Goal: Information Seeking & Learning: Learn about a topic

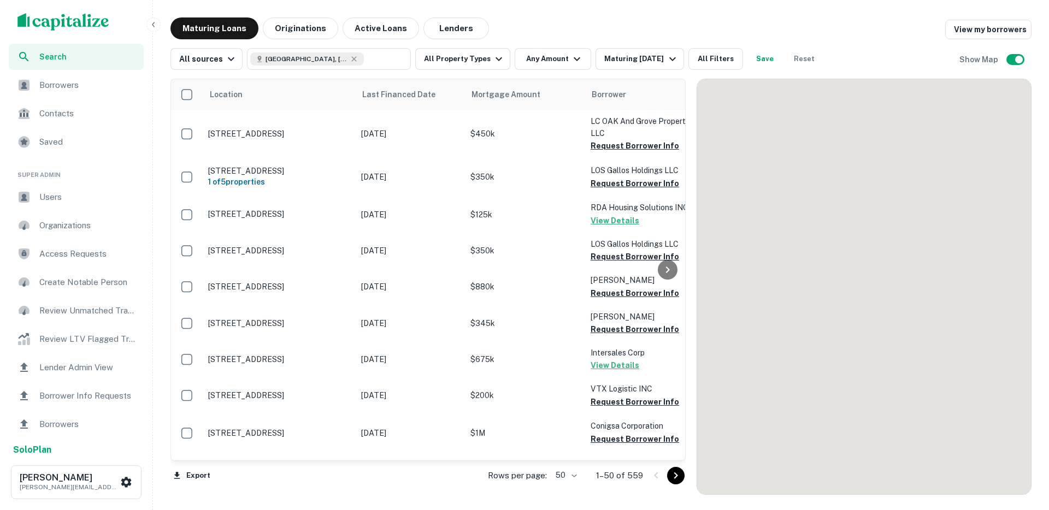
click at [159, 24] on button "button" at bounding box center [153, 24] width 14 height 14
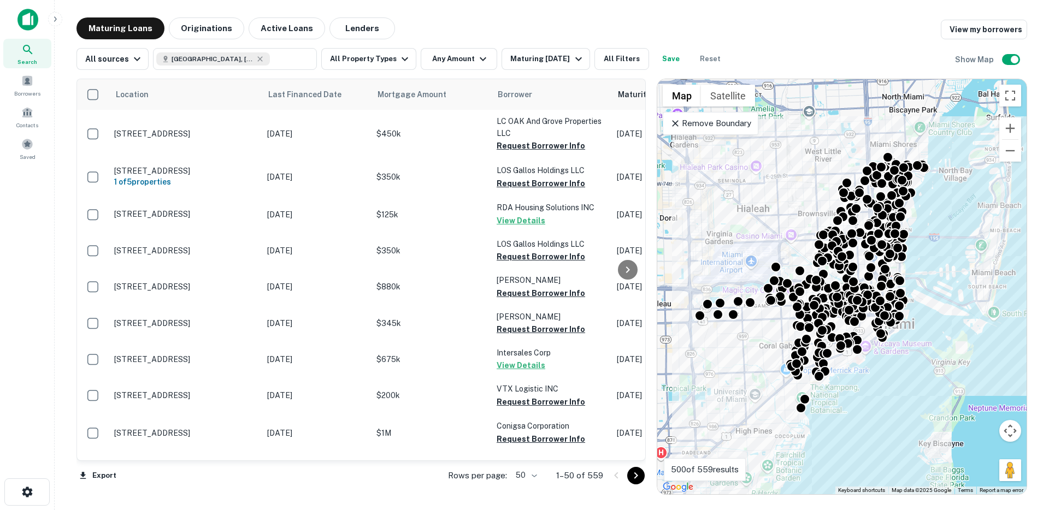
click at [676, 122] on icon at bounding box center [675, 123] width 7 height 7
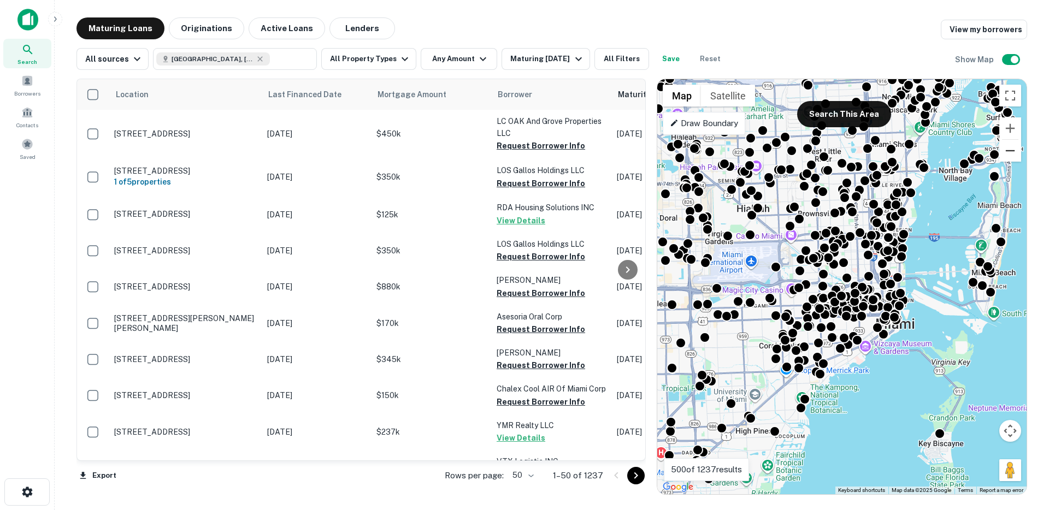
click at [1008, 143] on button "Zoom out" at bounding box center [1010, 151] width 22 height 22
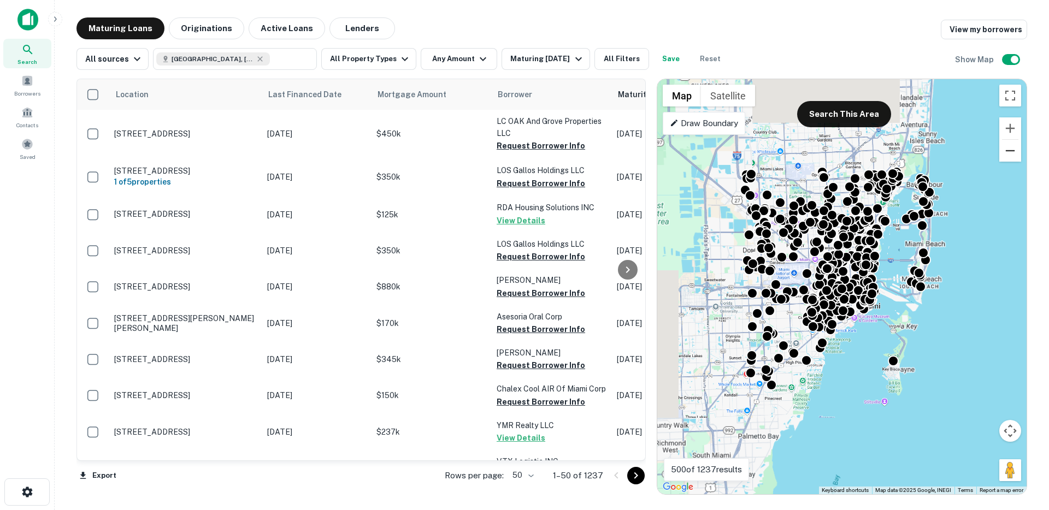
click at [1009, 145] on button "Zoom out" at bounding box center [1010, 151] width 22 height 22
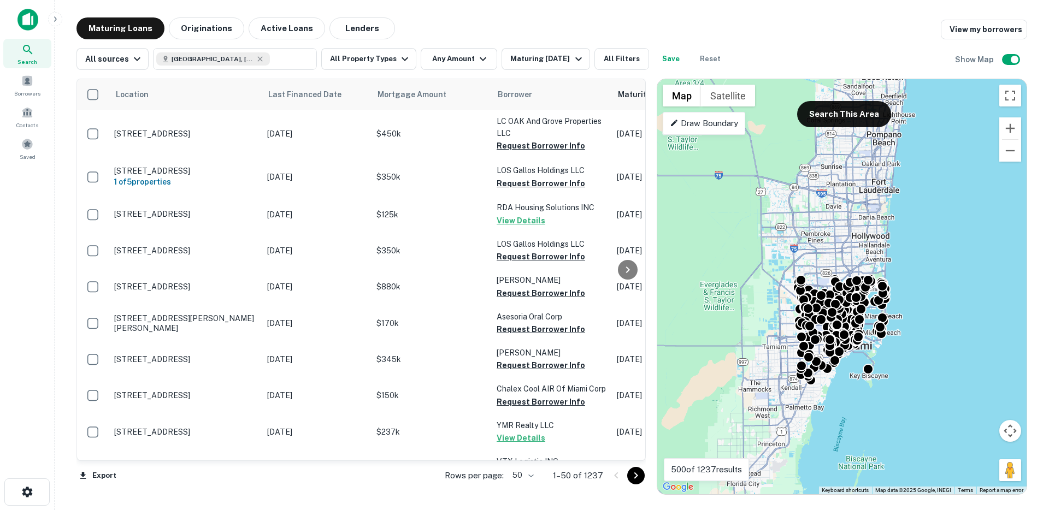
drag, startPoint x: 926, startPoint y: 154, endPoint x: 927, endPoint y: 199, distance: 44.8
click at [927, 199] on div "To activate drag with keyboard, press Alt + Enter. Once in keyboard drag state,…" at bounding box center [841, 286] width 369 height 415
click at [1005, 154] on button "Zoom out" at bounding box center [1010, 151] width 22 height 22
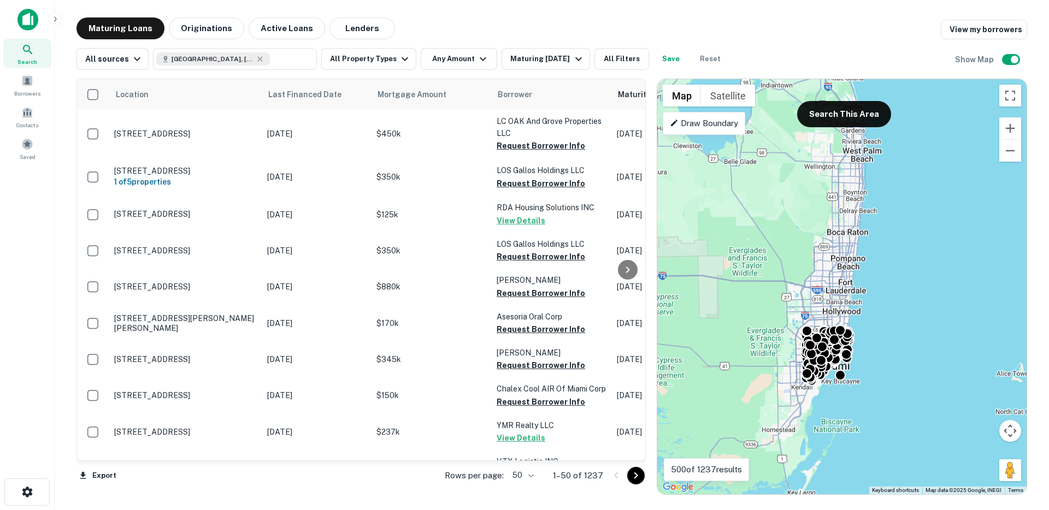
drag, startPoint x: 946, startPoint y: 175, endPoint x: 928, endPoint y: 218, distance: 46.3
click at [929, 224] on div "To activate drag with keyboard, press Alt + Enter. Once in keyboard drag state,…" at bounding box center [841, 286] width 369 height 415
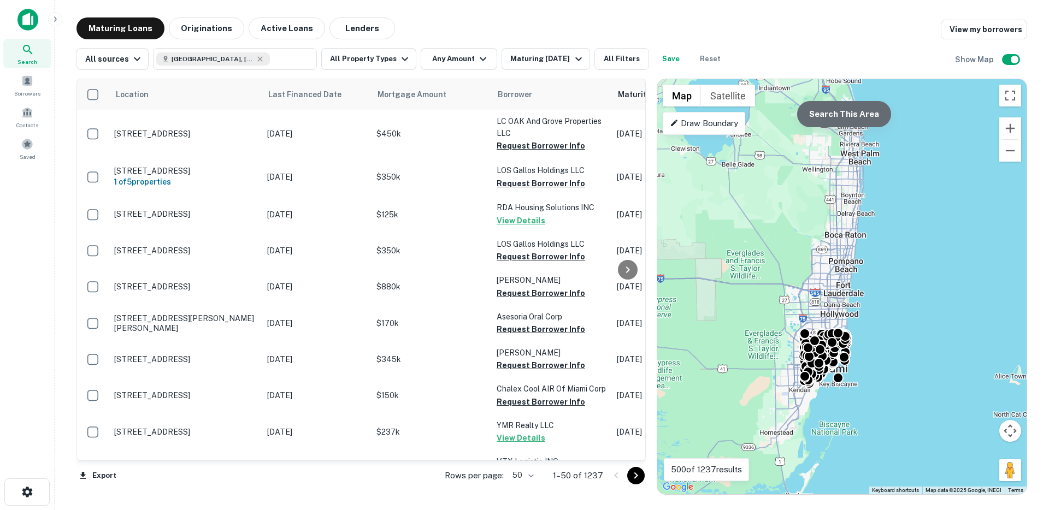
click at [844, 104] on button "Search This Area" at bounding box center [844, 114] width 94 height 26
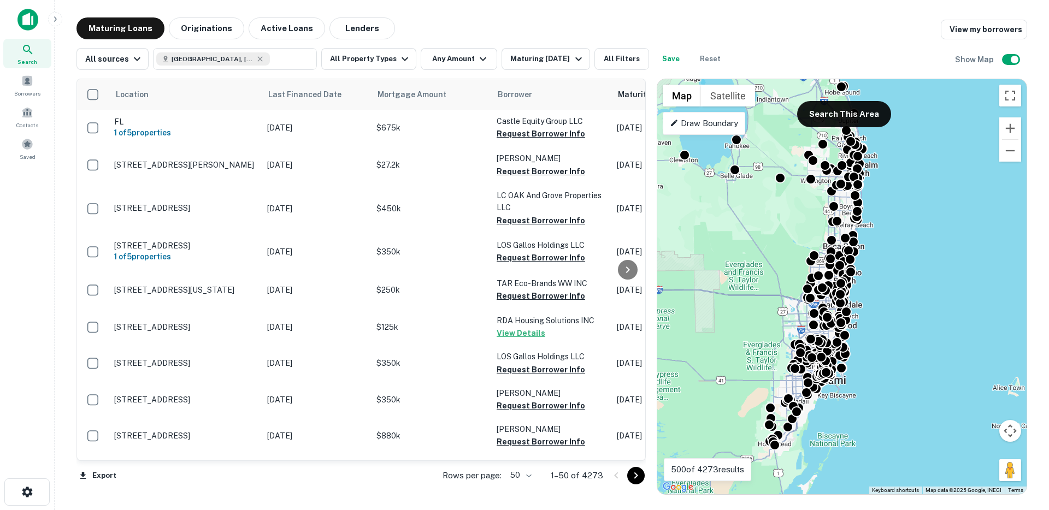
drag, startPoint x: 916, startPoint y: 158, endPoint x: 915, endPoint y: 170, distance: 12.7
click at [915, 171] on div "To activate drag with keyboard, press Alt + Enter. Once in keyboard drag state,…" at bounding box center [841, 286] width 369 height 415
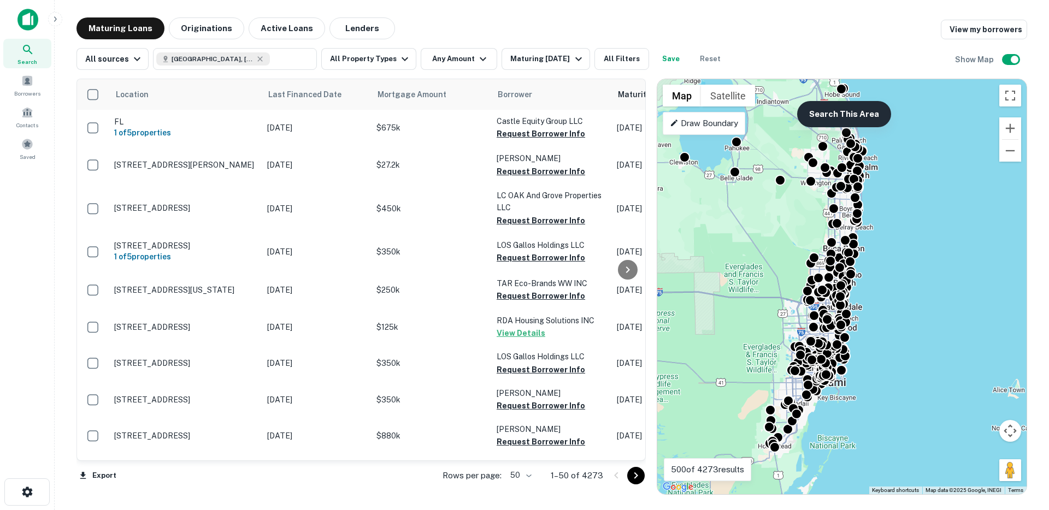
click at [862, 111] on button "Search This Area" at bounding box center [844, 114] width 94 height 26
click at [349, 58] on button "All Property Types" at bounding box center [368, 59] width 95 height 22
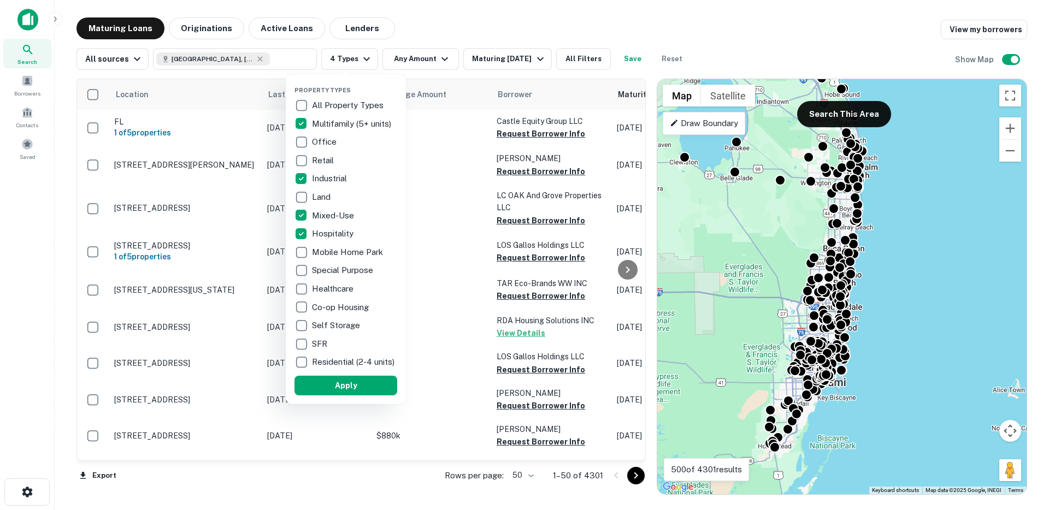
drag, startPoint x: 353, startPoint y: 388, endPoint x: 418, endPoint y: 75, distance: 320.0
click at [353, 388] on button "Apply" at bounding box center [345, 386] width 103 height 20
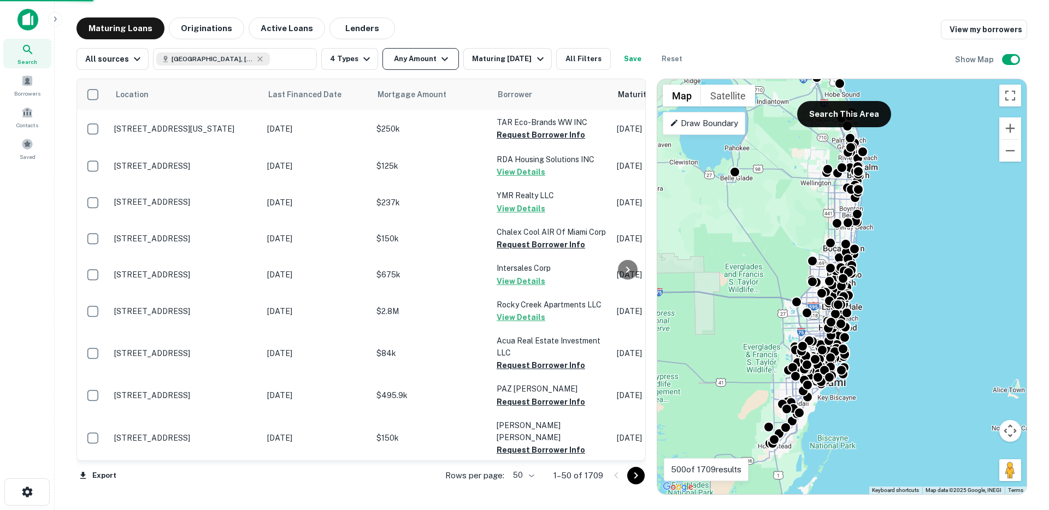
click at [423, 62] on button "Any Amount" at bounding box center [420, 59] width 76 height 22
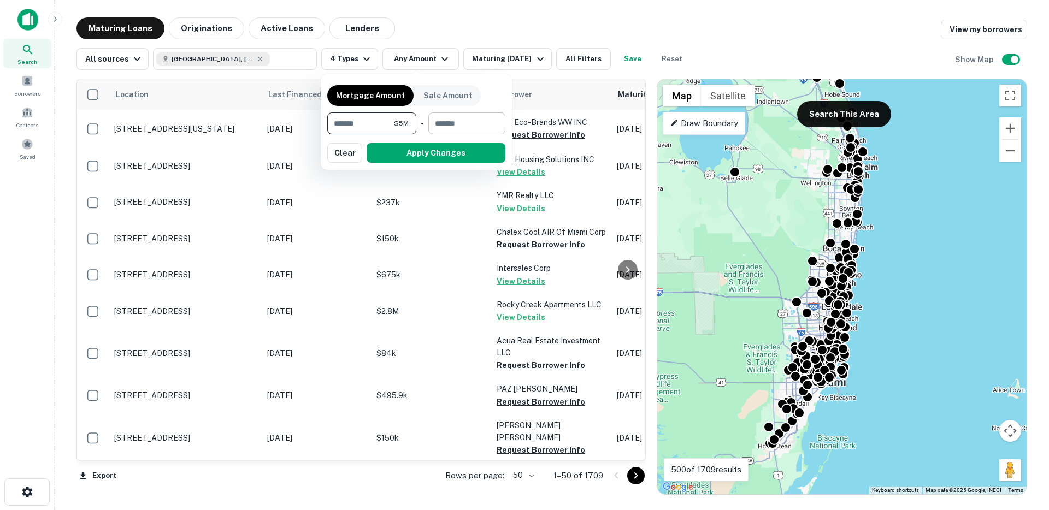
type input "*******"
click at [457, 128] on input "number" at bounding box center [462, 123] width 69 height 22
type input "********"
click at [437, 152] on button "Apply Changes" at bounding box center [435, 153] width 139 height 20
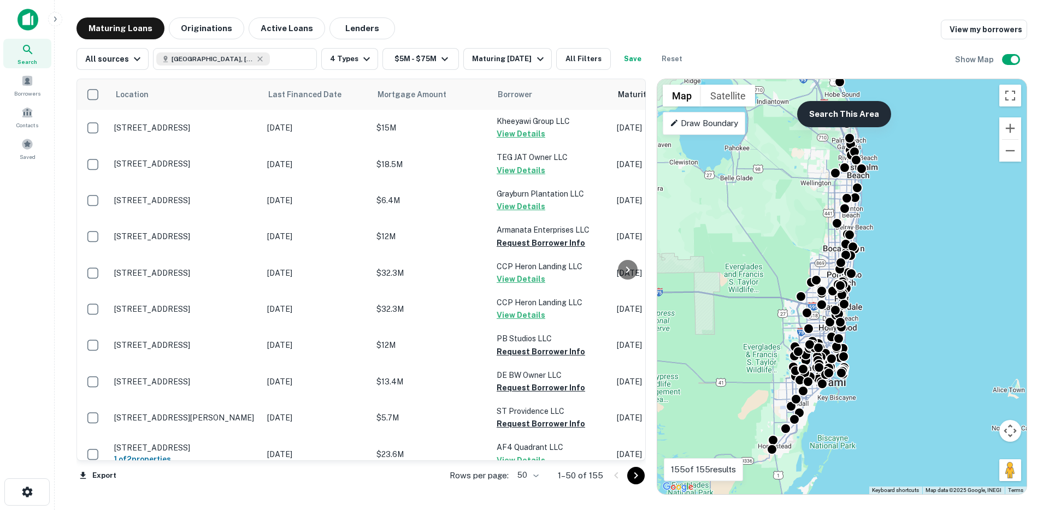
click at [854, 108] on button "Search This Area" at bounding box center [844, 114] width 94 height 26
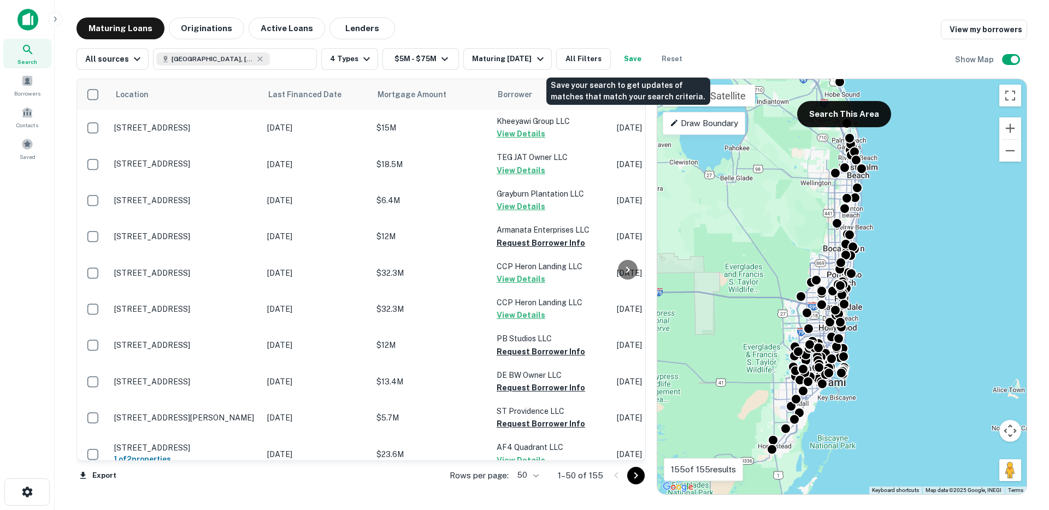
click at [633, 59] on button "Save" at bounding box center [632, 59] width 35 height 22
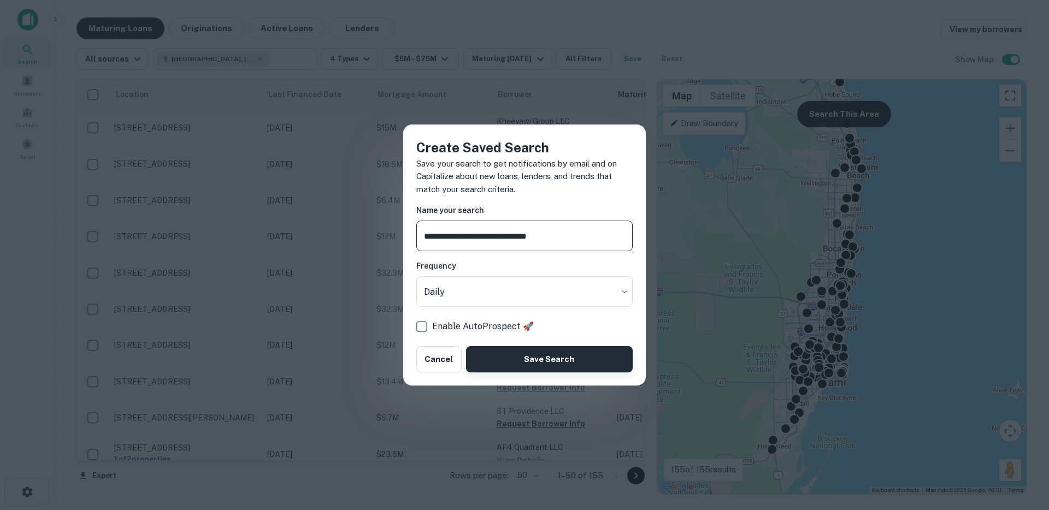
type input "**********"
click at [543, 358] on button "Save Search" at bounding box center [549, 359] width 167 height 26
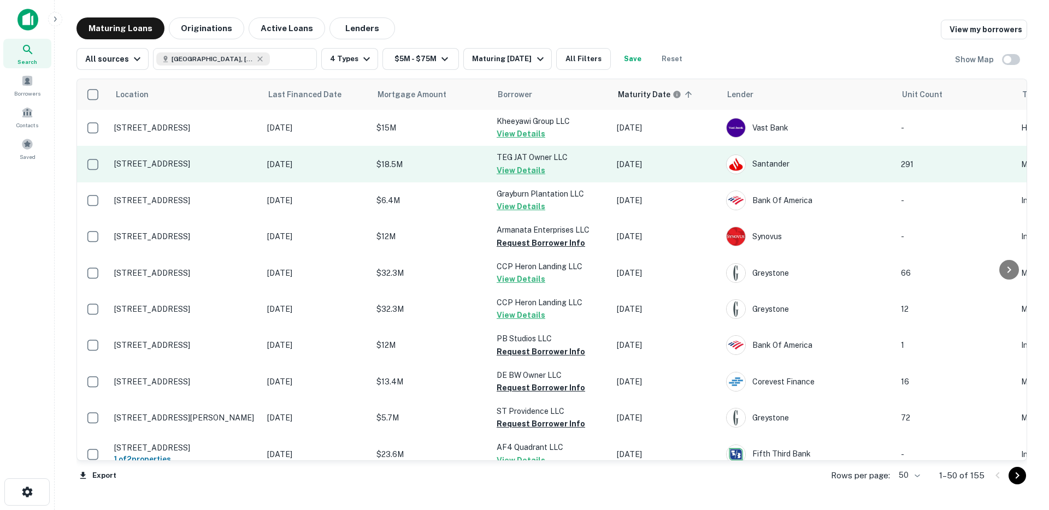
click at [352, 164] on p "Oct 04, 2018" at bounding box center [316, 164] width 98 height 12
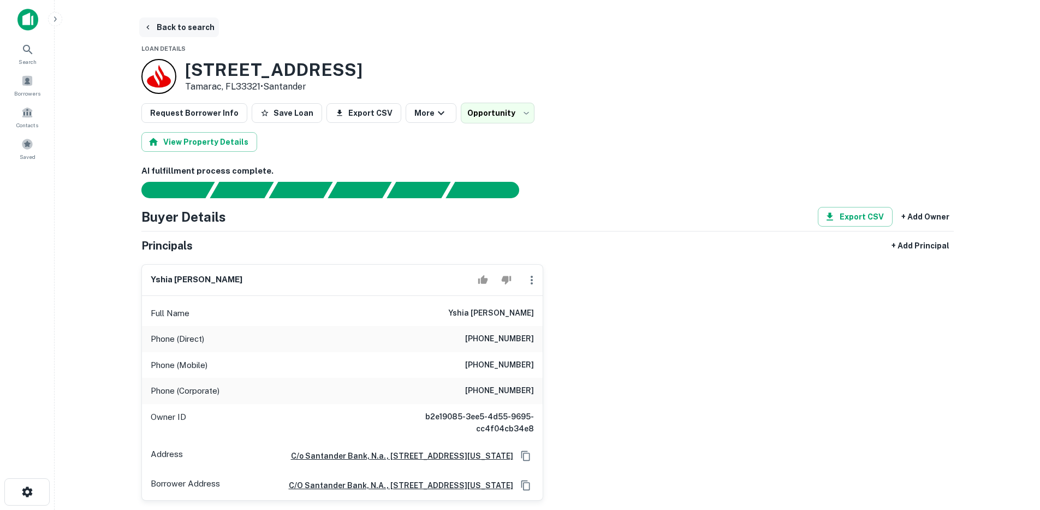
click at [159, 29] on button "Back to search" at bounding box center [179, 27] width 80 height 20
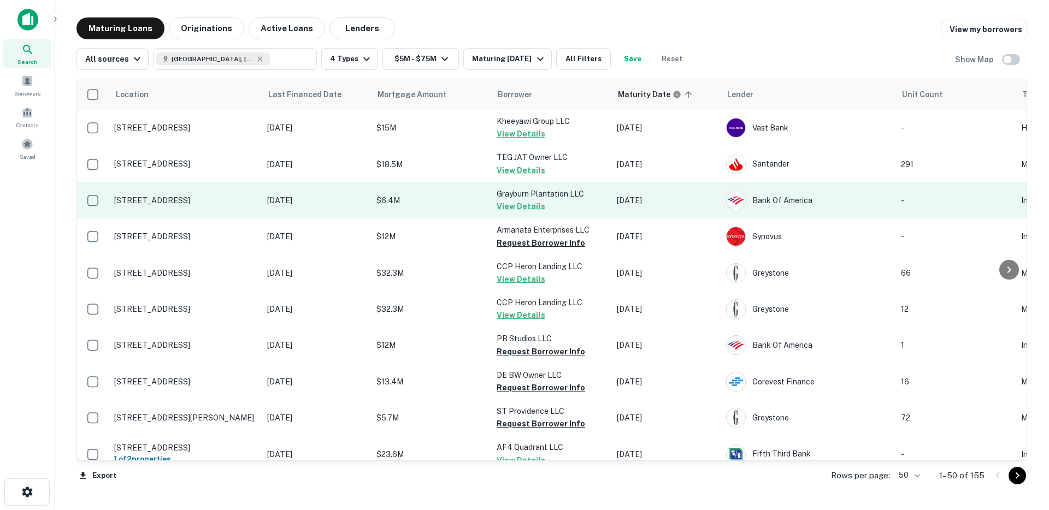
click at [423, 194] on p "$6.4M" at bounding box center [430, 200] width 109 height 12
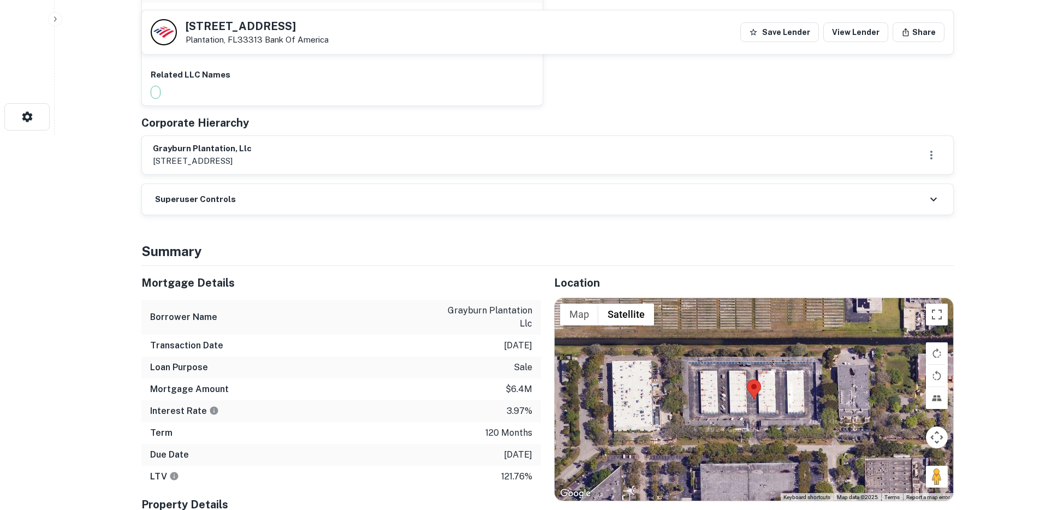
scroll to position [498, 0]
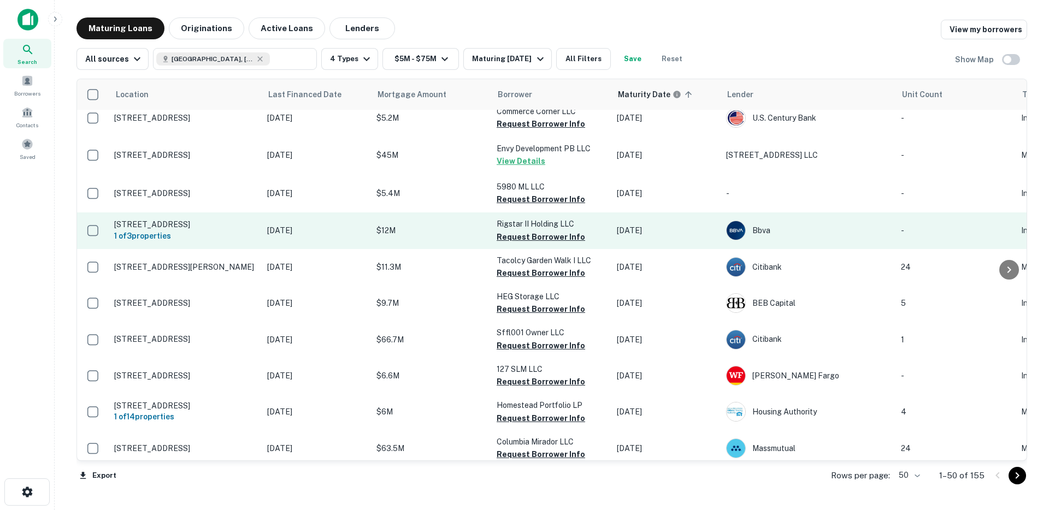
scroll to position [504, 0]
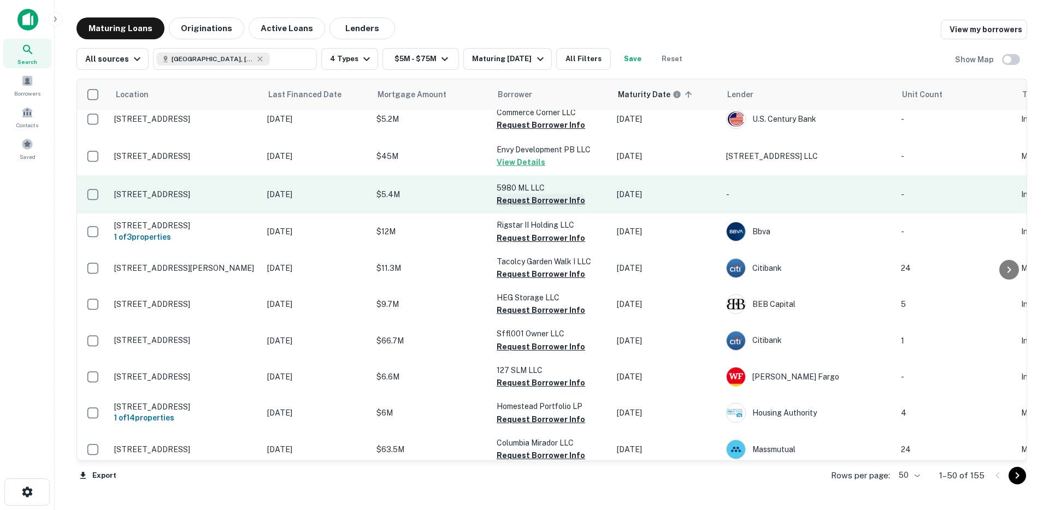
click at [510, 197] on button "Request Borrower Info" at bounding box center [540, 200] width 88 height 13
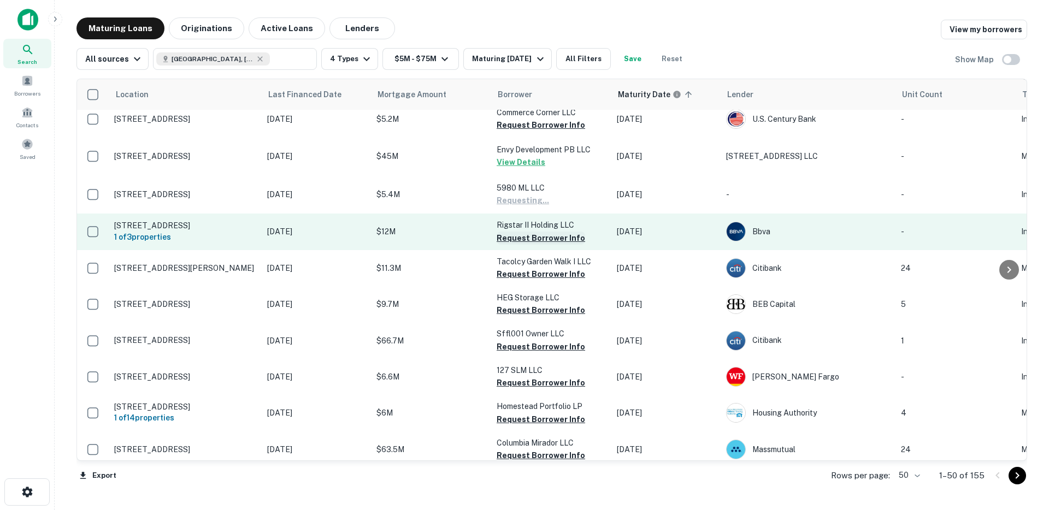
click at [513, 234] on button "Request Borrower Info" at bounding box center [540, 238] width 88 height 13
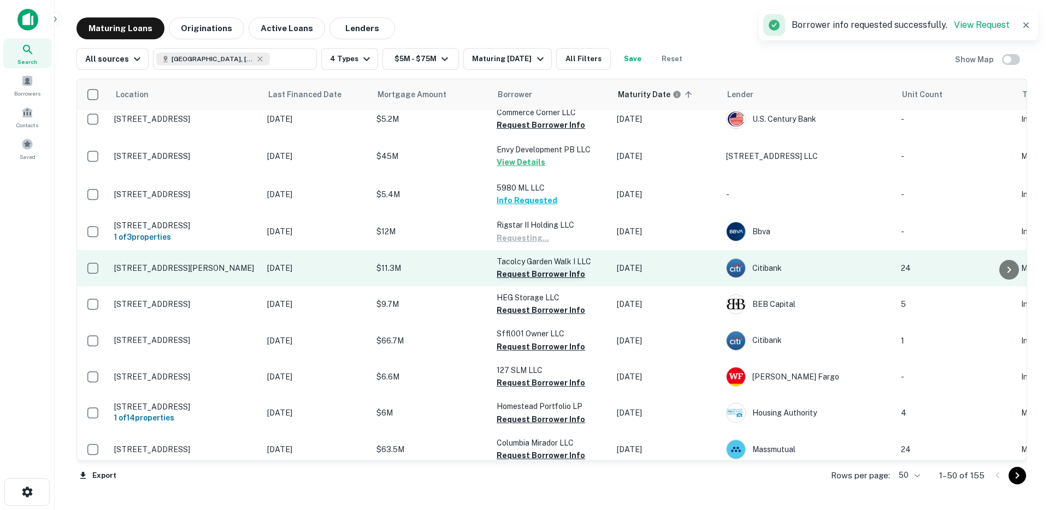
click at [514, 273] on button "Request Borrower Info" at bounding box center [540, 274] width 88 height 13
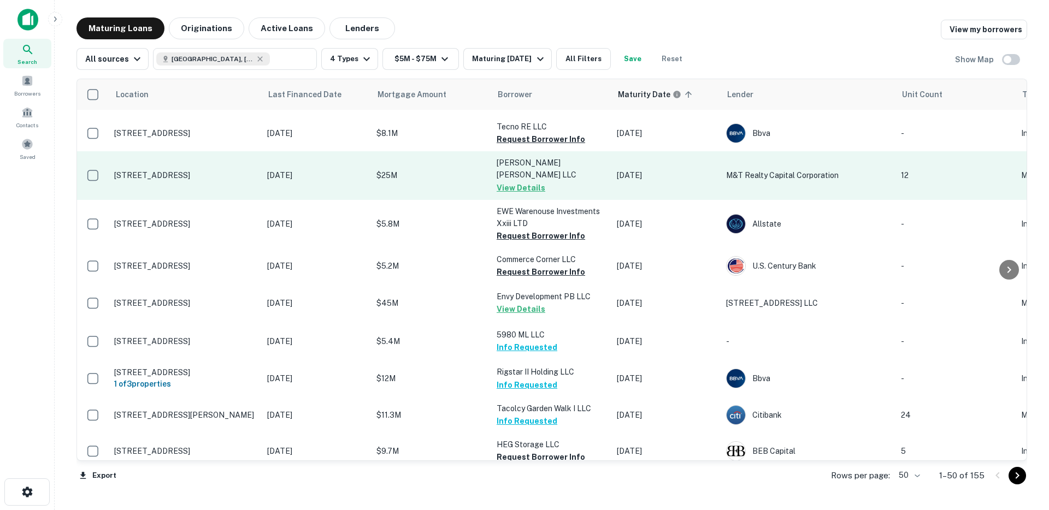
scroll to position [365, 0]
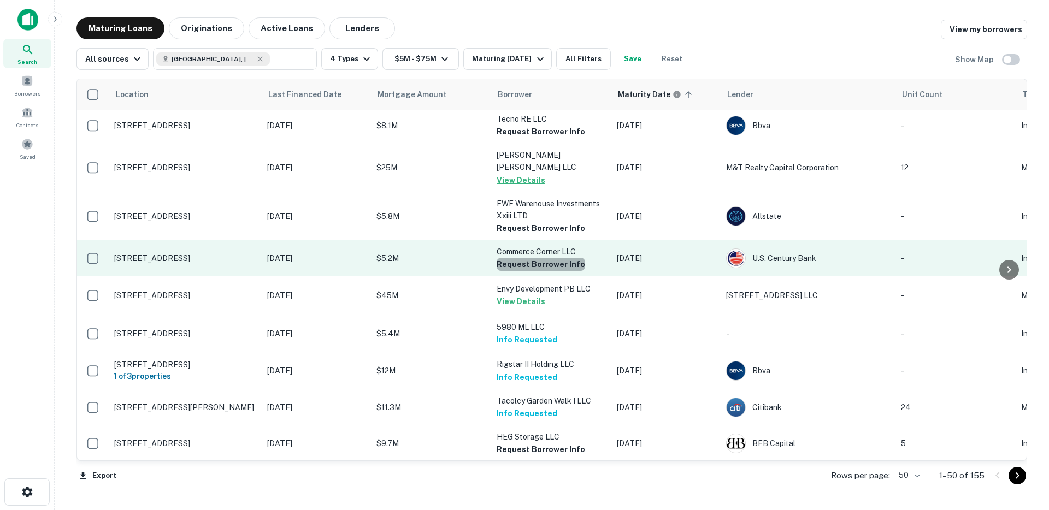
click at [560, 262] on button "Request Borrower Info" at bounding box center [540, 264] width 88 height 13
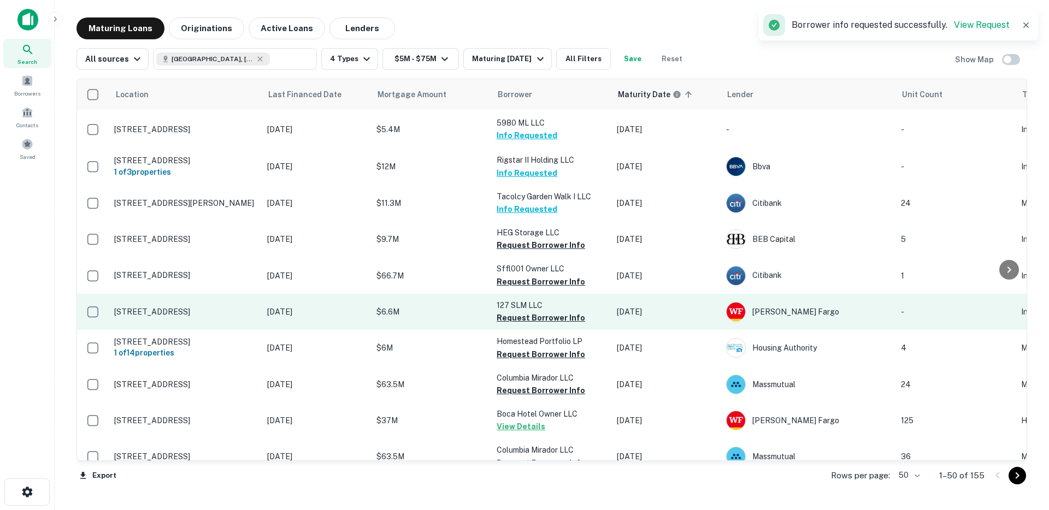
scroll to position [635, 0]
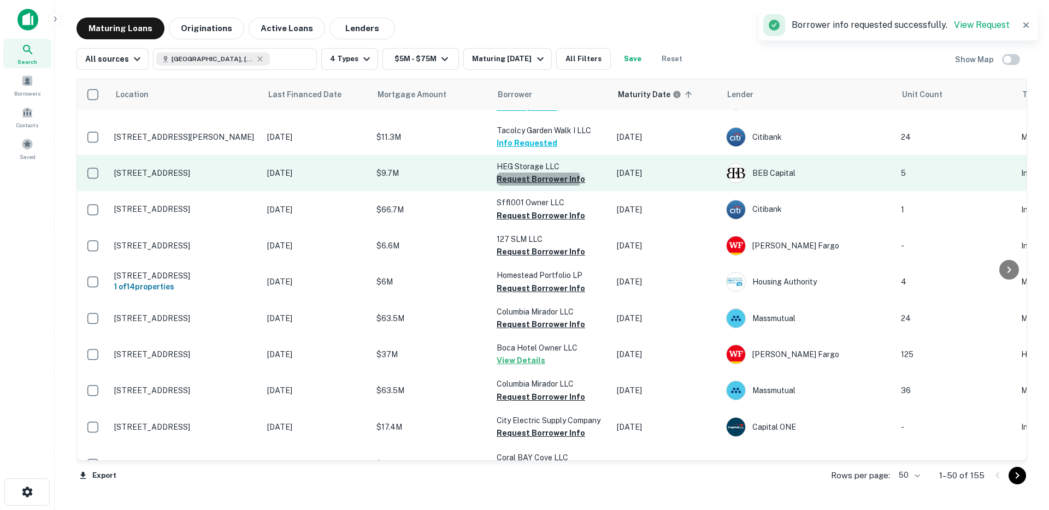
click at [517, 177] on button "Request Borrower Info" at bounding box center [540, 179] width 88 height 13
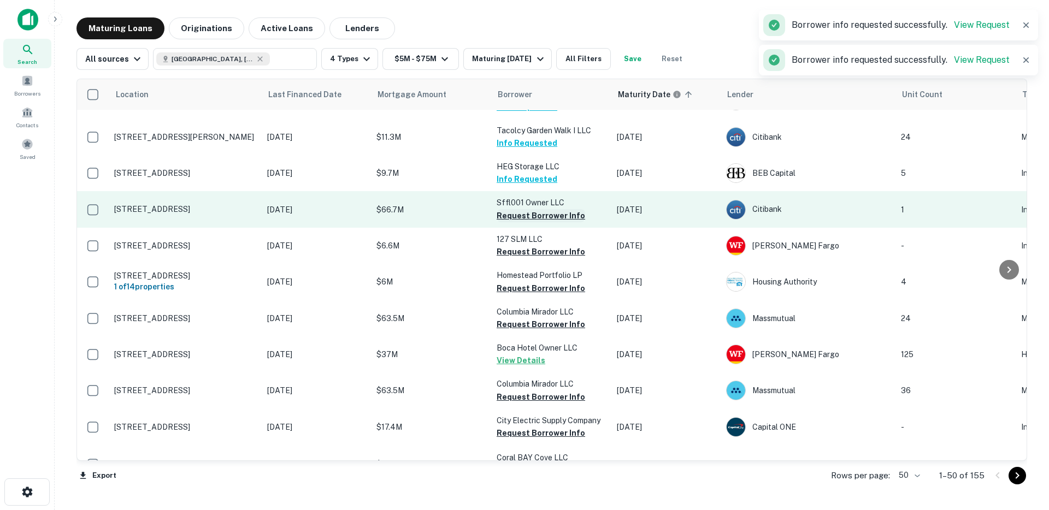
click at [520, 212] on button "Request Borrower Info" at bounding box center [540, 215] width 88 height 13
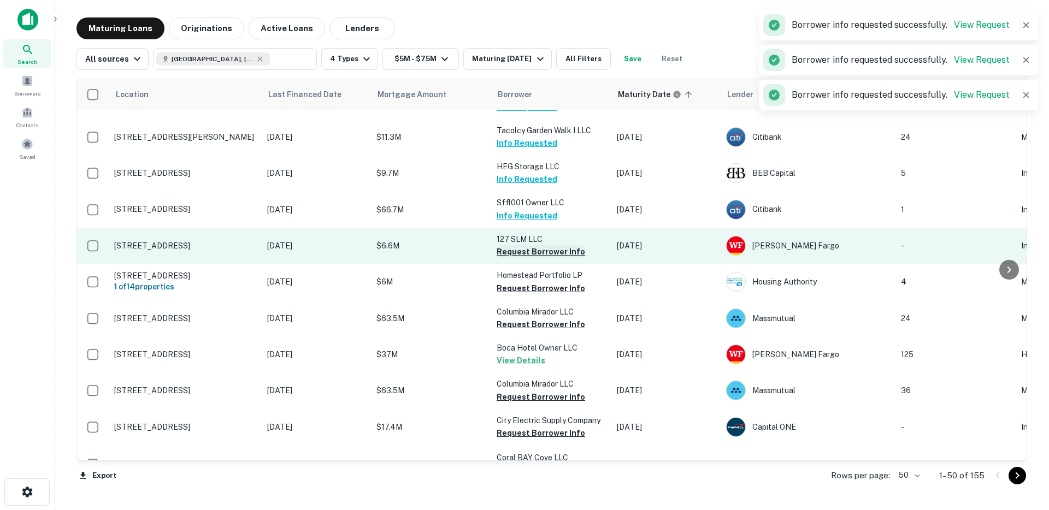
click at [518, 247] on button "Request Borrower Info" at bounding box center [540, 251] width 88 height 13
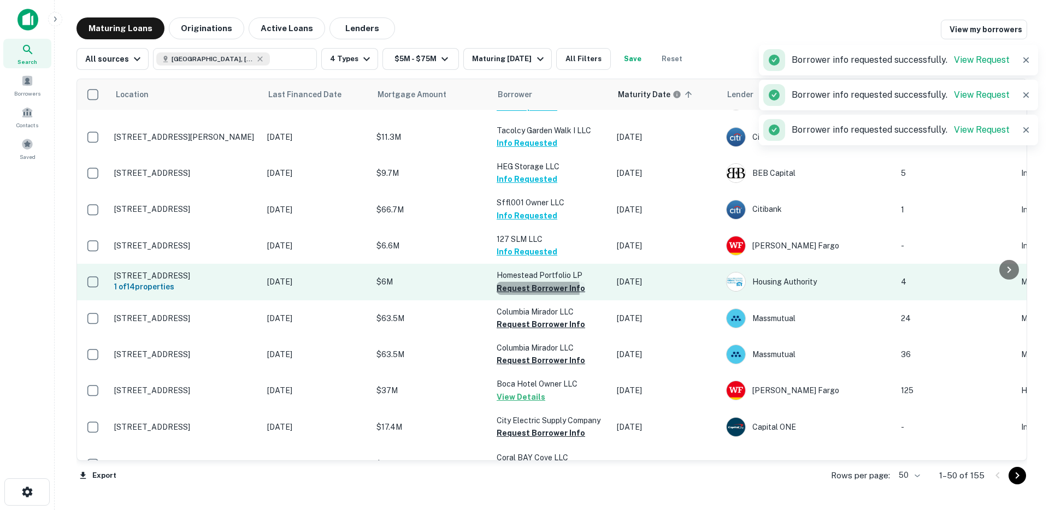
click at [526, 286] on button "Request Borrower Info" at bounding box center [540, 288] width 88 height 13
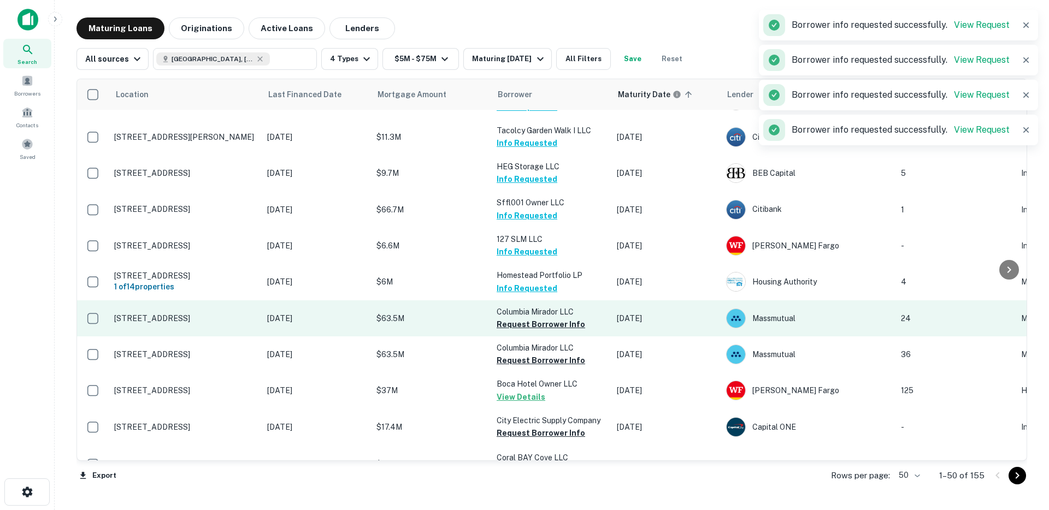
click at [523, 325] on button "Request Borrower Info" at bounding box center [540, 324] width 88 height 13
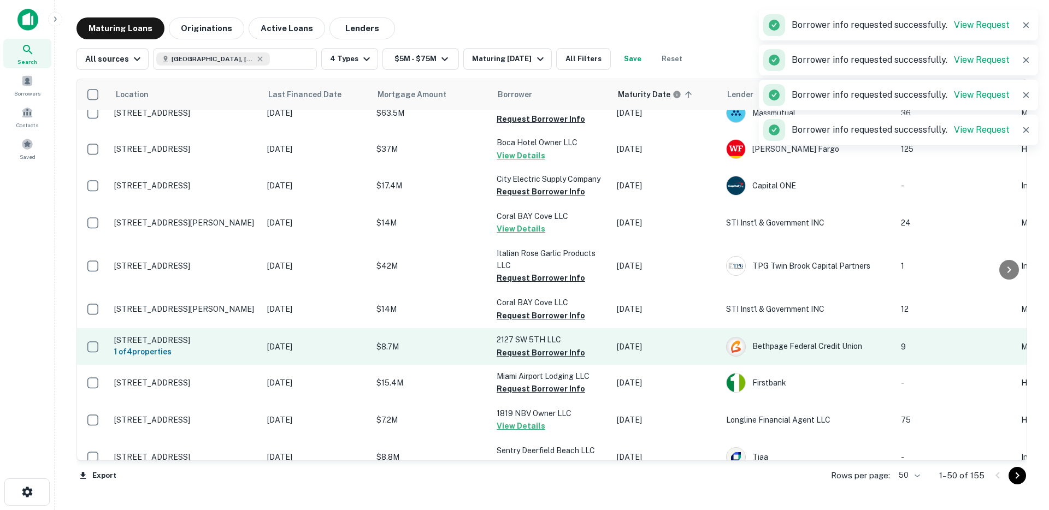
scroll to position [900, 0]
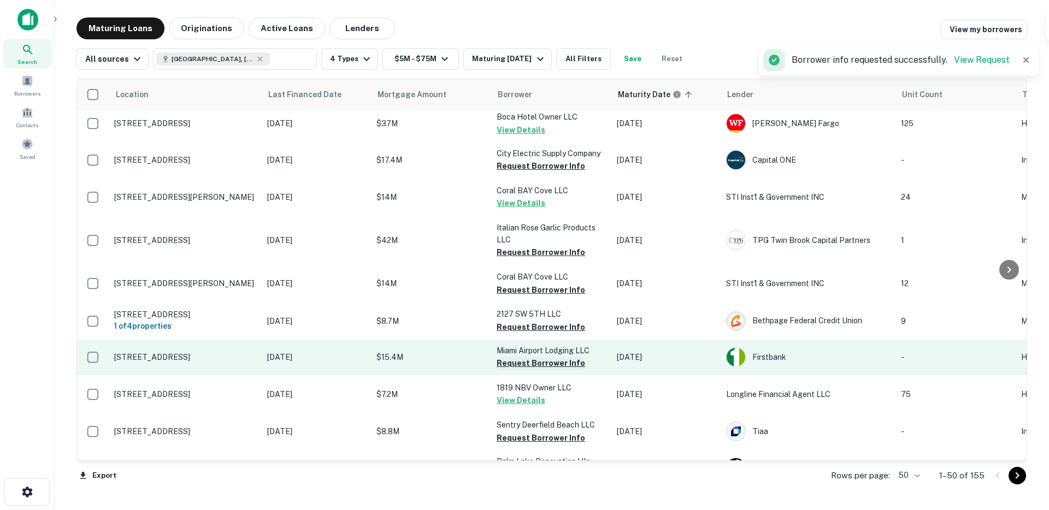
click at [525, 361] on button "Request Borrower Info" at bounding box center [540, 363] width 88 height 13
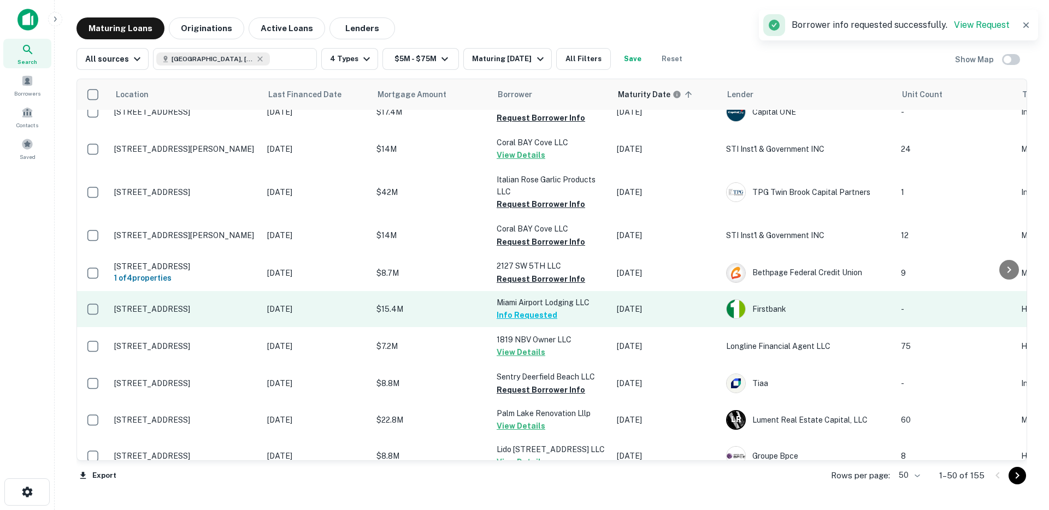
scroll to position [867, 0]
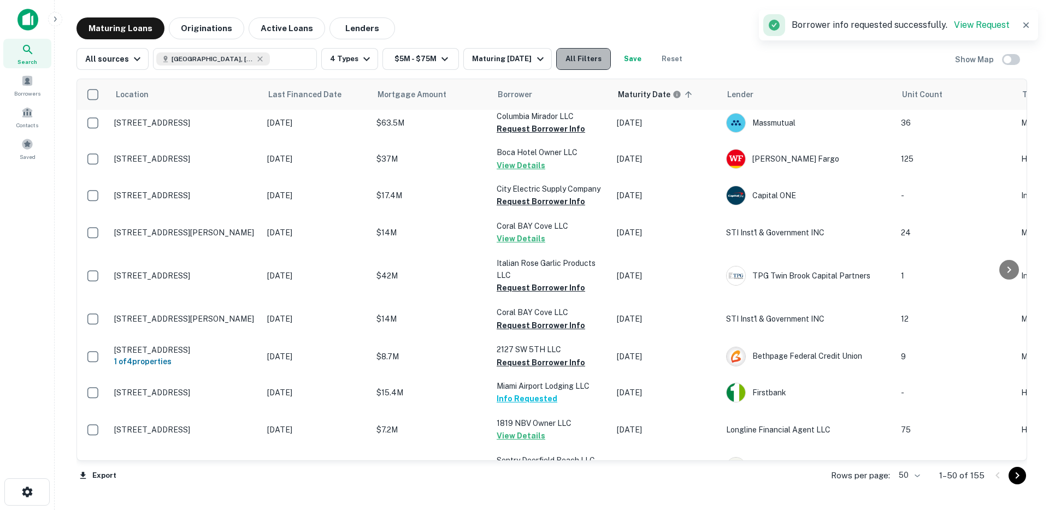
click at [570, 57] on button "All Filters" at bounding box center [583, 59] width 55 height 22
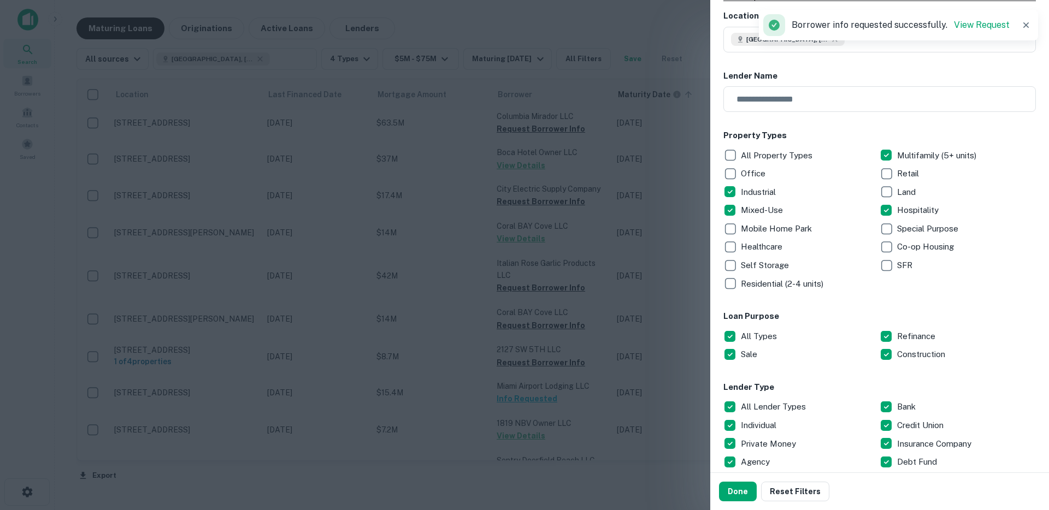
scroll to position [210, 0]
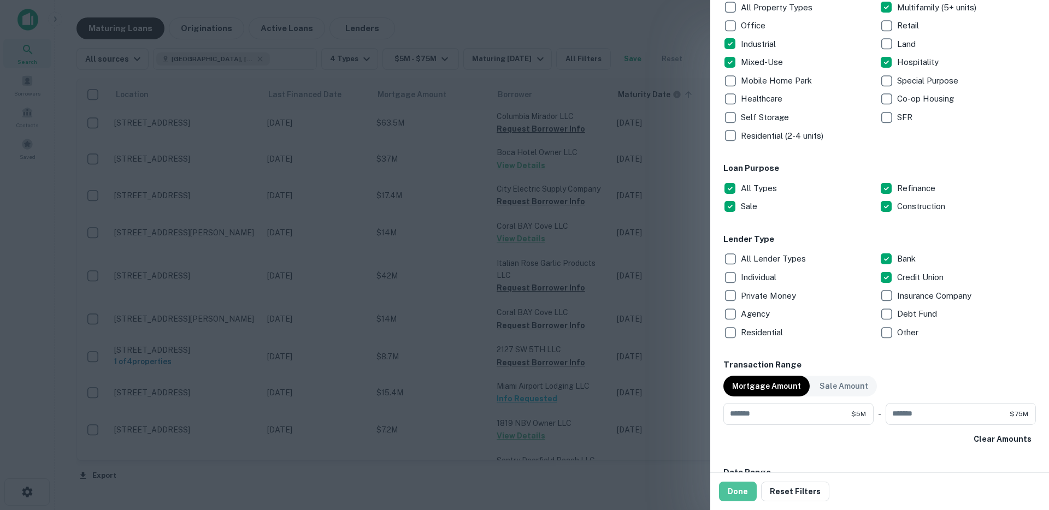
drag, startPoint x: 737, startPoint y: 492, endPoint x: 560, endPoint y: 238, distance: 310.3
click at [737, 492] on button "Done" at bounding box center [738, 492] width 38 height 20
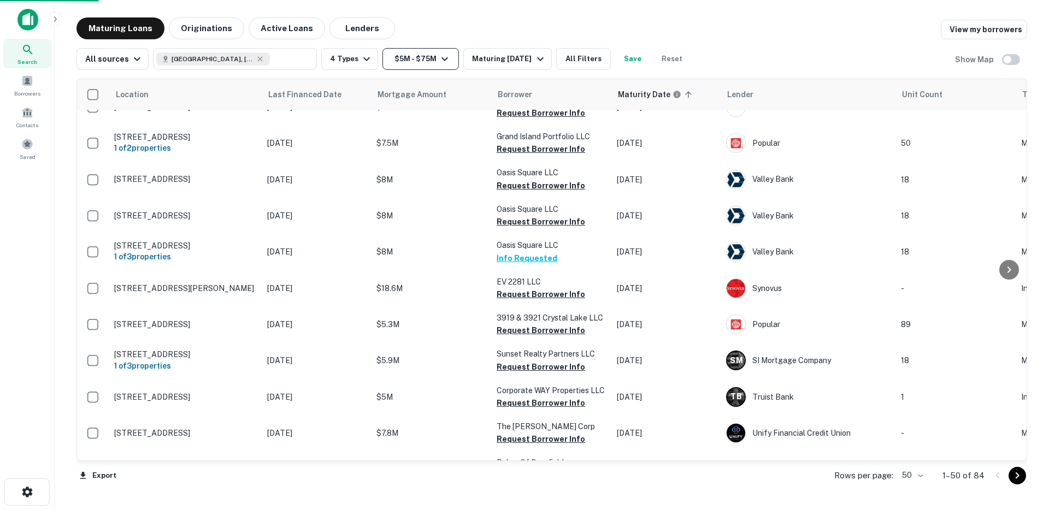
click at [389, 56] on button "$5M - $75M" at bounding box center [420, 59] width 76 height 22
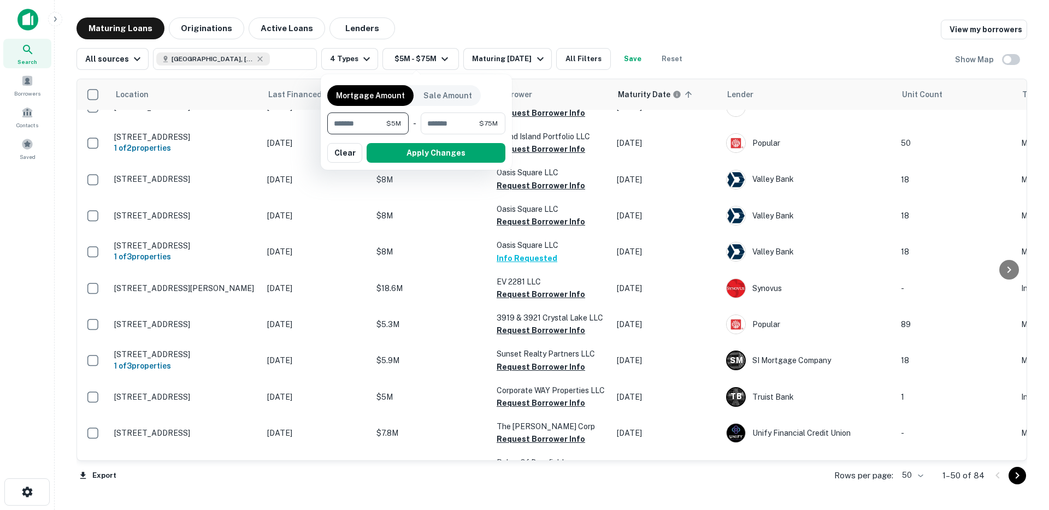
click at [349, 123] on input "*******" at bounding box center [356, 123] width 59 height 22
type input "*******"
click at [496, 152] on button "Apply Changes" at bounding box center [435, 153] width 139 height 20
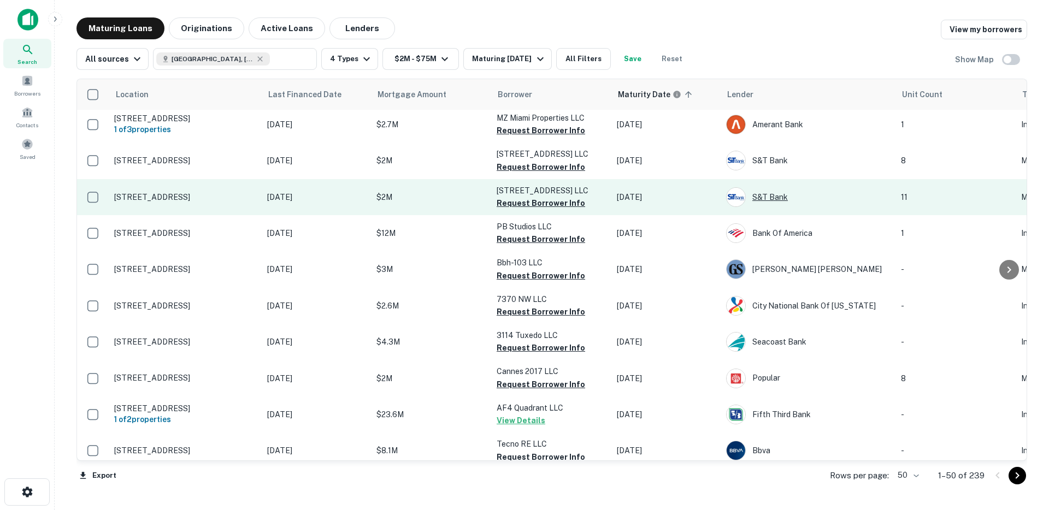
scroll to position [761, 0]
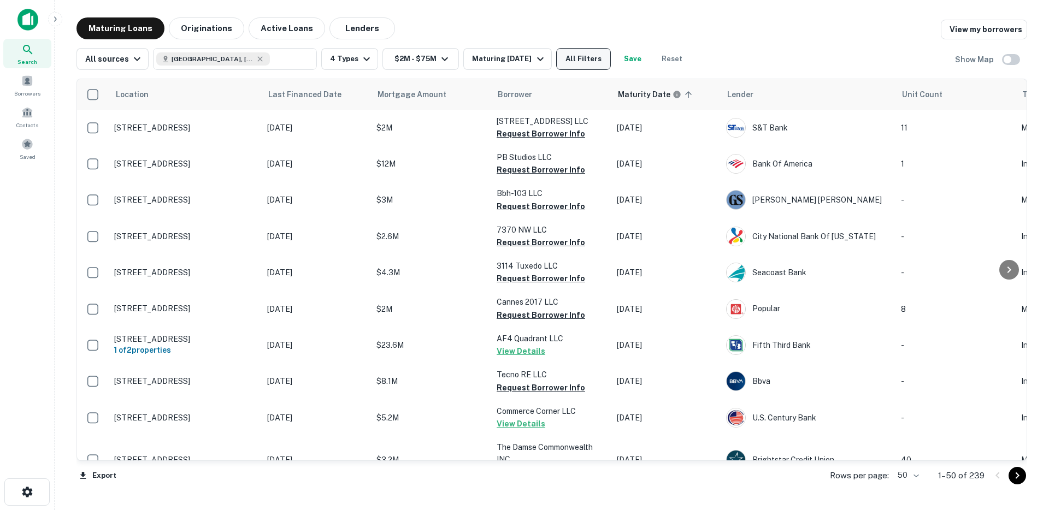
click at [587, 62] on button "All Filters" at bounding box center [583, 59] width 55 height 22
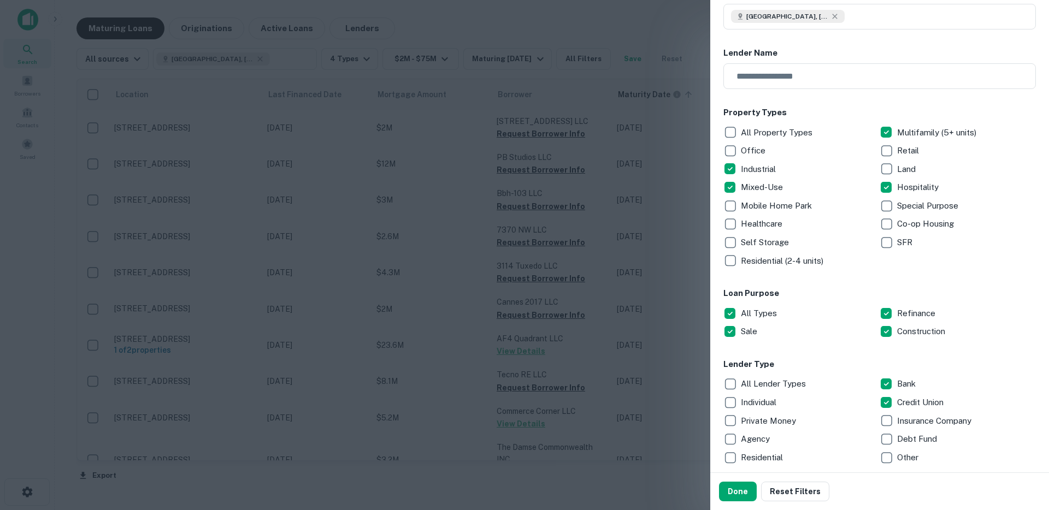
scroll to position [218, 0]
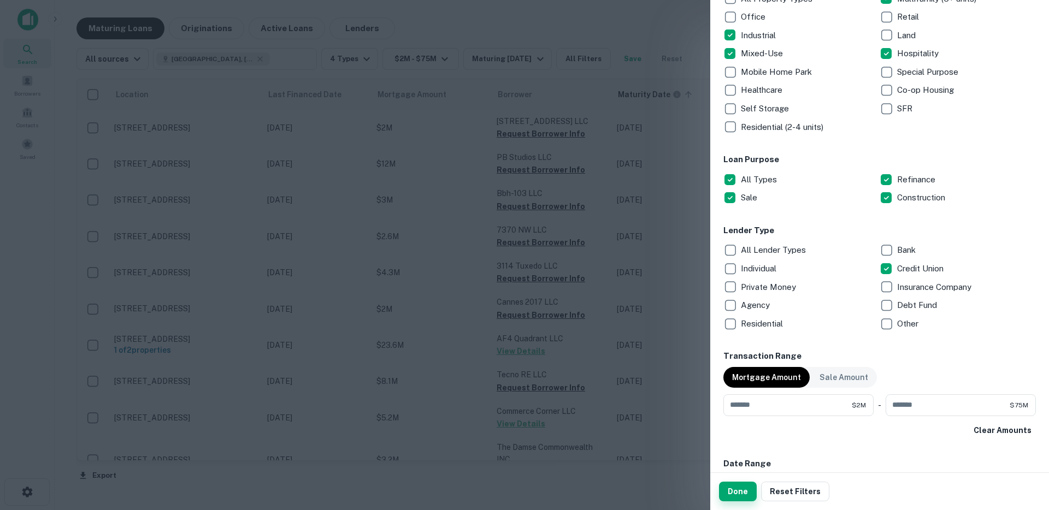
click at [742, 493] on button "Done" at bounding box center [738, 492] width 38 height 20
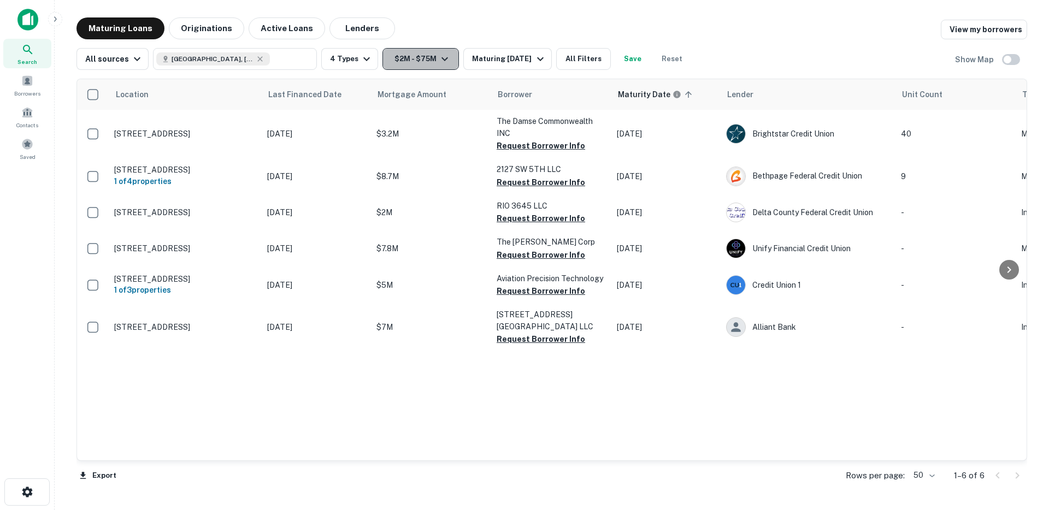
click at [401, 60] on button "$2M - $75M" at bounding box center [420, 59] width 76 height 22
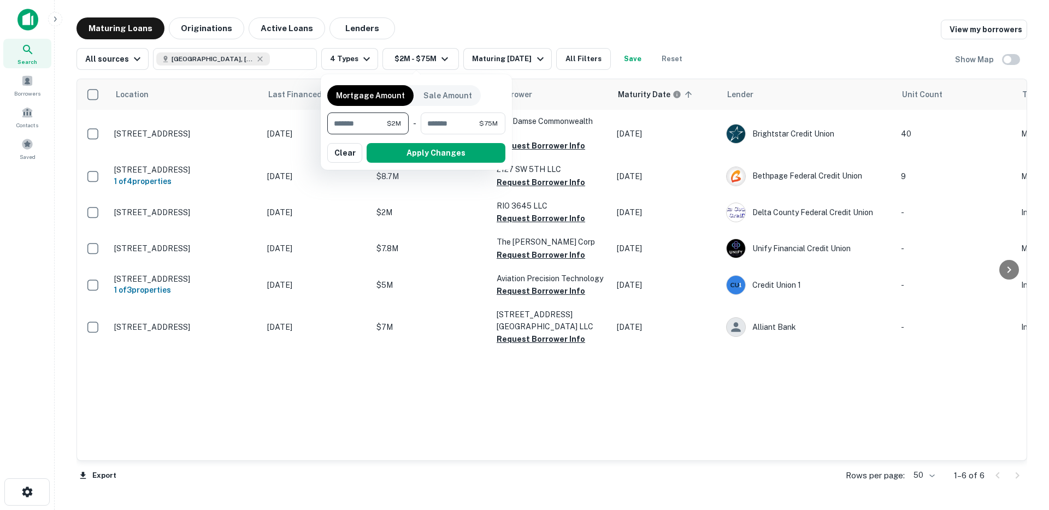
click at [380, 121] on input "*******" at bounding box center [357, 123] width 60 height 22
click at [410, 151] on button "Apply Changes" at bounding box center [435, 153] width 139 height 20
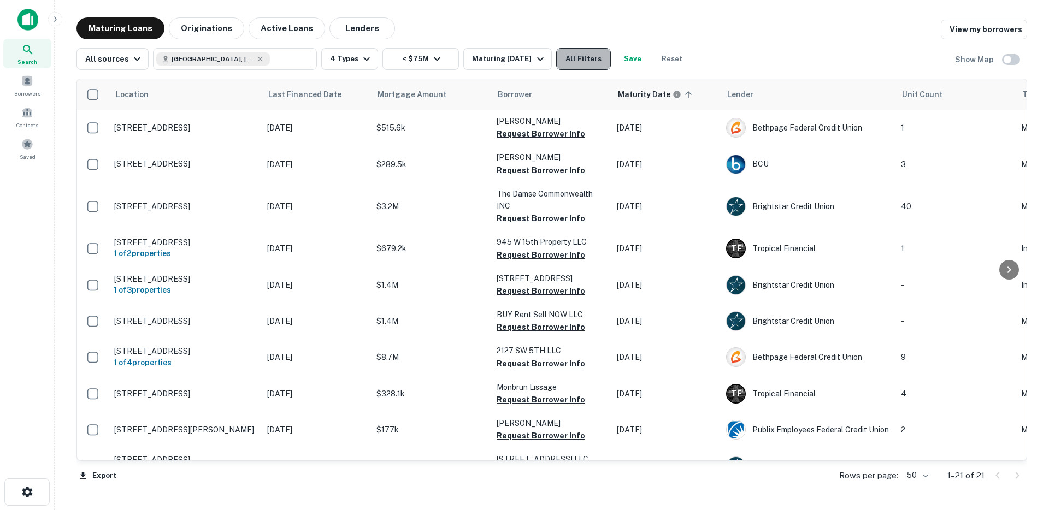
click at [581, 63] on button "All Filters" at bounding box center [583, 59] width 55 height 22
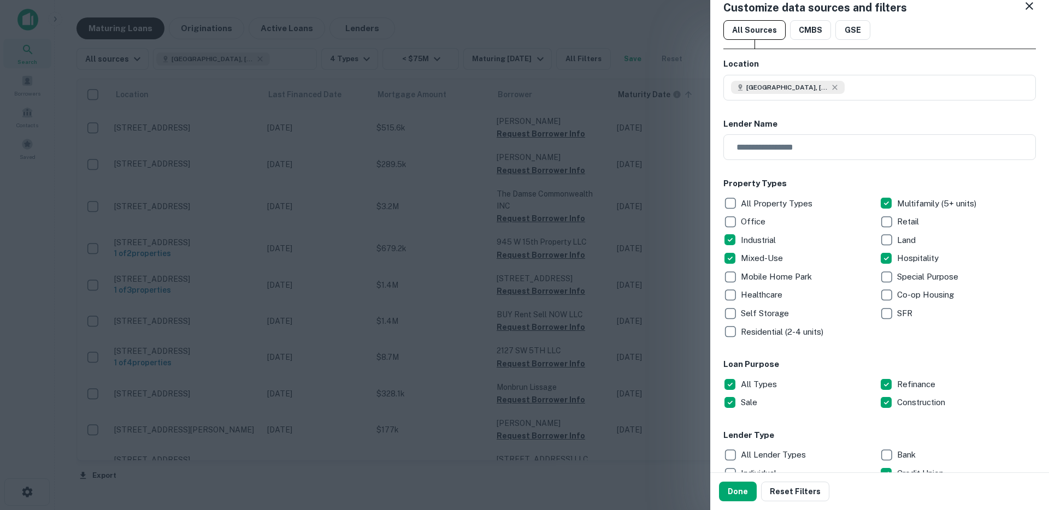
scroll to position [82, 0]
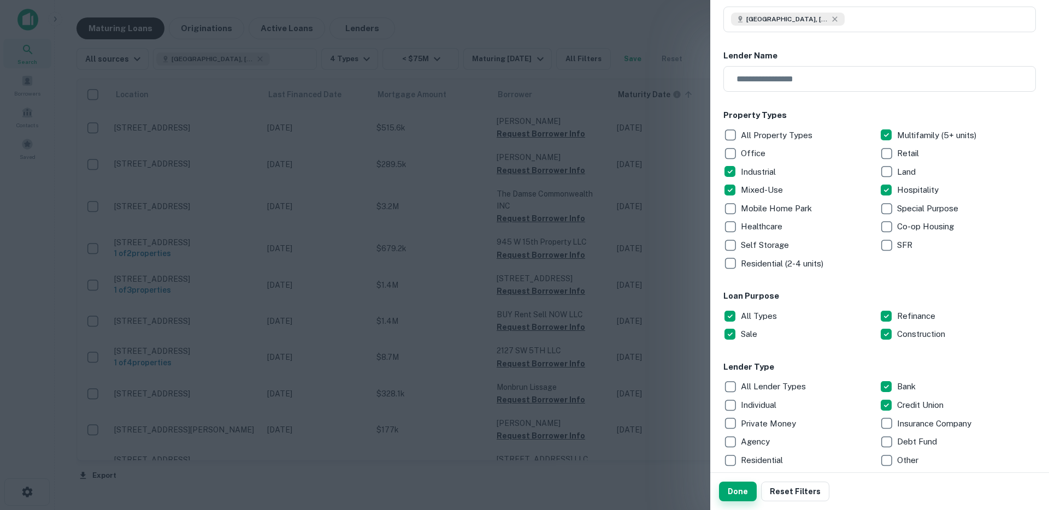
click at [745, 494] on button "Done" at bounding box center [738, 492] width 38 height 20
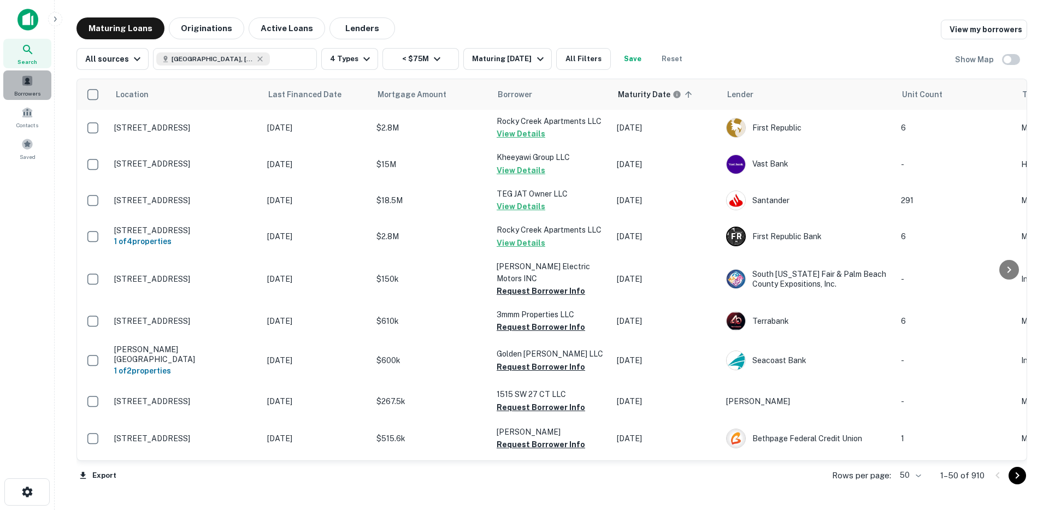
click at [31, 94] on span "Borrowers" at bounding box center [27, 93] width 26 height 9
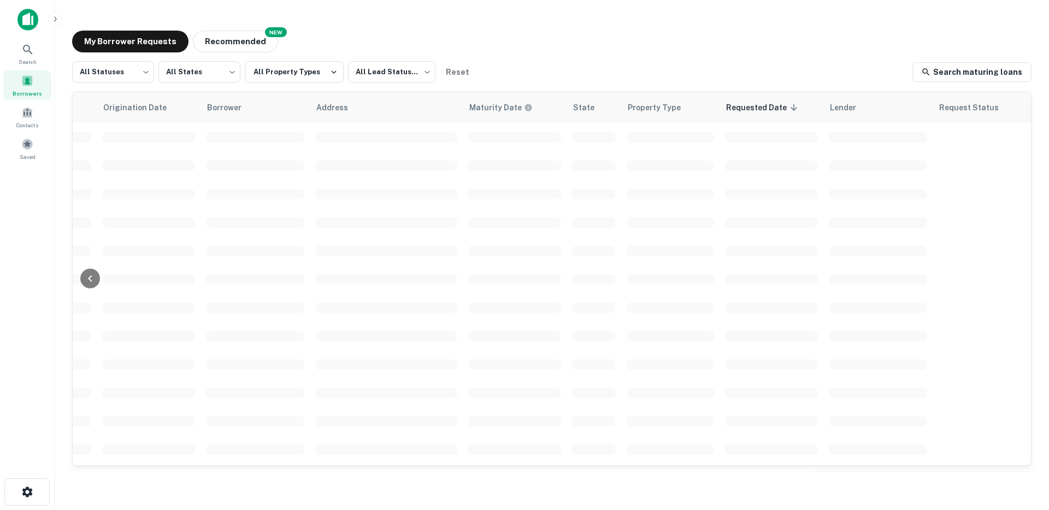
drag, startPoint x: 329, startPoint y: 463, endPoint x: 406, endPoint y: 428, distance: 84.8
click at [405, 430] on tbody at bounding box center [445, 478] width 1172 height 710
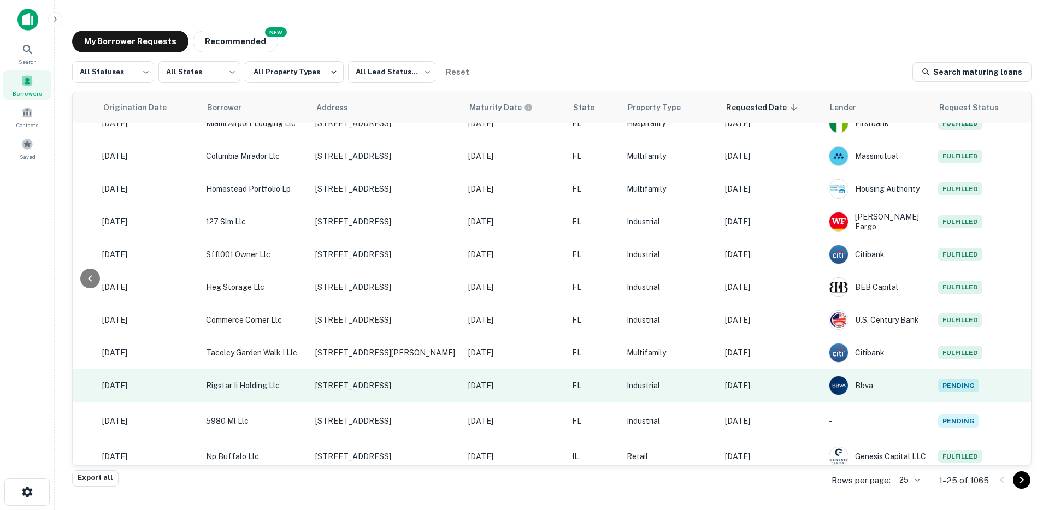
scroll to position [0, 223]
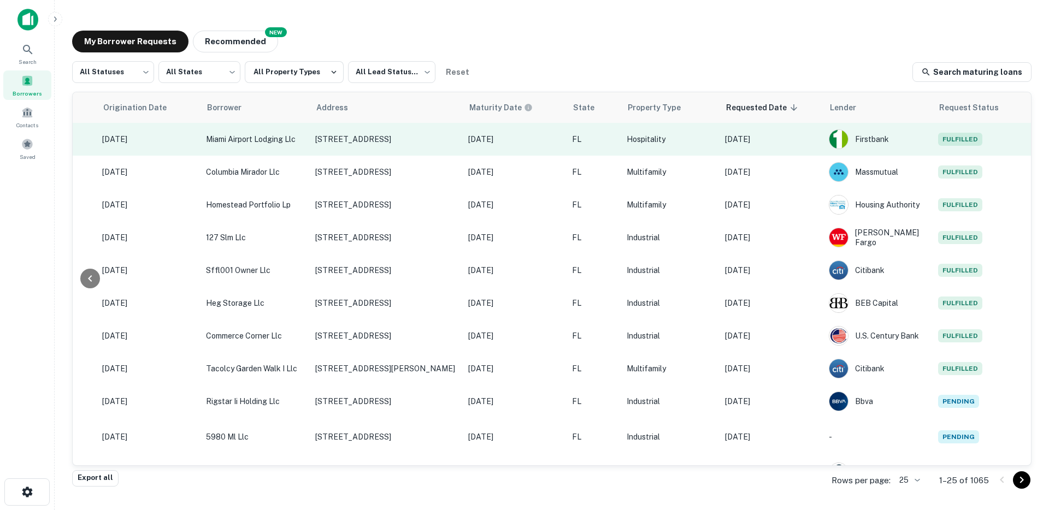
click at [526, 141] on p "Dec 28, 2025" at bounding box center [514, 139] width 93 height 12
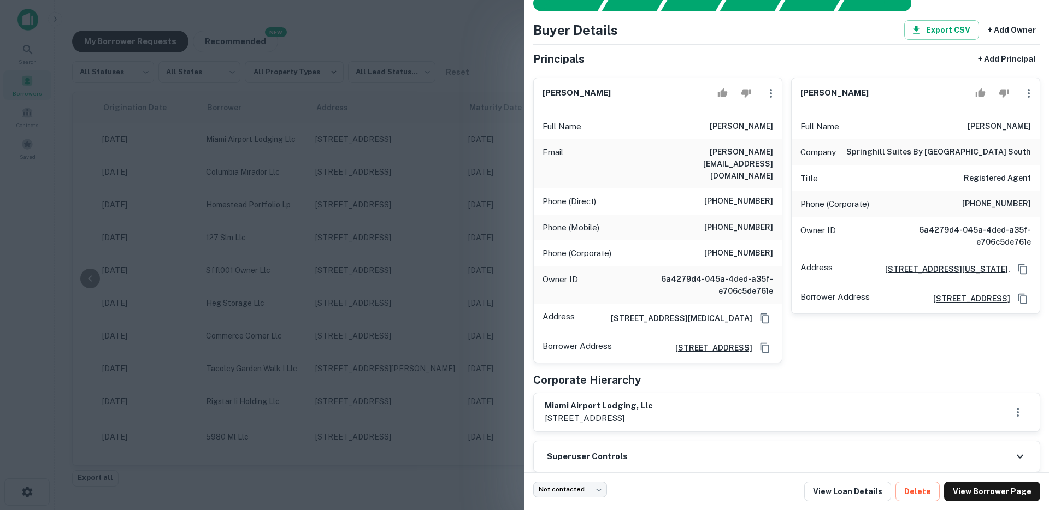
scroll to position [51, 0]
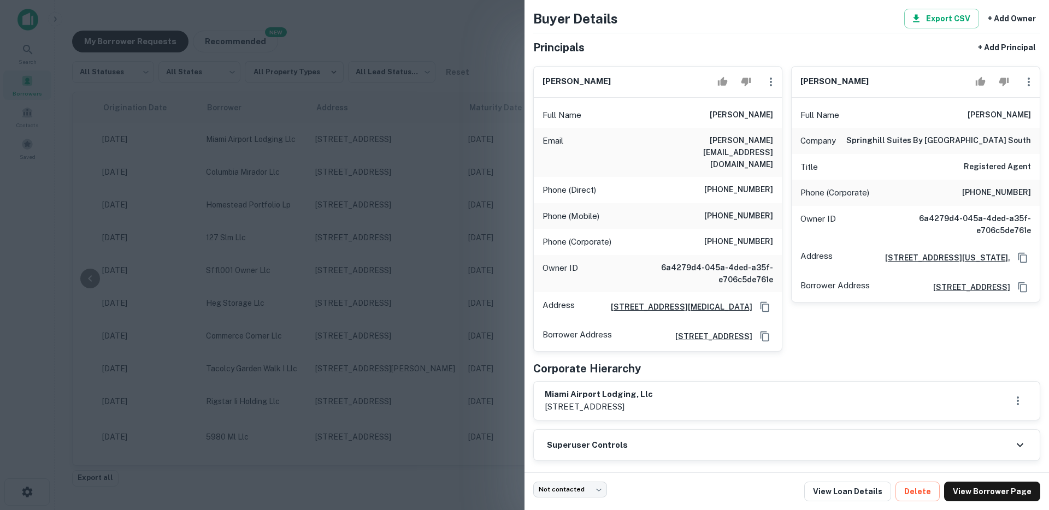
click at [383, 147] on div at bounding box center [524, 255] width 1049 height 510
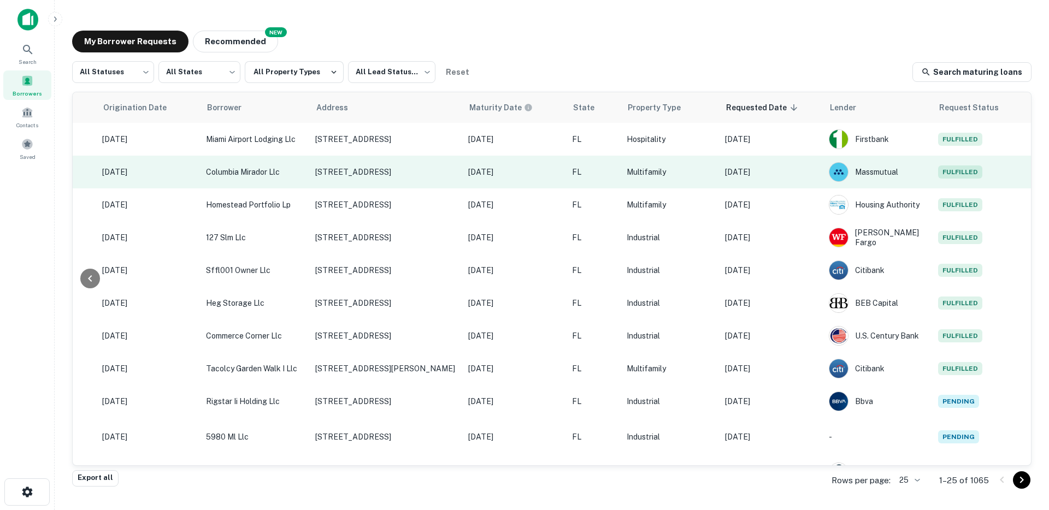
click at [795, 176] on p "[DATE]" at bounding box center [771, 172] width 93 height 12
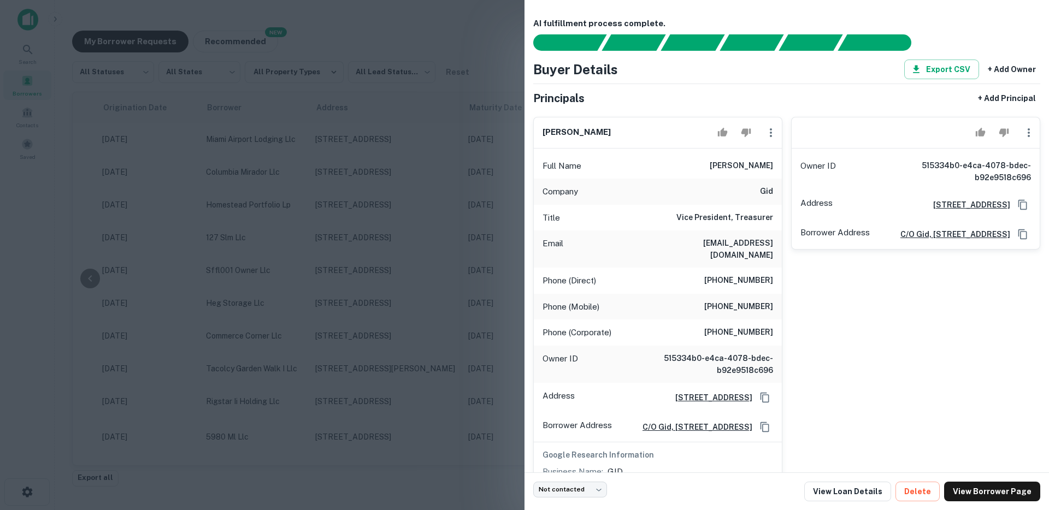
click at [472, 275] on div at bounding box center [524, 255] width 1049 height 510
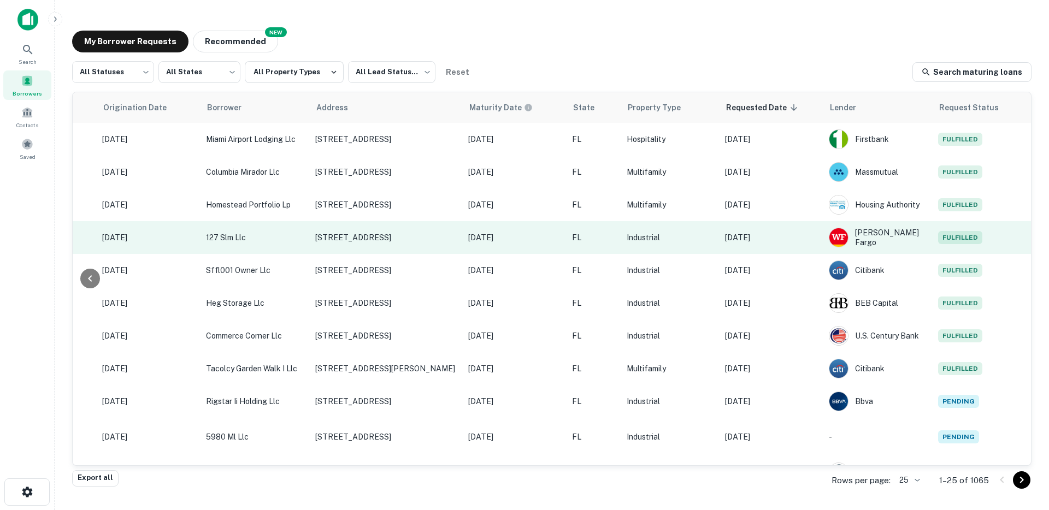
click at [775, 238] on p "[DATE]" at bounding box center [771, 238] width 93 height 12
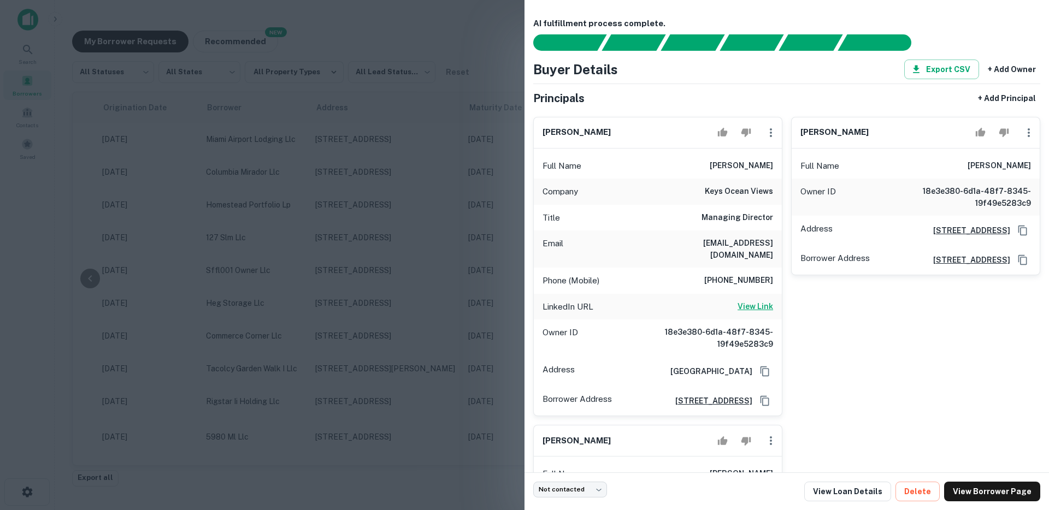
click at [743, 300] on h6 "View Link" at bounding box center [754, 306] width 35 height 12
click at [405, 199] on div at bounding box center [524, 255] width 1049 height 510
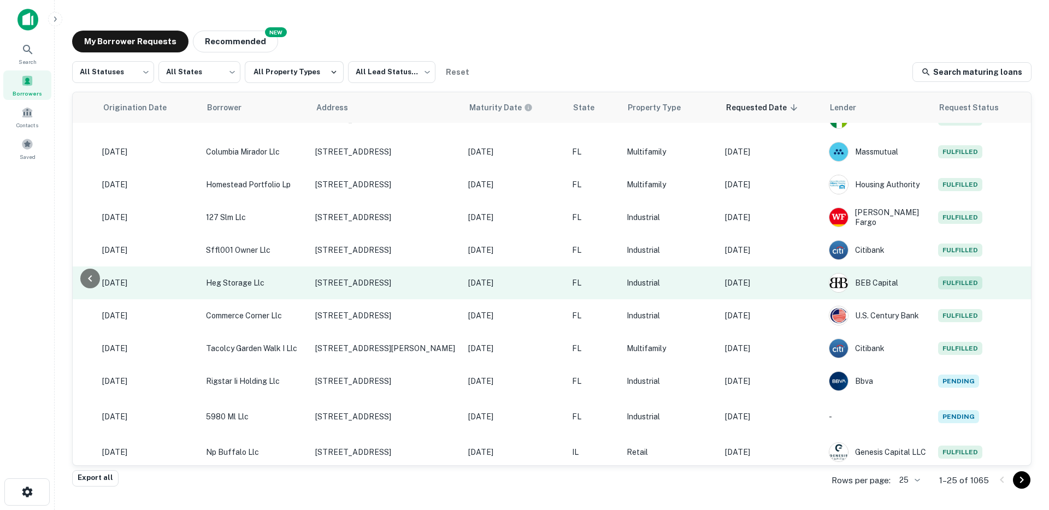
scroll to position [21, 223]
click at [802, 283] on p "[DATE]" at bounding box center [771, 282] width 93 height 12
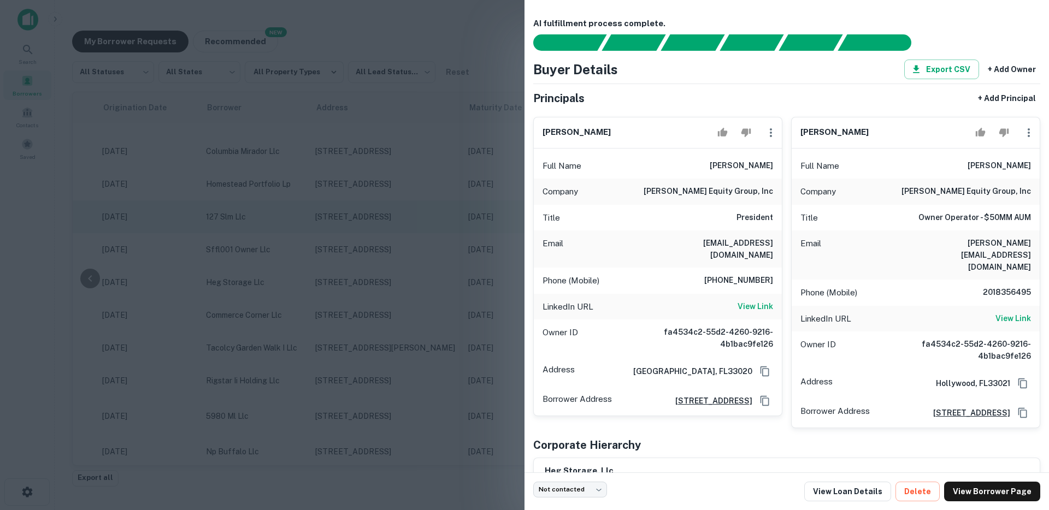
click at [408, 204] on div at bounding box center [524, 255] width 1049 height 510
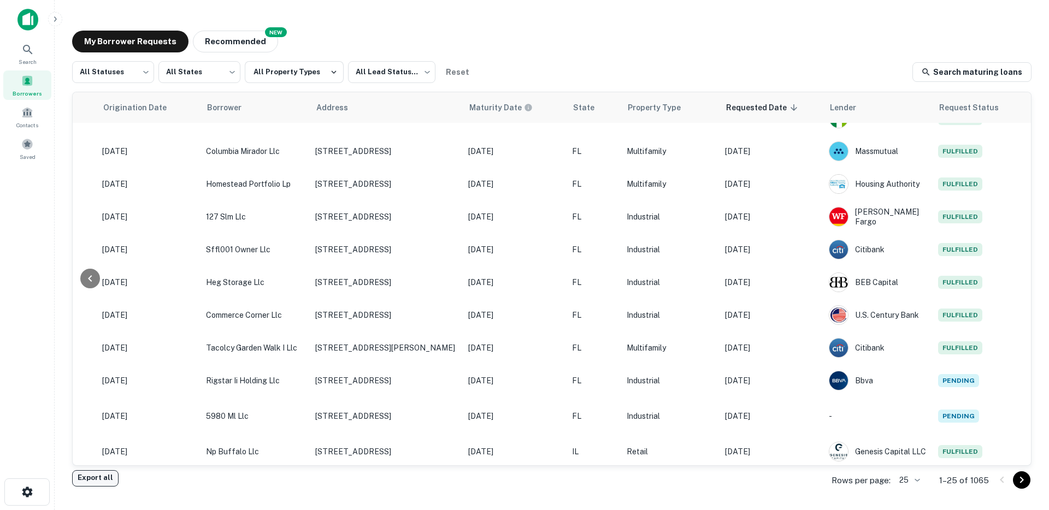
click at [101, 480] on button "Export all" at bounding box center [95, 478] width 46 height 16
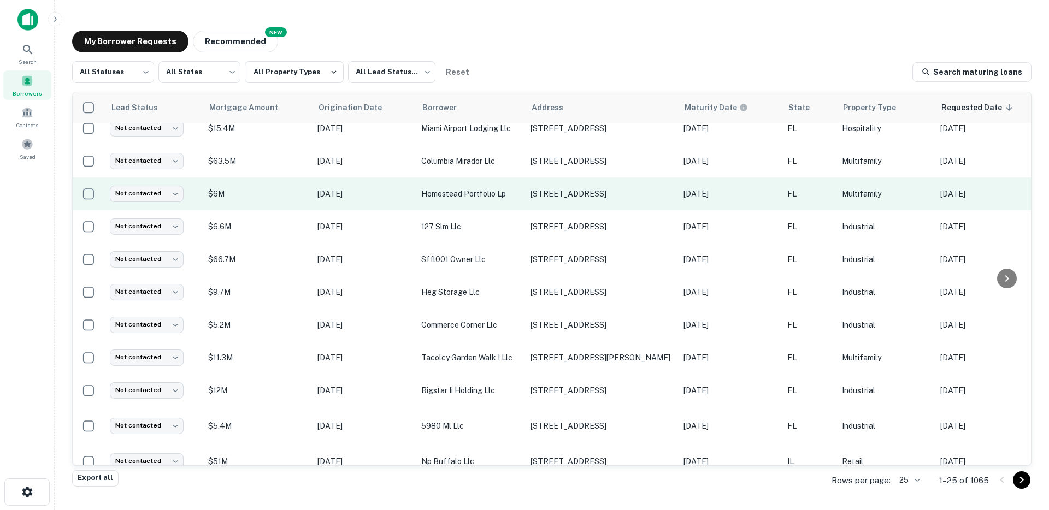
scroll to position [0, 0]
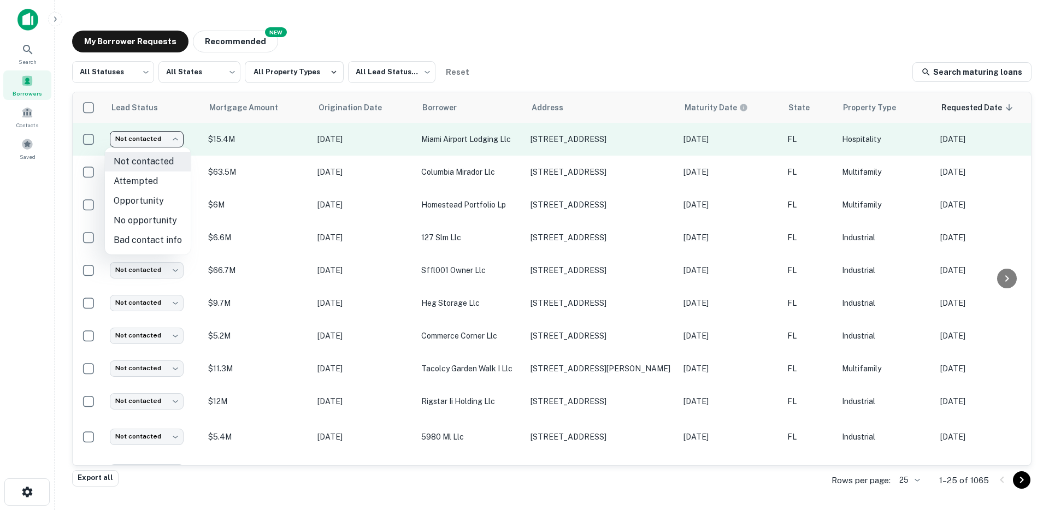
click at [164, 144] on body "Search Borrowers Contacts Saved My Borrower Requests NEW Recommended All Status…" at bounding box center [524, 255] width 1049 height 510
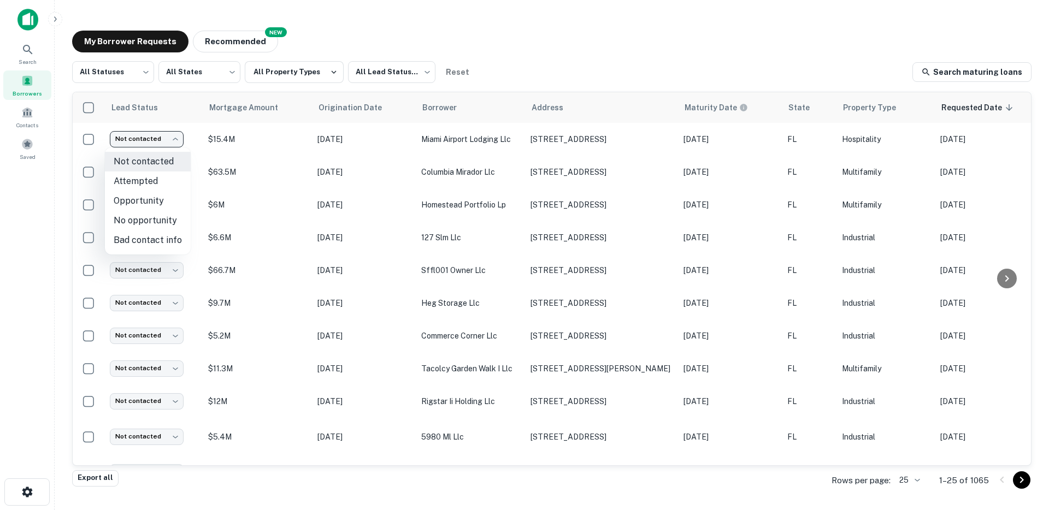
click at [344, 44] on div at bounding box center [524, 255] width 1049 height 510
click at [309, 73] on button "All Property Types" at bounding box center [294, 72] width 99 height 22
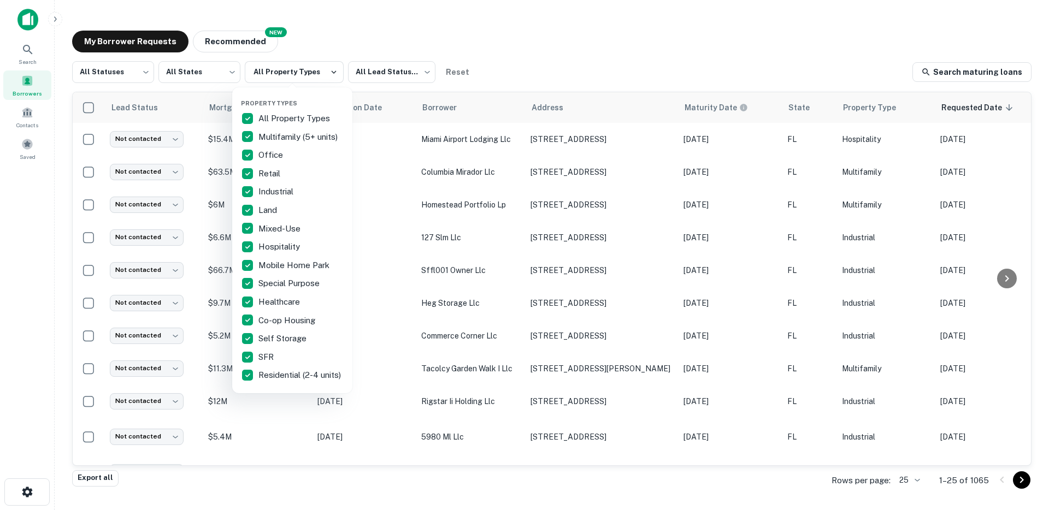
click at [379, 15] on div at bounding box center [524, 255] width 1049 height 510
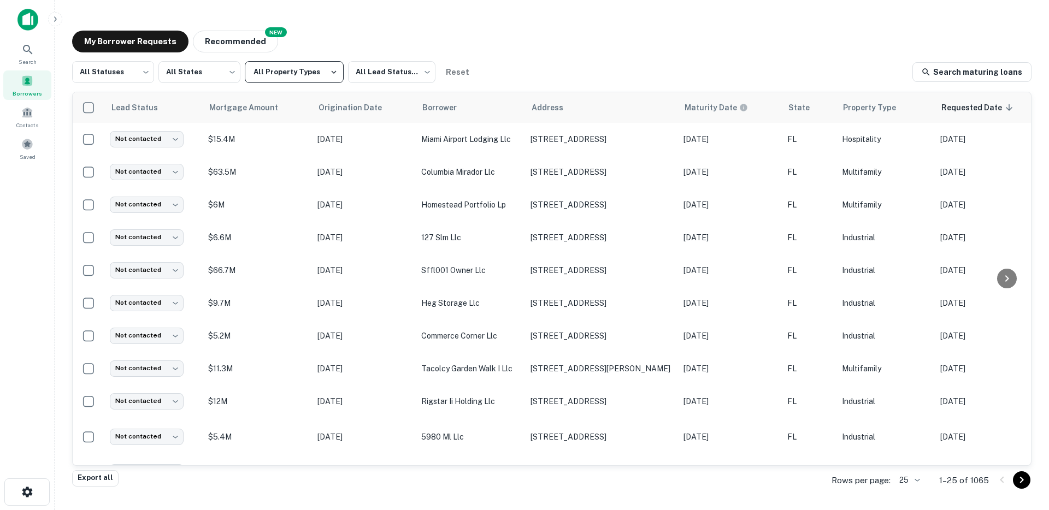
click at [313, 73] on button "All Property Types" at bounding box center [294, 72] width 99 height 22
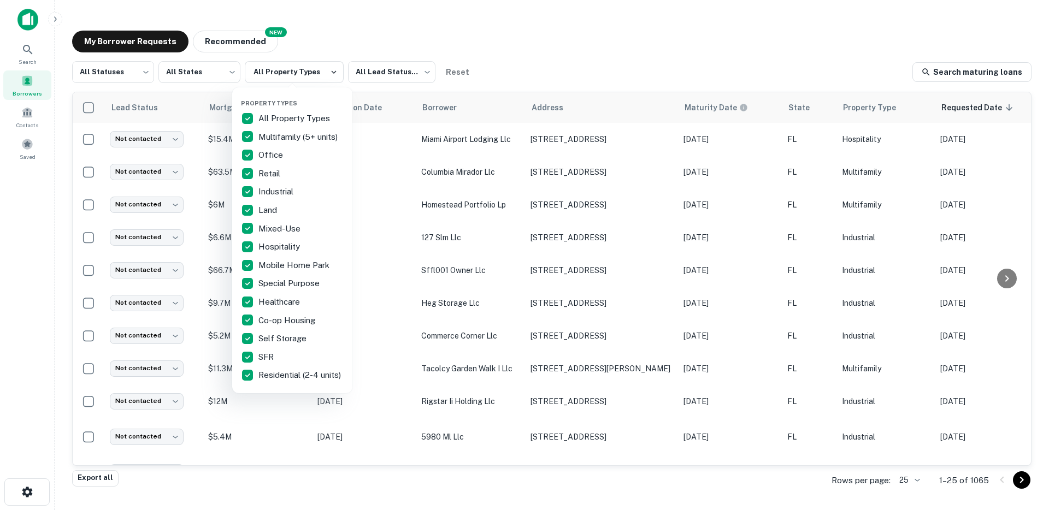
click at [352, 38] on div at bounding box center [524, 255] width 1049 height 510
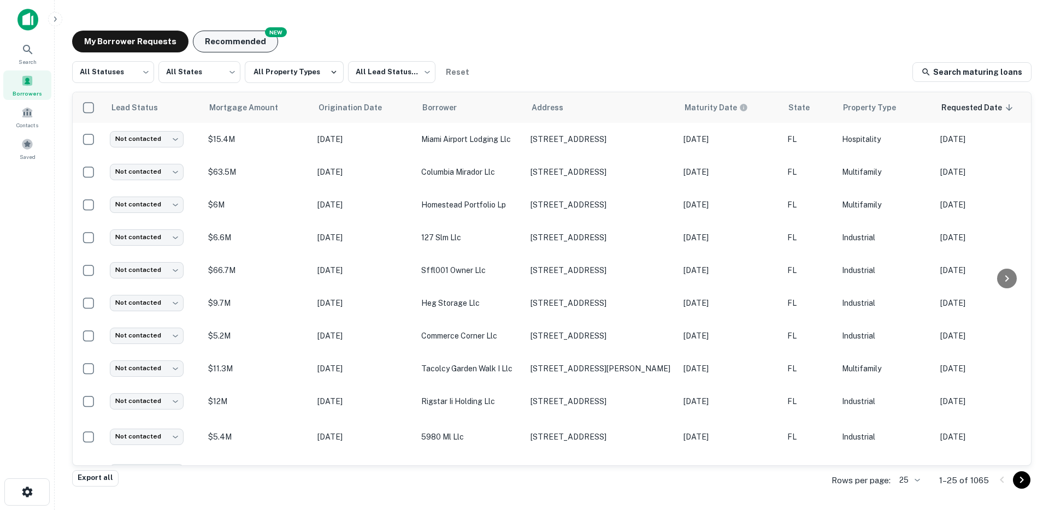
click at [241, 45] on button "Recommended" at bounding box center [235, 42] width 85 height 22
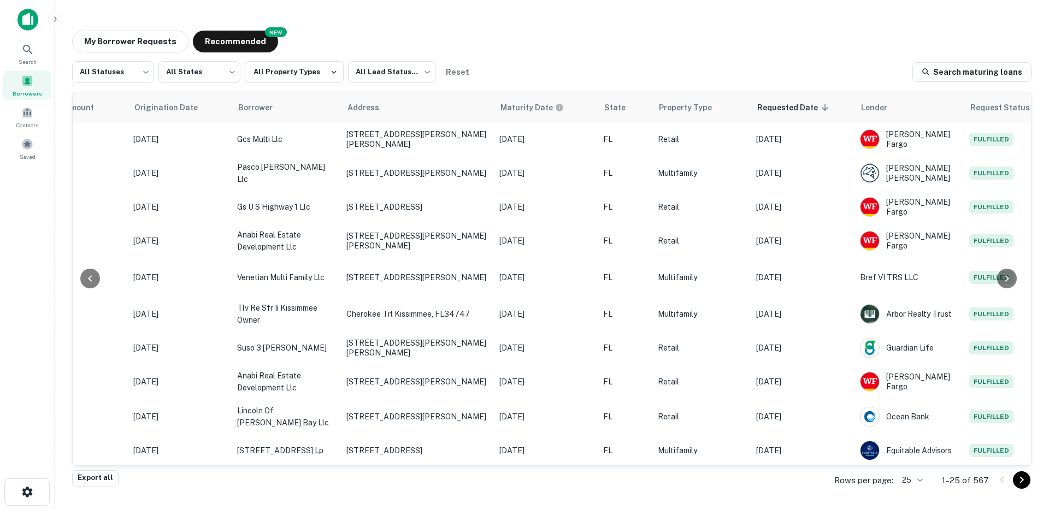
scroll to position [0, 193]
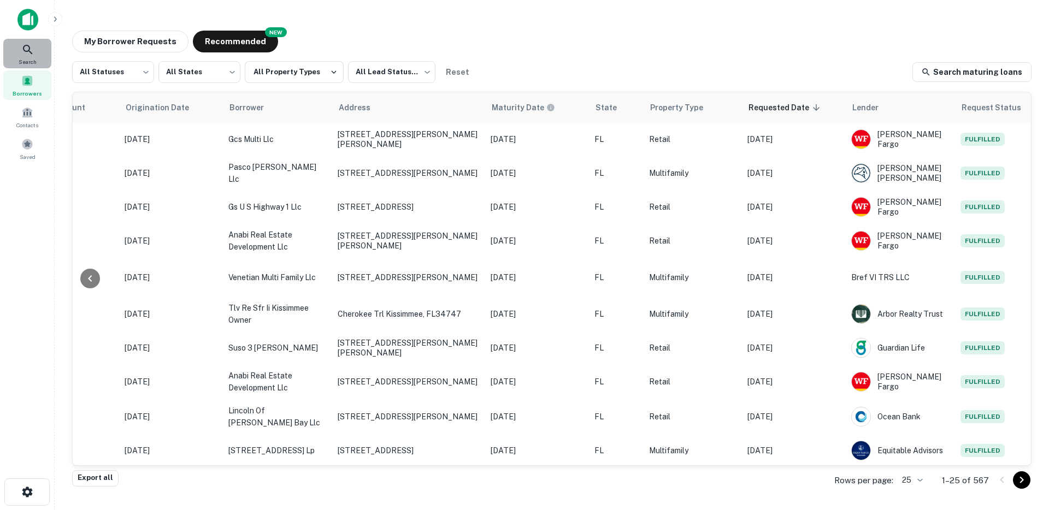
click at [25, 55] on icon at bounding box center [27, 49] width 13 height 13
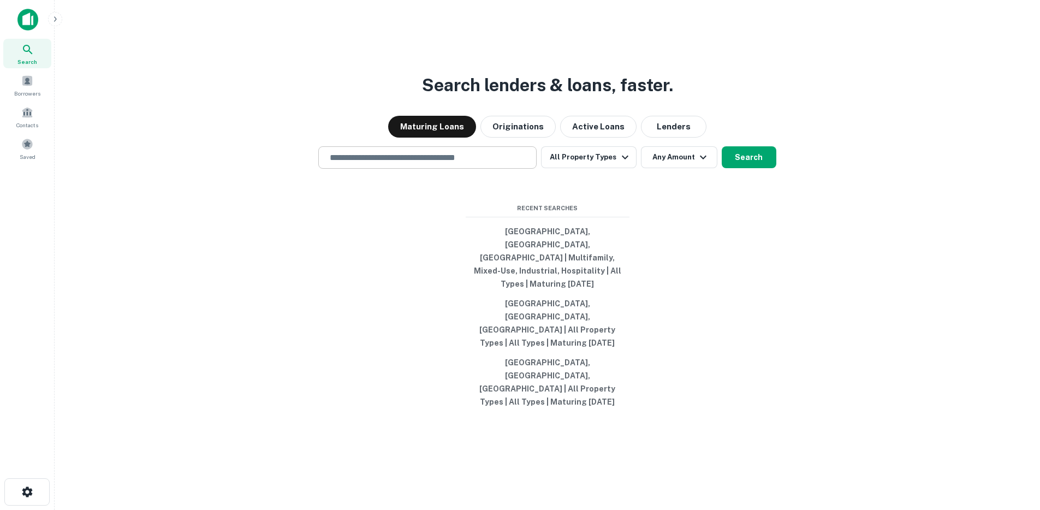
click at [364, 164] on input "text" at bounding box center [427, 157] width 209 height 13
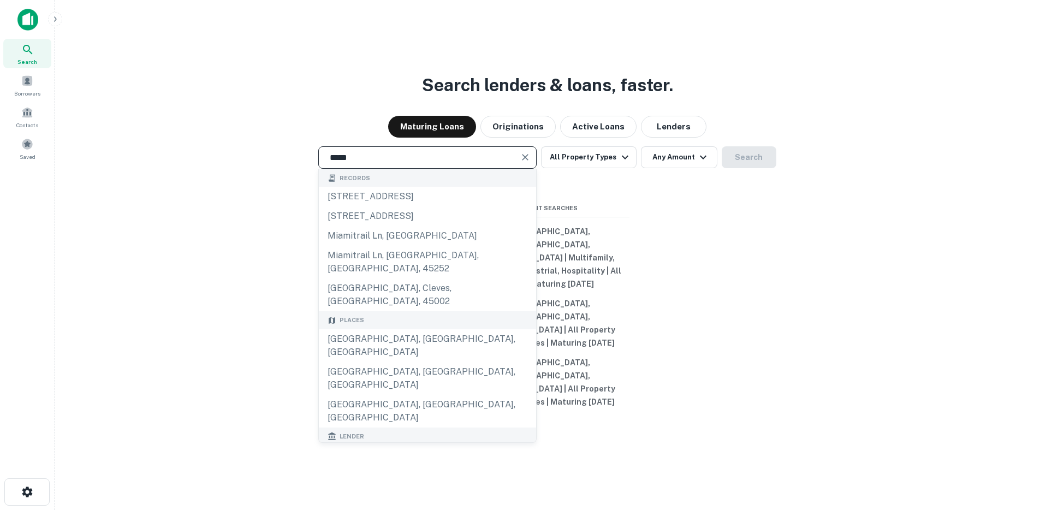
click at [358, 329] on div "Places" at bounding box center [427, 320] width 217 height 18
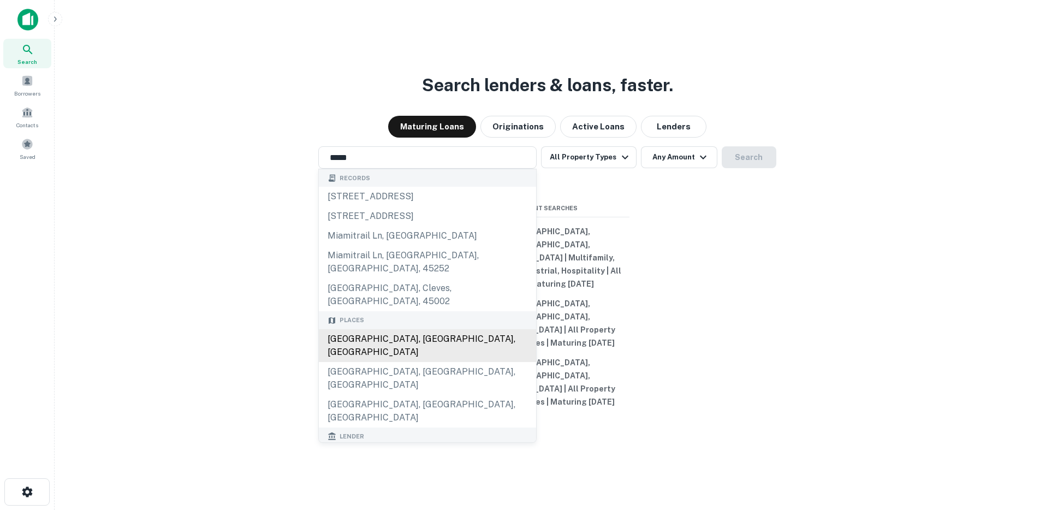
click at [355, 346] on div "Miami, FL, USA" at bounding box center [427, 345] width 217 height 33
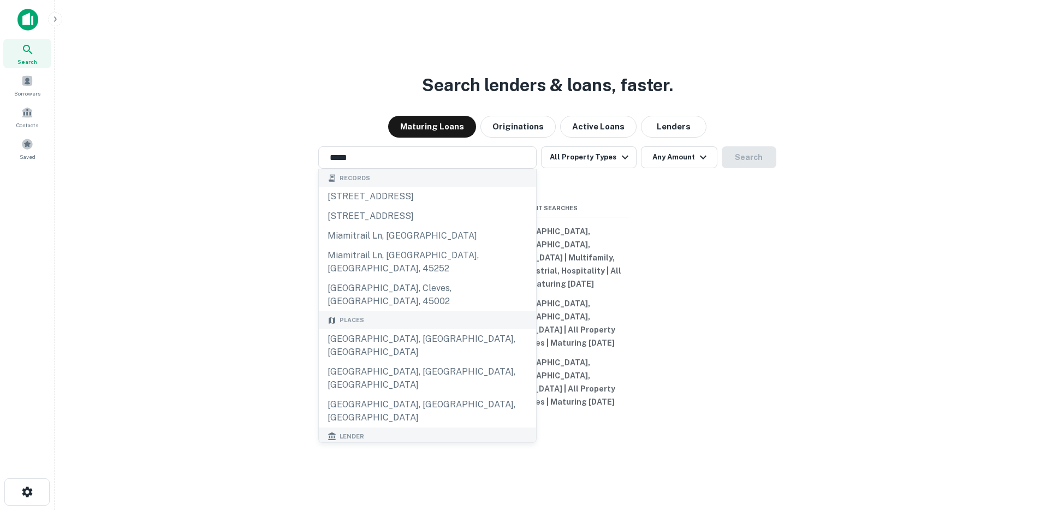
type input "**********"
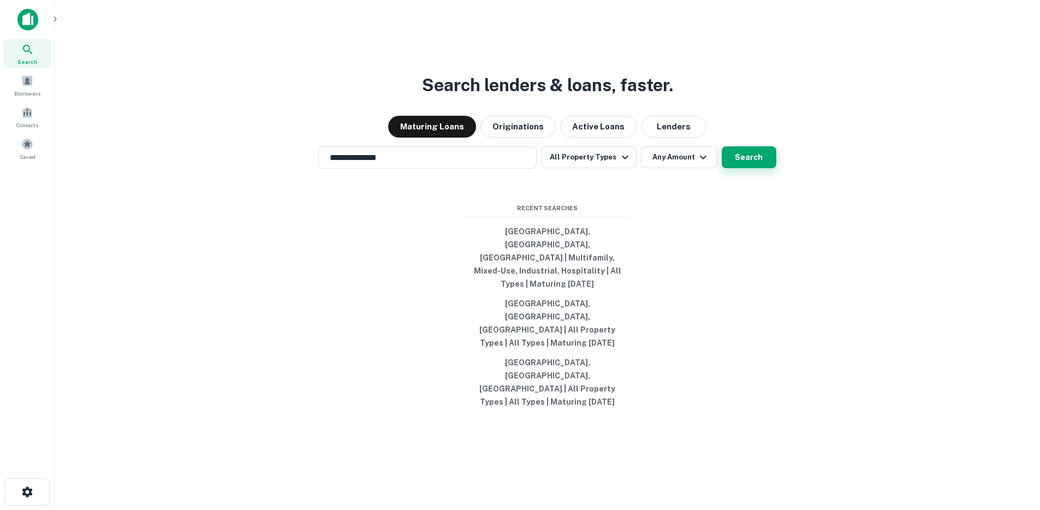
click at [741, 168] on button "Search" at bounding box center [749, 157] width 55 height 22
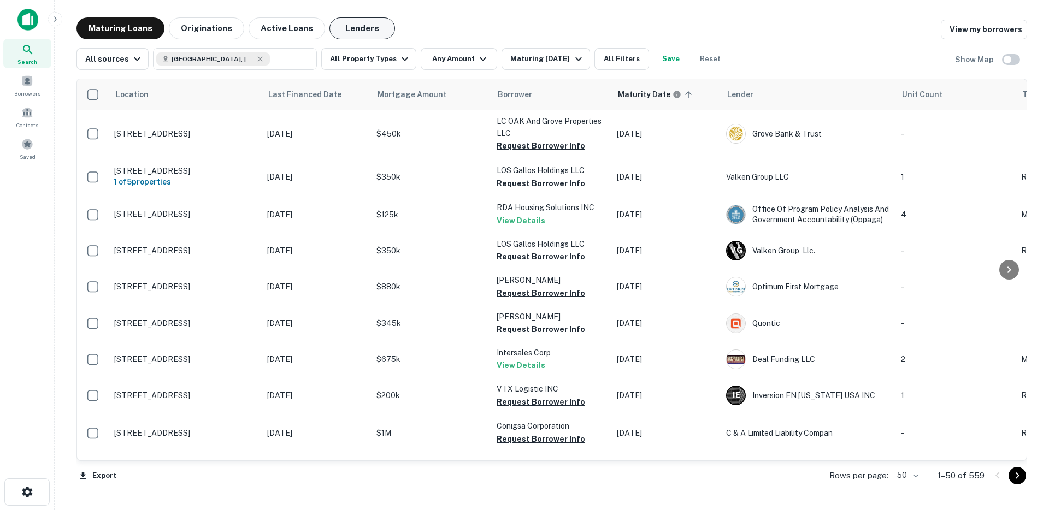
click at [362, 20] on button "Lenders" at bounding box center [362, 28] width 66 height 22
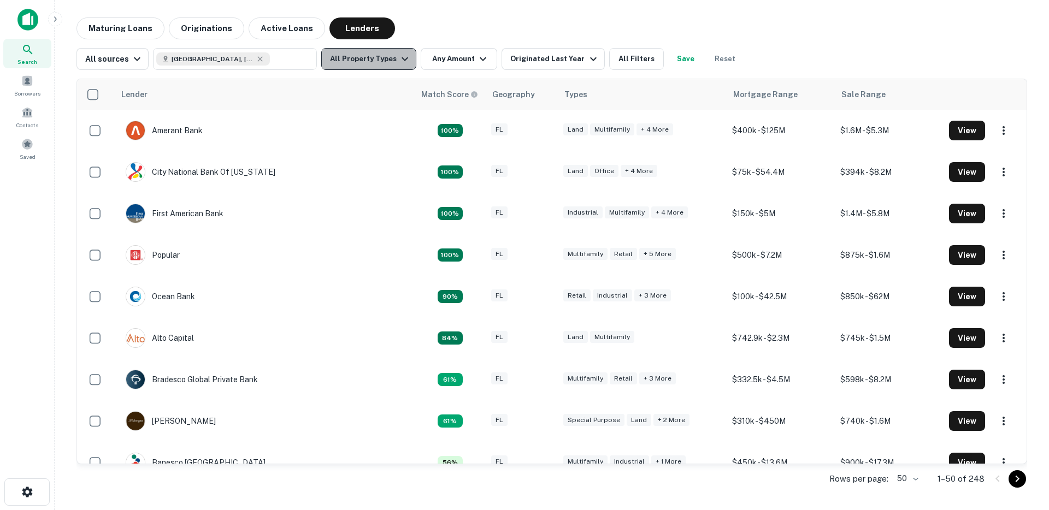
click at [381, 57] on button "All Property Types" at bounding box center [368, 59] width 95 height 22
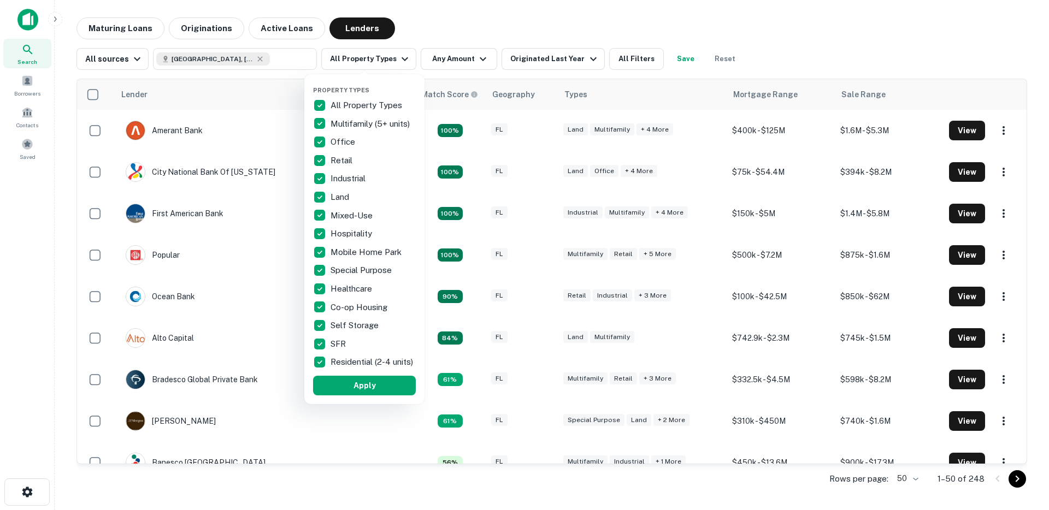
click at [206, 29] on div at bounding box center [524, 255] width 1049 height 510
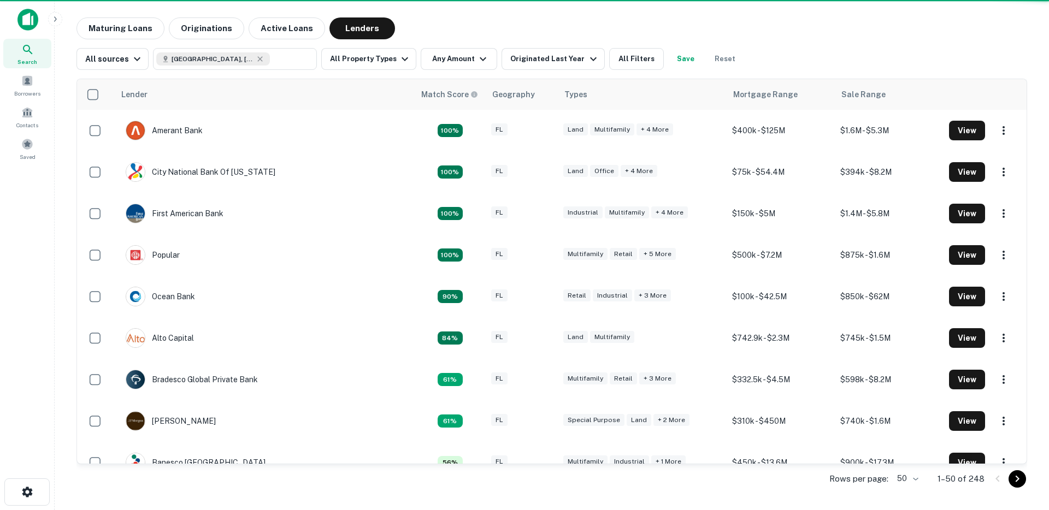
click at [210, 31] on div "Property Types All Property Types Multifamily (5+ units) Office Retail Industri…" at bounding box center [524, 255] width 1049 height 510
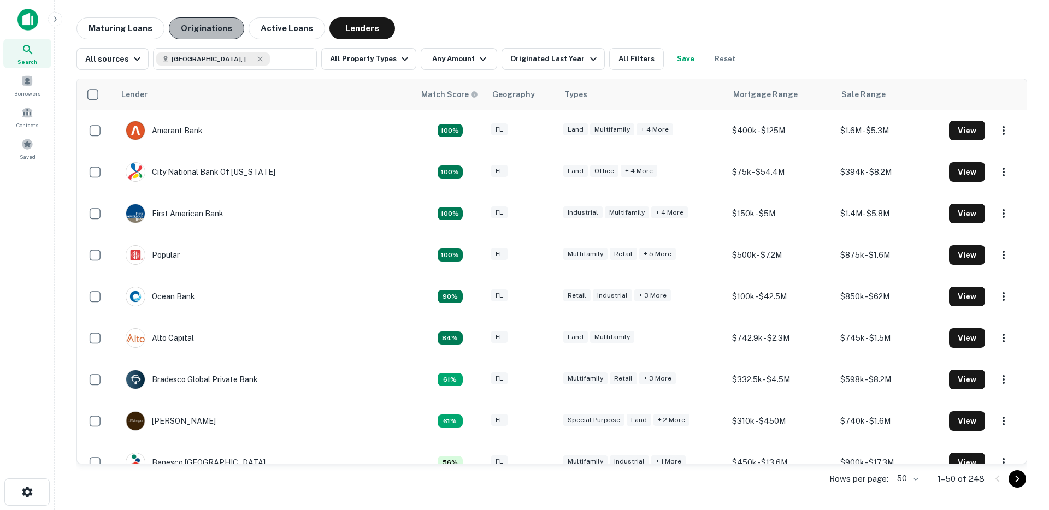
click at [209, 31] on button "Originations" at bounding box center [206, 28] width 75 height 22
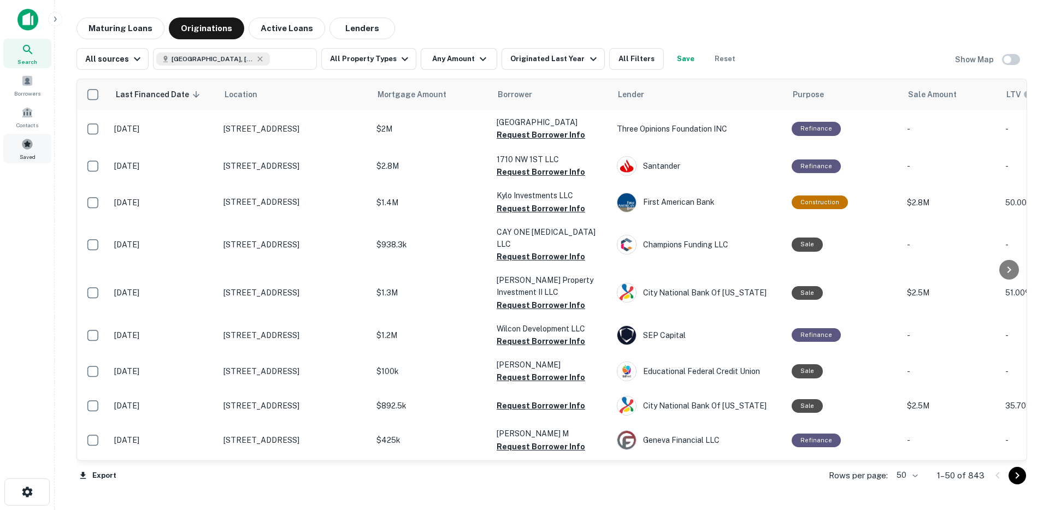
click at [44, 151] on div "Saved" at bounding box center [27, 148] width 48 height 29
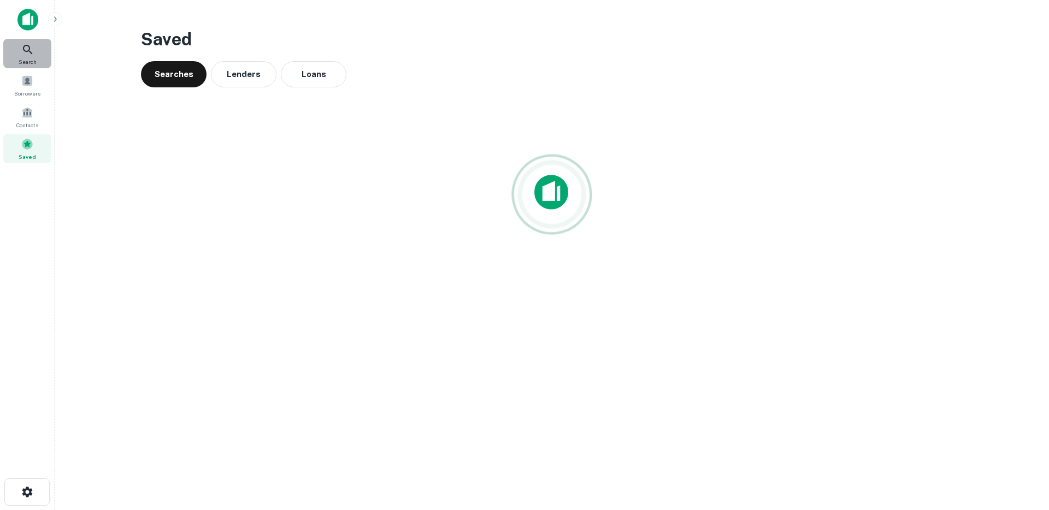
click at [24, 49] on icon at bounding box center [27, 49] width 13 height 13
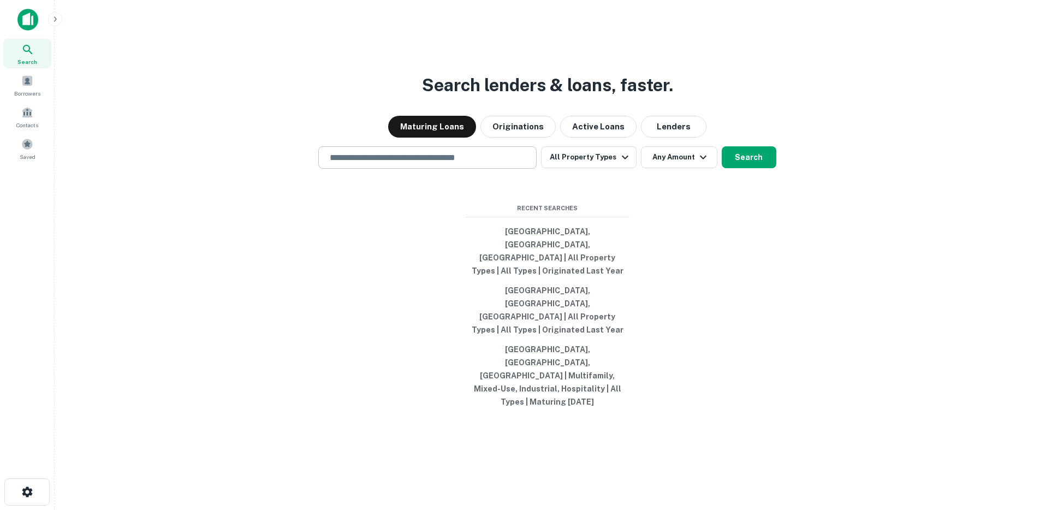
click at [368, 164] on input "text" at bounding box center [427, 157] width 209 height 13
type input "**********"
click at [733, 168] on button "Search" at bounding box center [749, 157] width 55 height 22
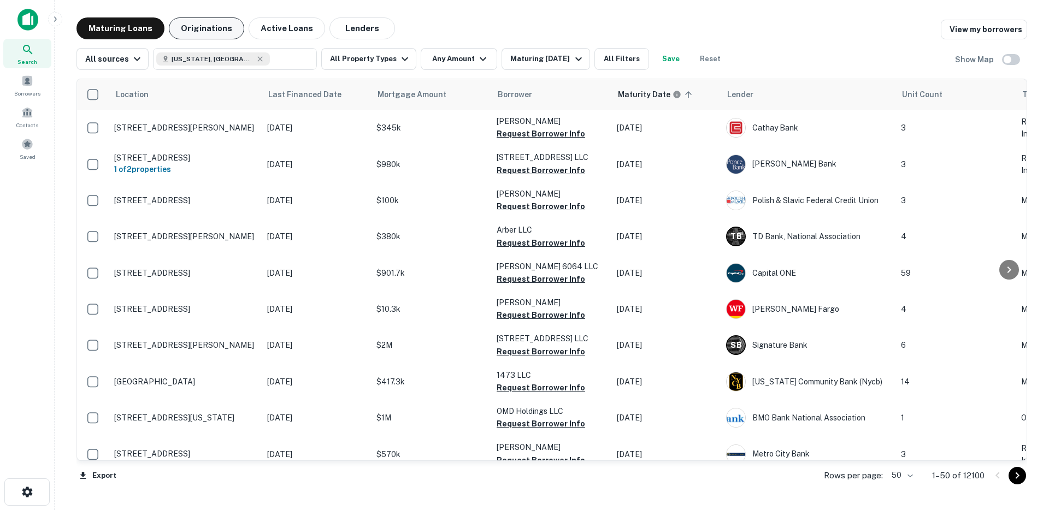
click at [222, 32] on button "Originations" at bounding box center [206, 28] width 75 height 22
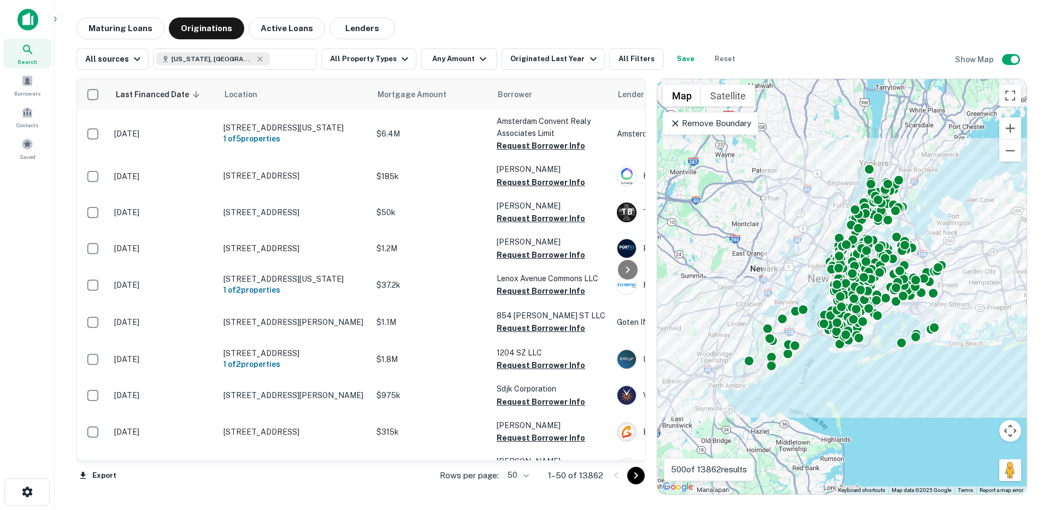
click at [675, 125] on icon at bounding box center [675, 123] width 11 height 11
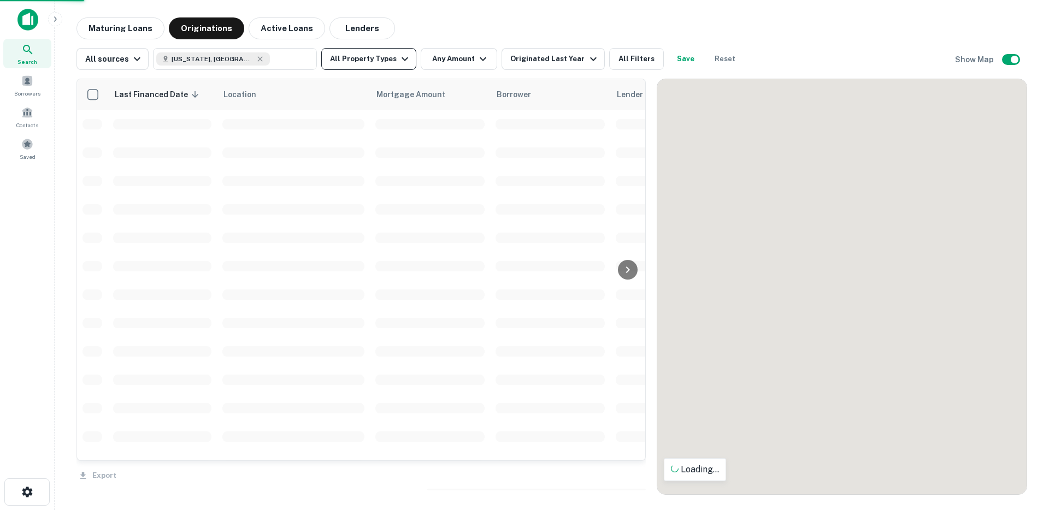
click at [360, 57] on button "All Property Types" at bounding box center [368, 59] width 95 height 22
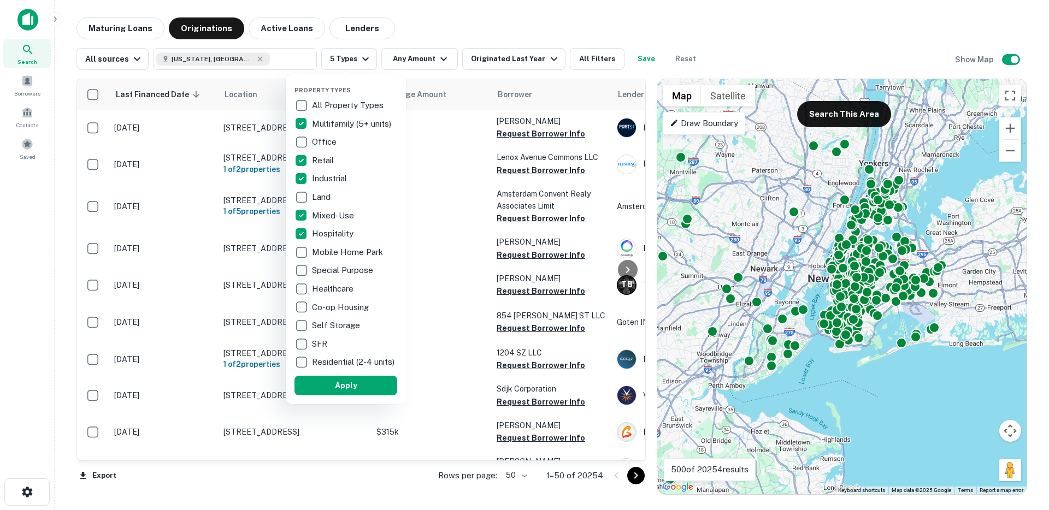
drag, startPoint x: 374, startPoint y: 390, endPoint x: 380, endPoint y: 265, distance: 125.2
click at [372, 390] on button "Apply" at bounding box center [345, 386] width 103 height 20
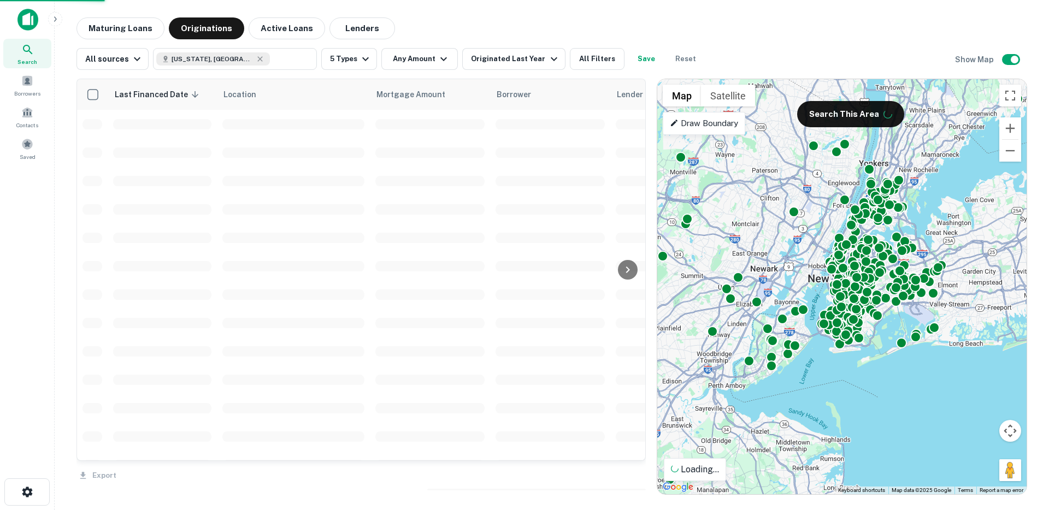
click at [417, 55] on div "Property Types All Property Types Multifamily (5+ units) Office Retail Industri…" at bounding box center [524, 255] width 1049 height 510
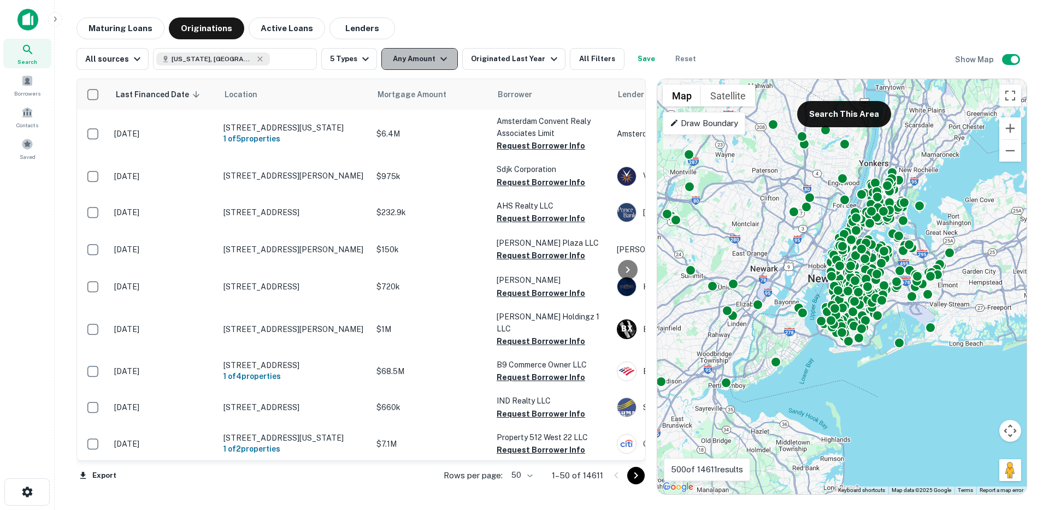
click at [419, 61] on button "Any Amount" at bounding box center [419, 59] width 76 height 22
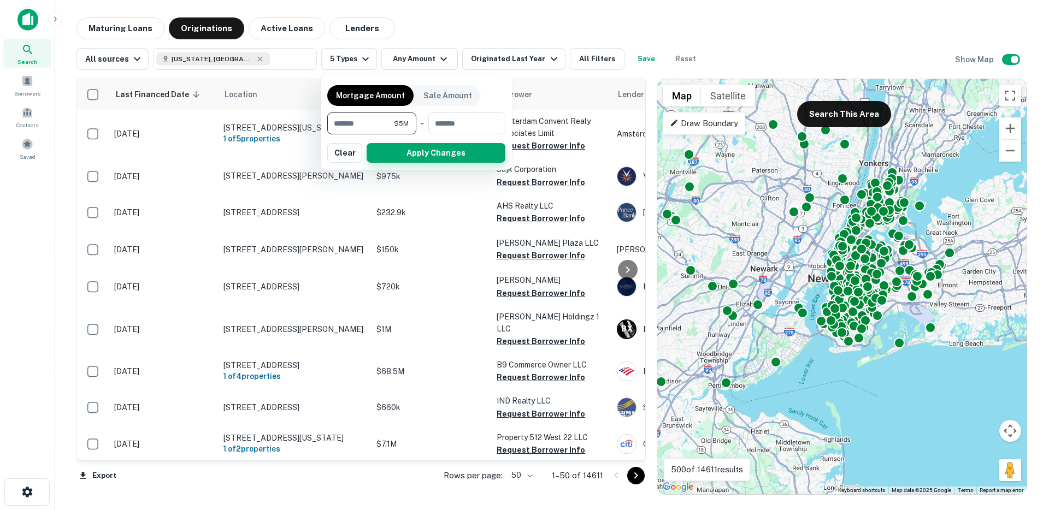
type input "*******"
click at [436, 156] on button "Apply Changes" at bounding box center [435, 153] width 139 height 20
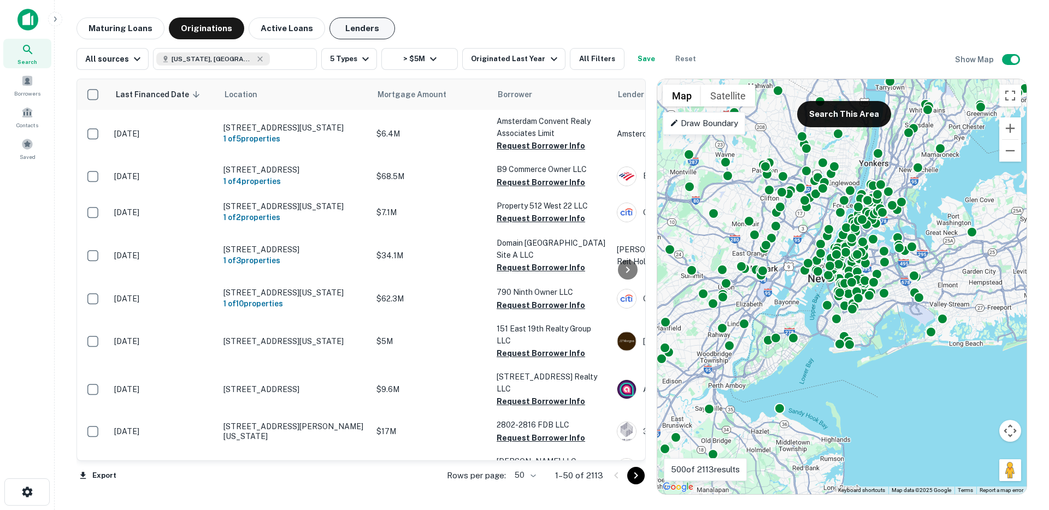
click at [352, 25] on button "Lenders" at bounding box center [362, 28] width 66 height 22
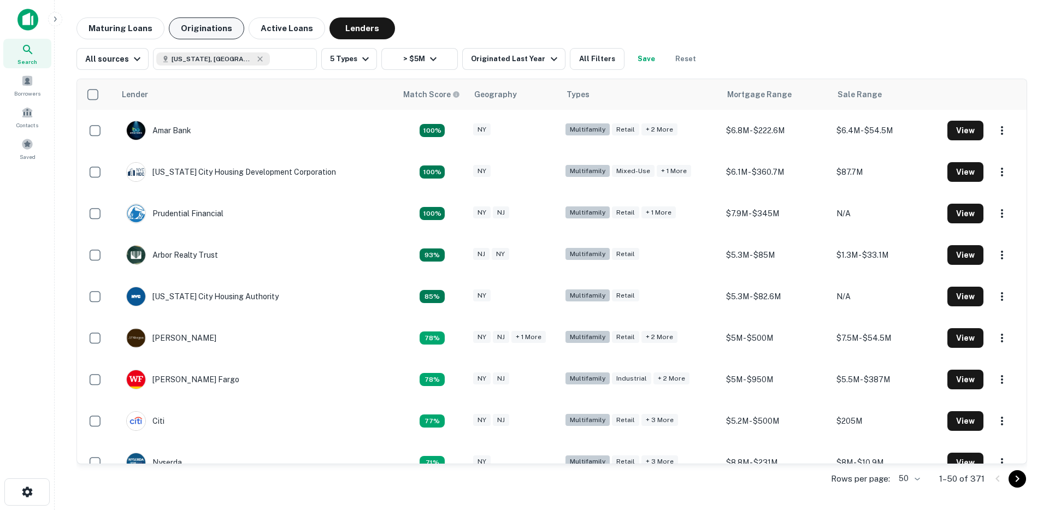
click at [214, 26] on button "Originations" at bounding box center [206, 28] width 75 height 22
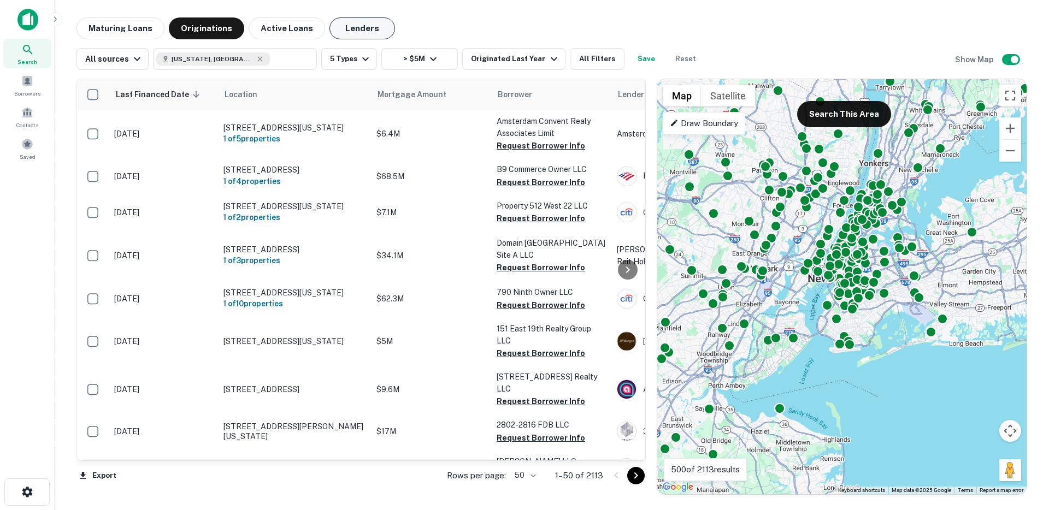
click at [357, 32] on button "Lenders" at bounding box center [362, 28] width 66 height 22
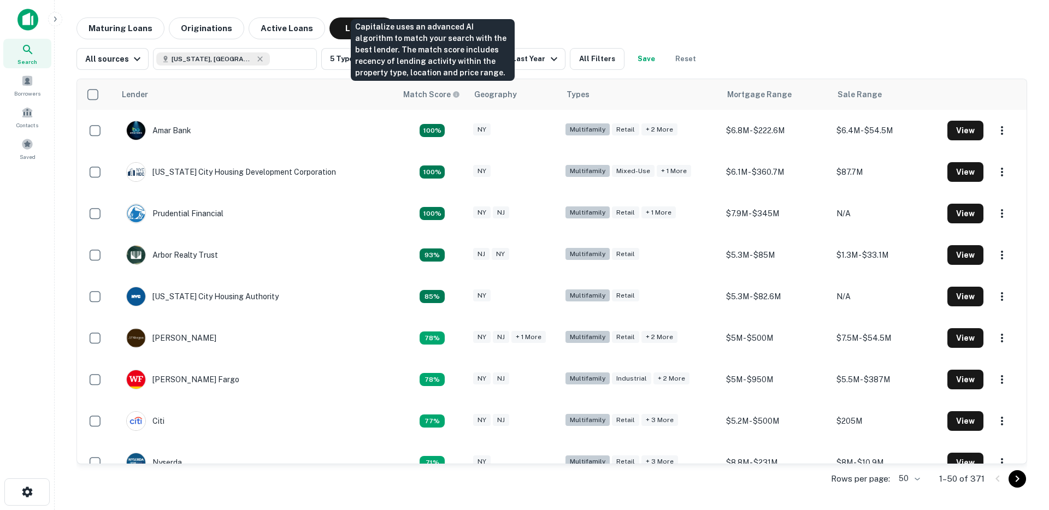
click at [504, 52] on div "Capitalize uses an advanced AI algorithm to match your search with the best len…" at bounding box center [433, 50] width 164 height 62
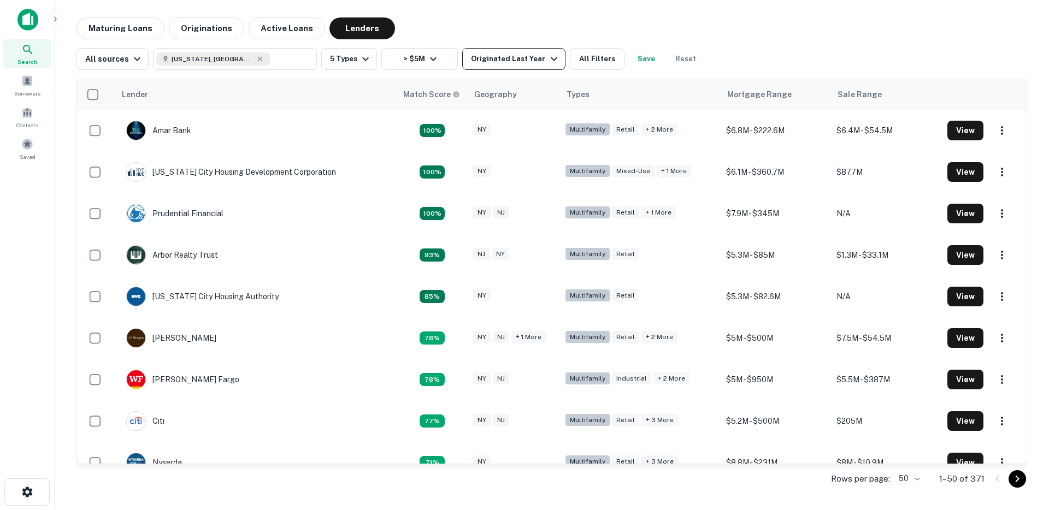
click at [547, 56] on icon "button" at bounding box center [553, 58] width 13 height 13
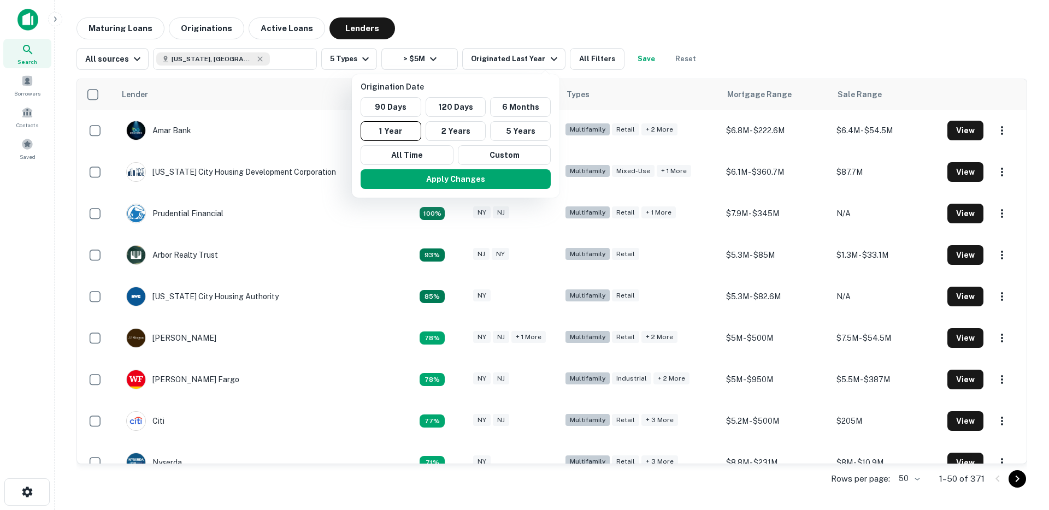
click at [531, 21] on div at bounding box center [524, 255] width 1049 height 510
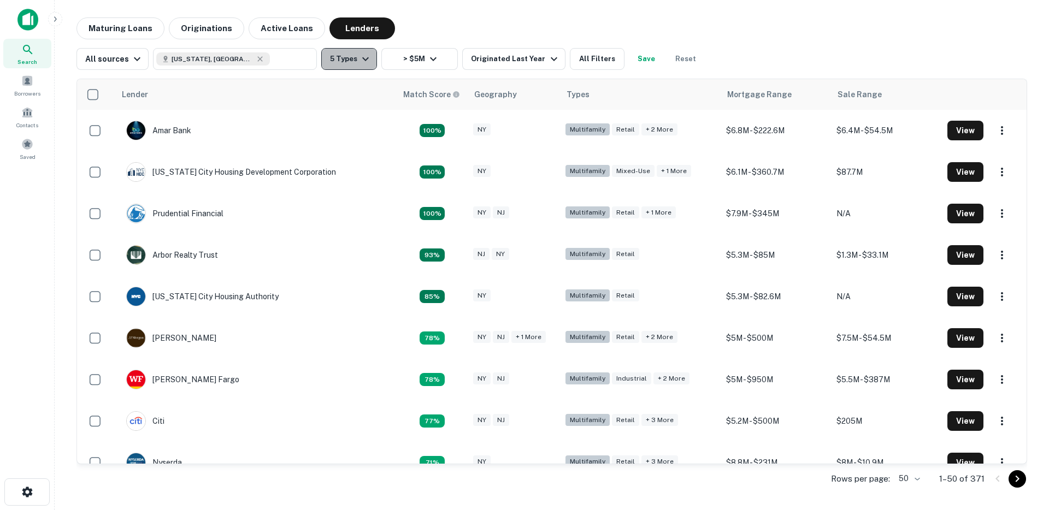
click at [334, 62] on button "5 Types" at bounding box center [349, 59] width 56 height 22
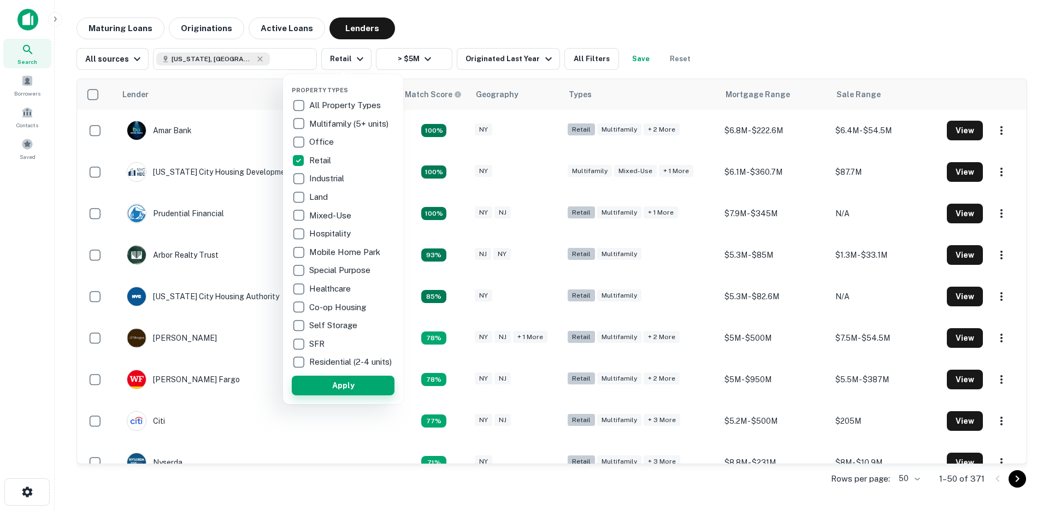
drag, startPoint x: 351, startPoint y: 388, endPoint x: 348, endPoint y: 393, distance: 5.6
click at [351, 388] on button "Apply" at bounding box center [343, 386] width 103 height 20
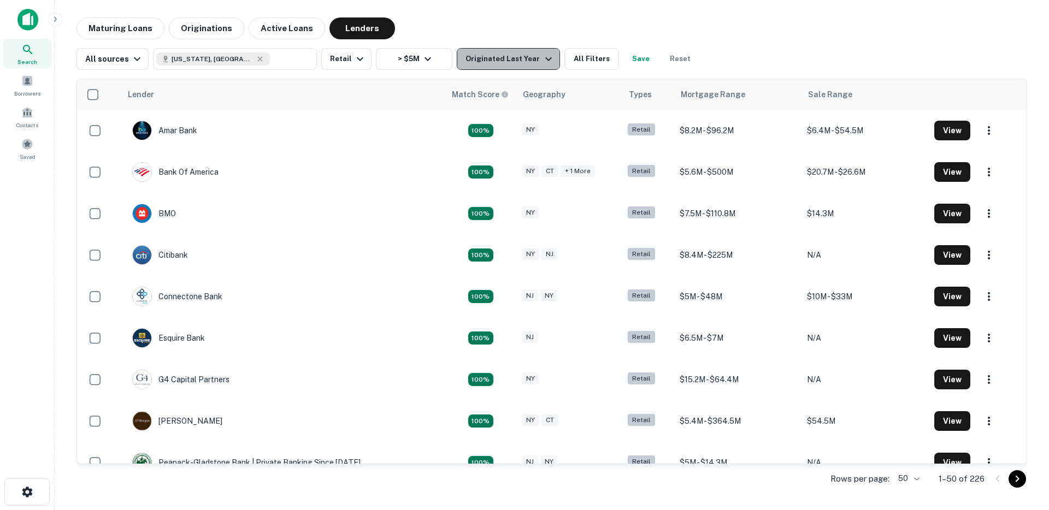
click at [512, 64] on div "Originated Last Year" at bounding box center [509, 58] width 89 height 13
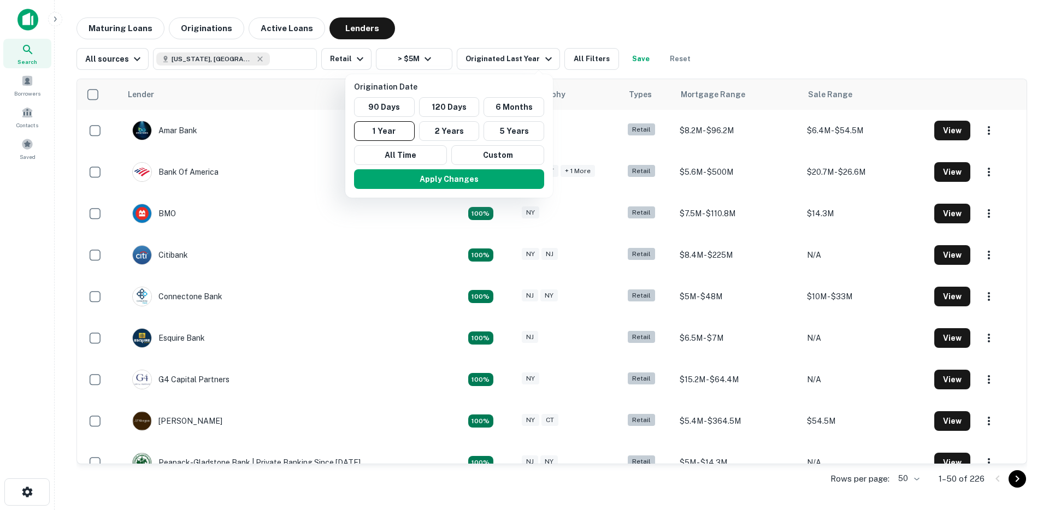
click at [485, 21] on div at bounding box center [524, 255] width 1049 height 510
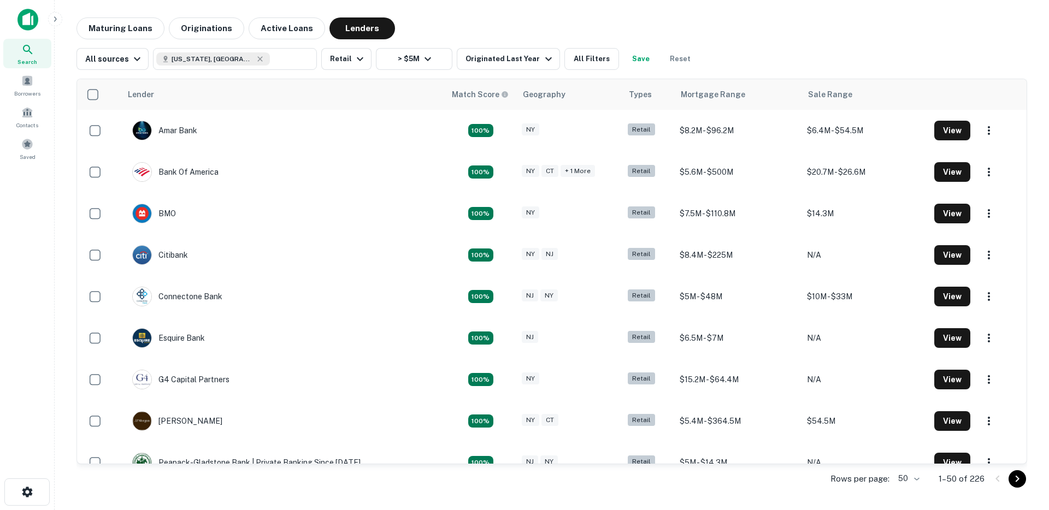
click at [338, 70] on div "Lender Match Score Geography Types Mortgage Range Sale Range Amar Bank 100% NY …" at bounding box center [551, 282] width 950 height 425
click at [344, 61] on button "Retail" at bounding box center [346, 59] width 50 height 22
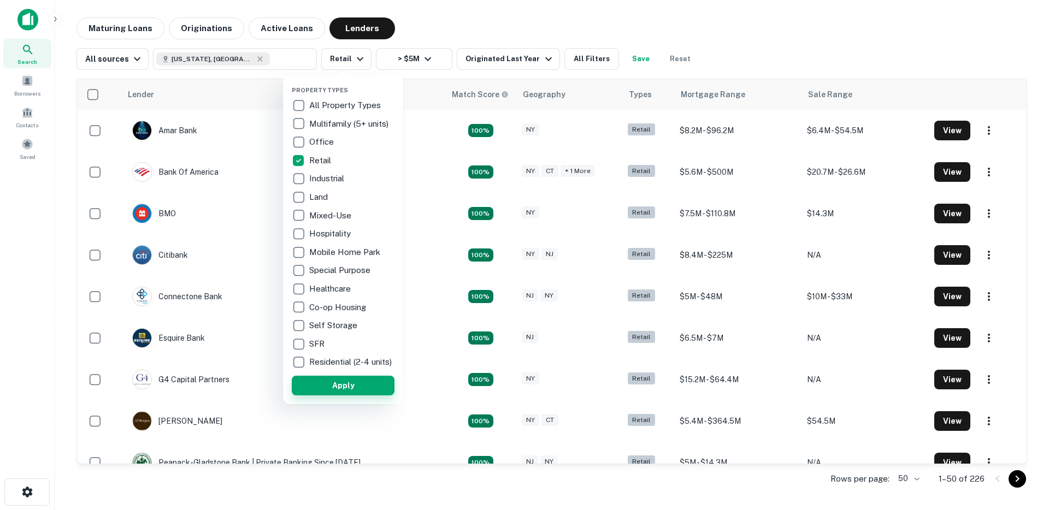
click at [346, 395] on button "Apply" at bounding box center [343, 386] width 103 height 20
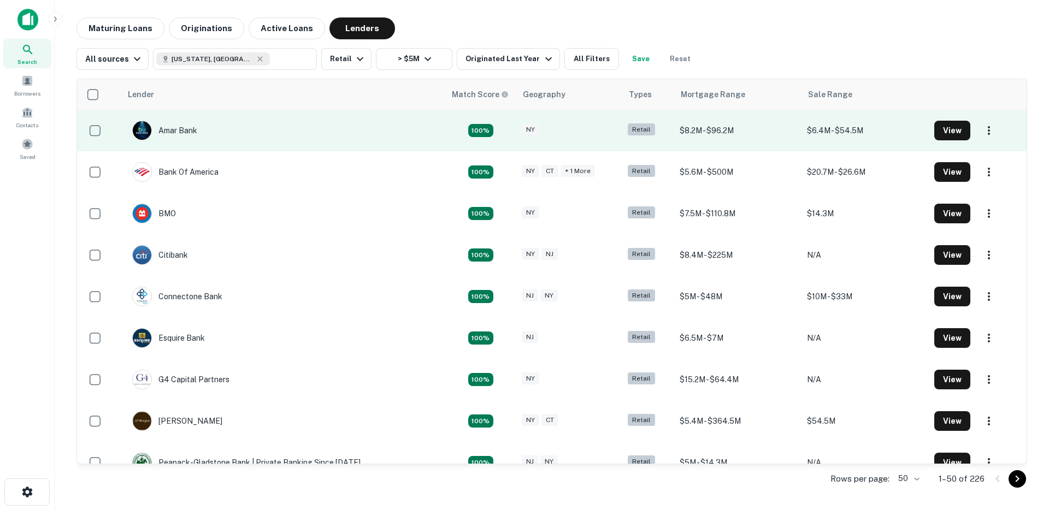
click at [327, 126] on td "Amar Bank" at bounding box center [283, 131] width 324 height 42
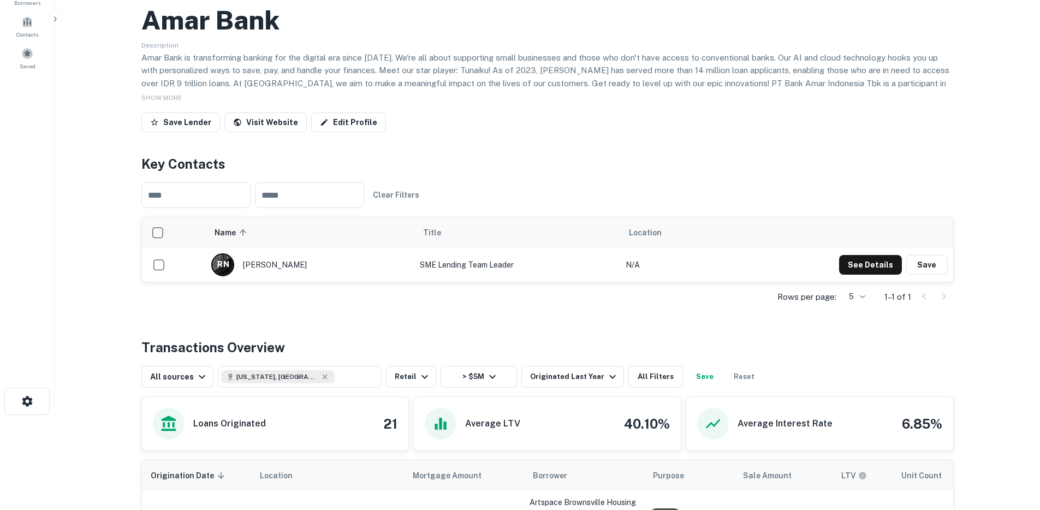
scroll to position [101, 0]
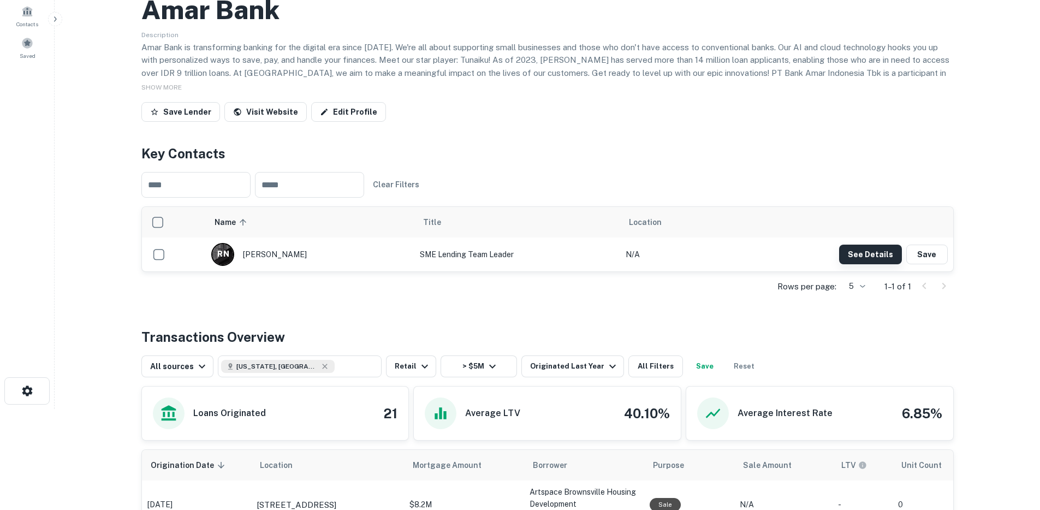
click at [869, 250] on button "See Details" at bounding box center [870, 255] width 63 height 20
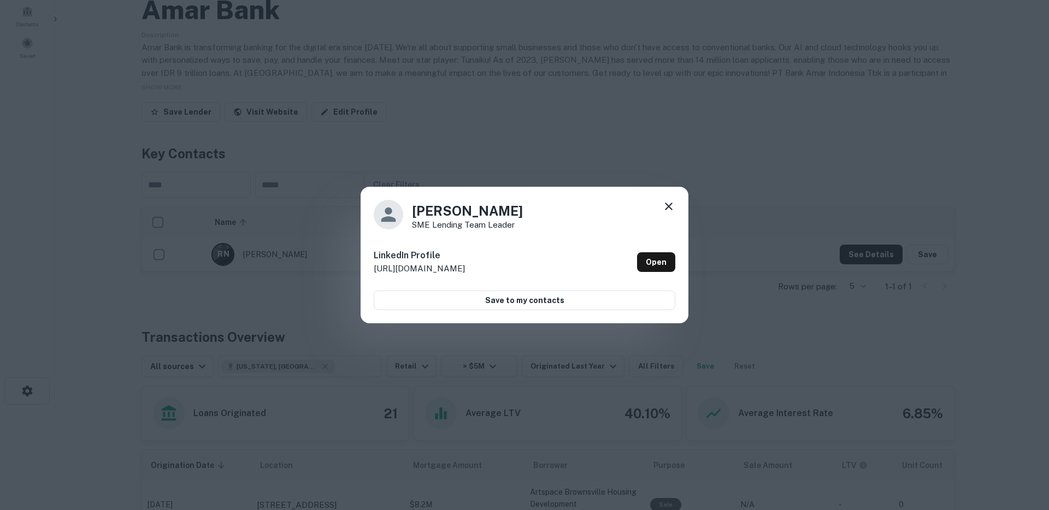
click at [763, 300] on div "Rizka Nurilwan SME Lending Team Leader LinkedIn Profile http://www.linkedin.com…" at bounding box center [524, 255] width 1049 height 510
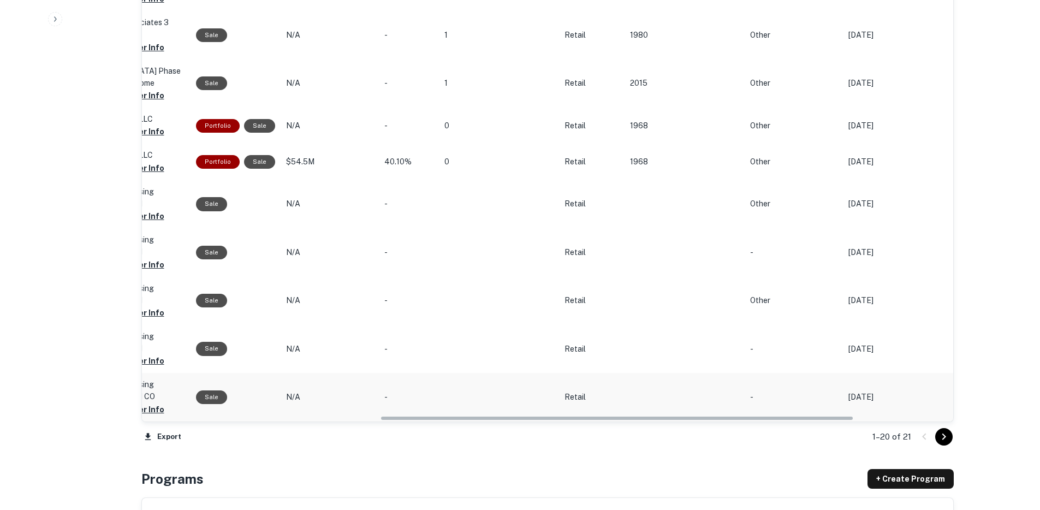
scroll to position [0, 463]
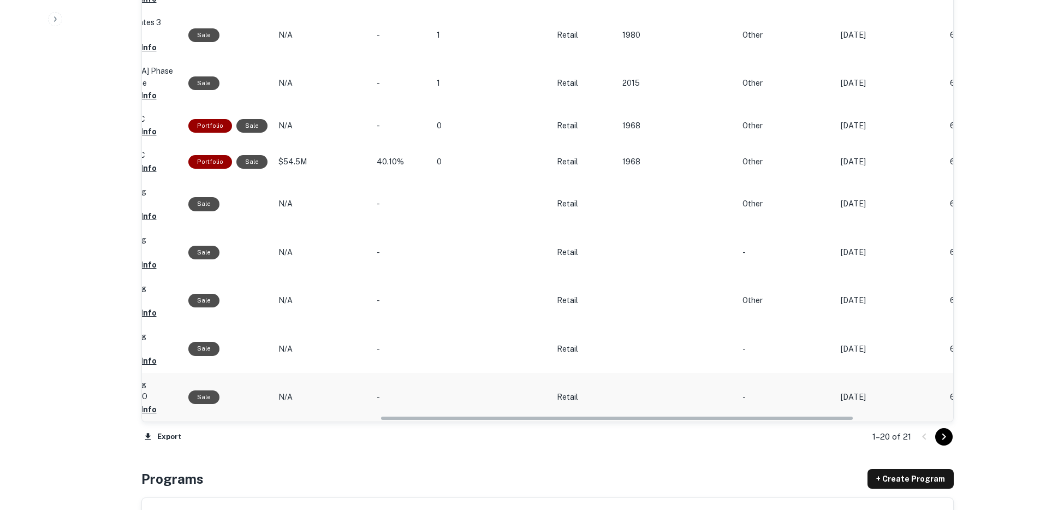
drag, startPoint x: 421, startPoint y: 420, endPoint x: 691, endPoint y: 409, distance: 270.5
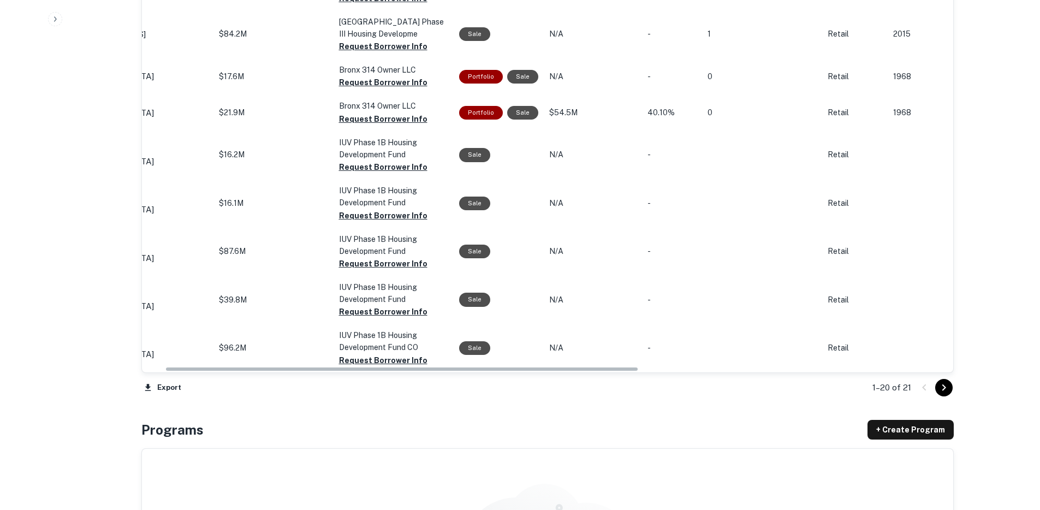
scroll to position [0, 0]
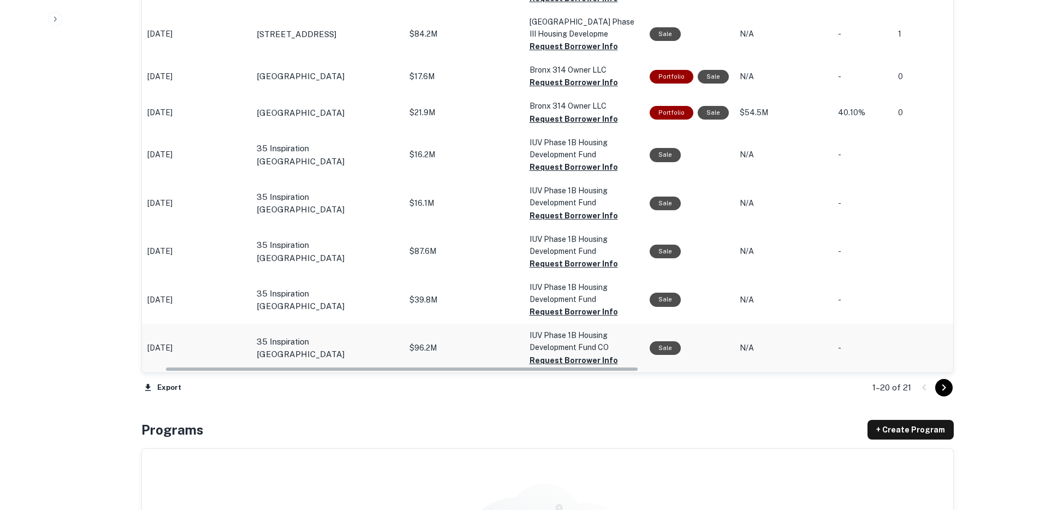
drag, startPoint x: 563, startPoint y: 369, endPoint x: 251, endPoint y: 341, distance: 313.1
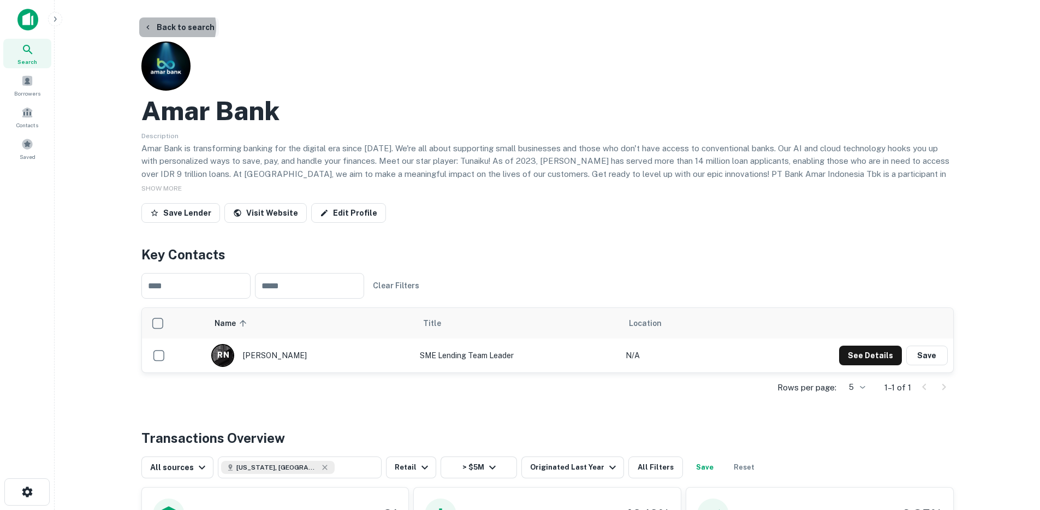
click at [173, 27] on button "Back to search" at bounding box center [179, 27] width 80 height 20
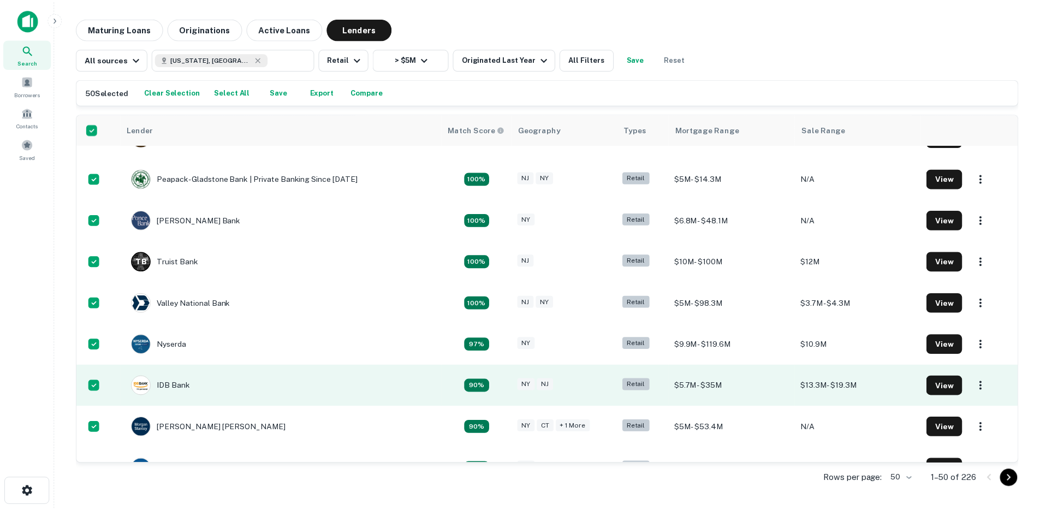
scroll to position [325, 0]
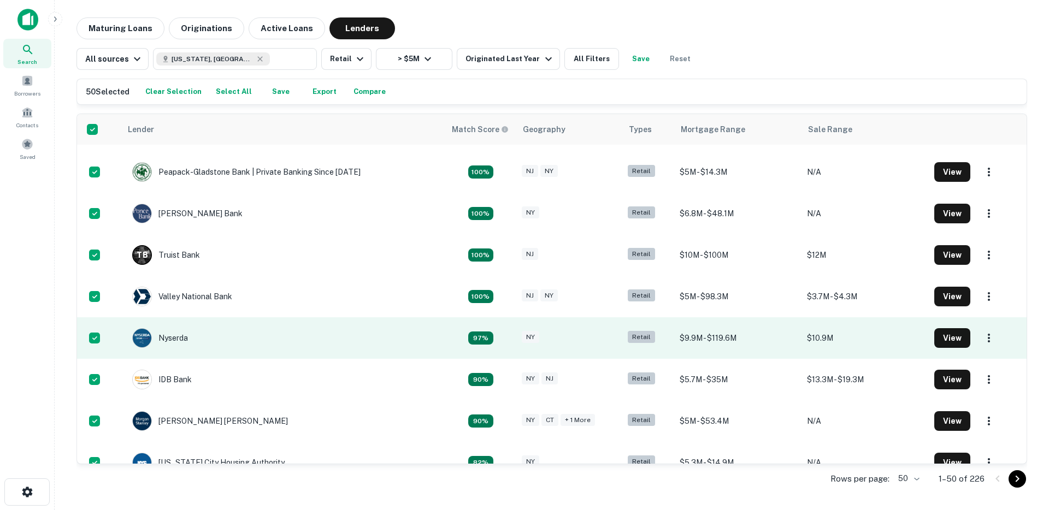
click at [245, 345] on td "Nyserda" at bounding box center [283, 338] width 324 height 42
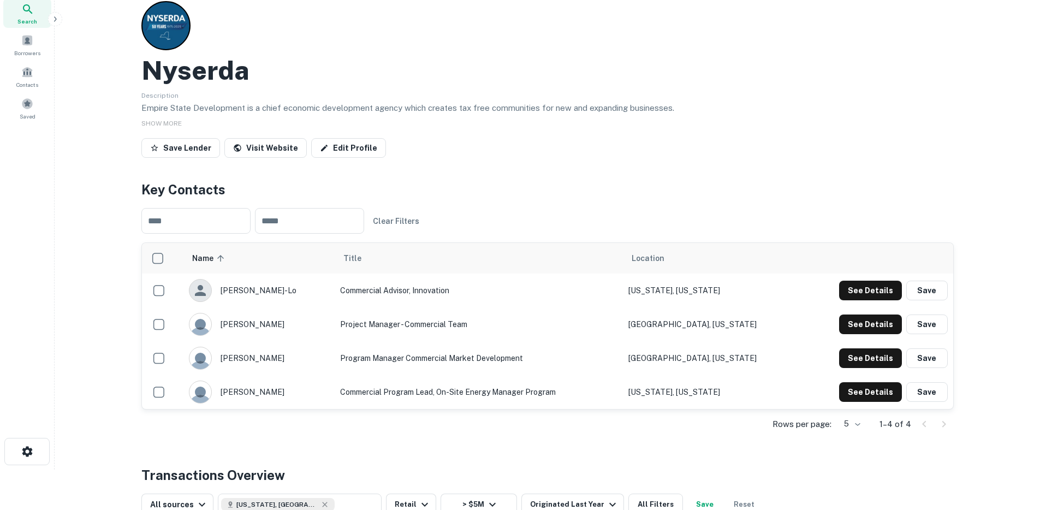
scroll to position [42, 0]
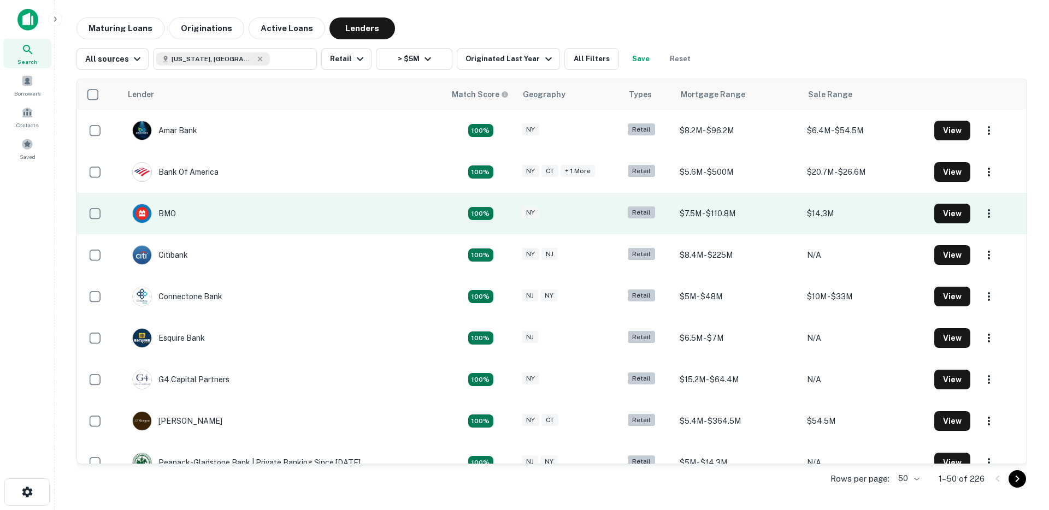
click at [321, 223] on td "BMO" at bounding box center [283, 214] width 324 height 42
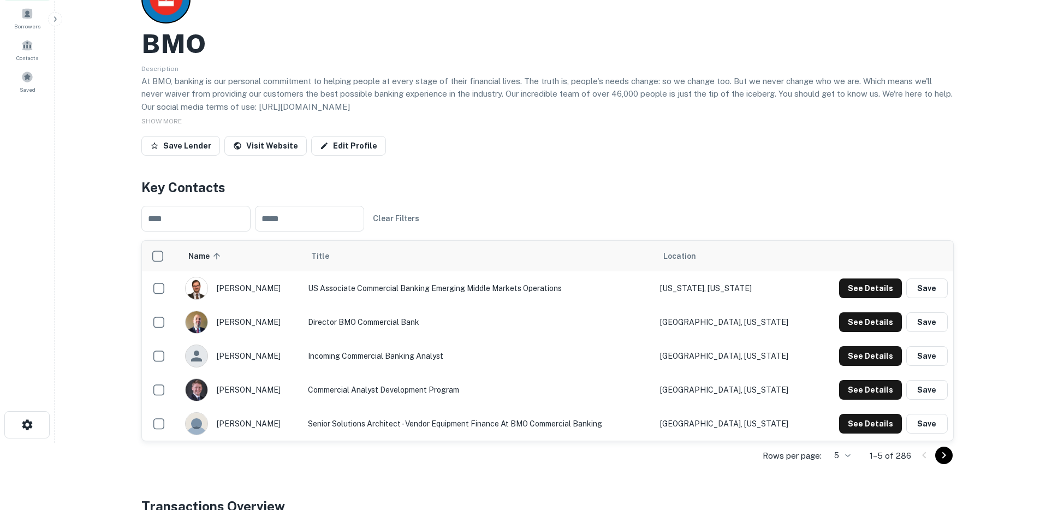
scroll to position [80, 0]
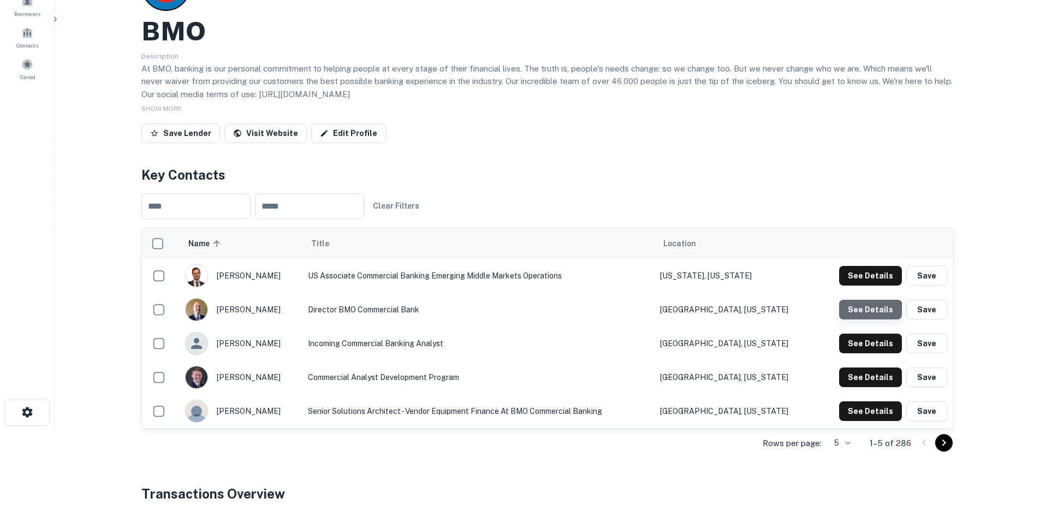
click at [871, 313] on button "See Details" at bounding box center [870, 310] width 63 height 20
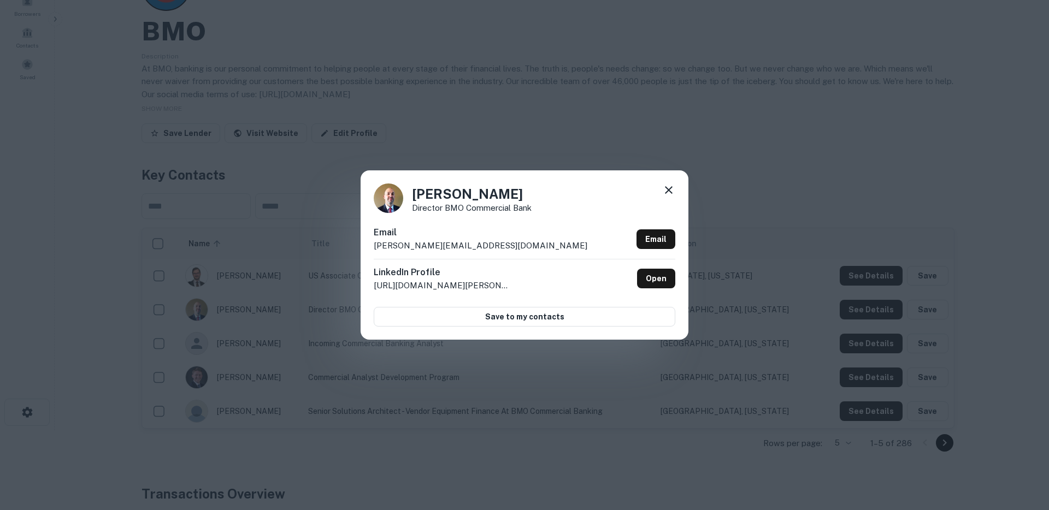
click at [582, 146] on div "Jeff Filler Director BMO Commercial Bank Email jeff.filler@bmo.com Email Linked…" at bounding box center [524, 255] width 1049 height 510
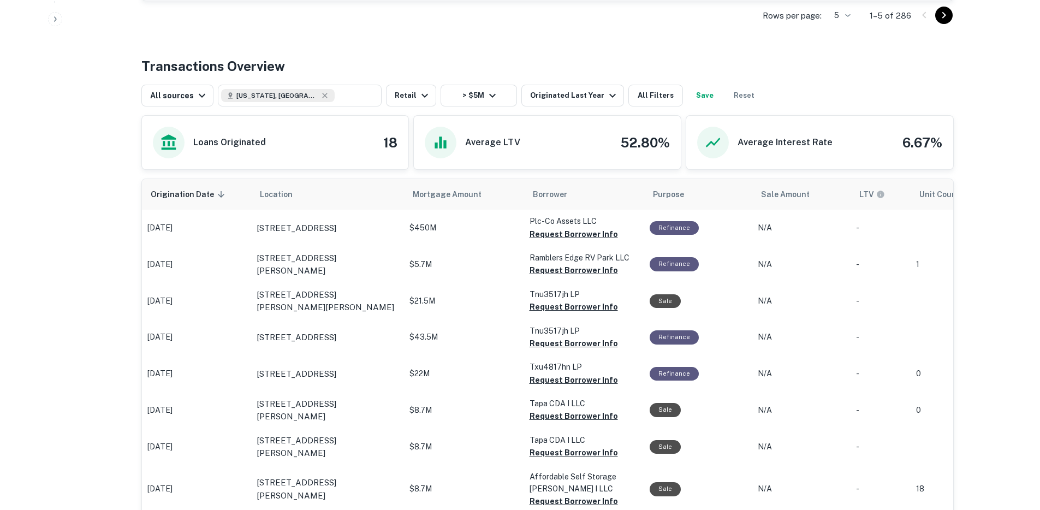
scroll to position [525, 0]
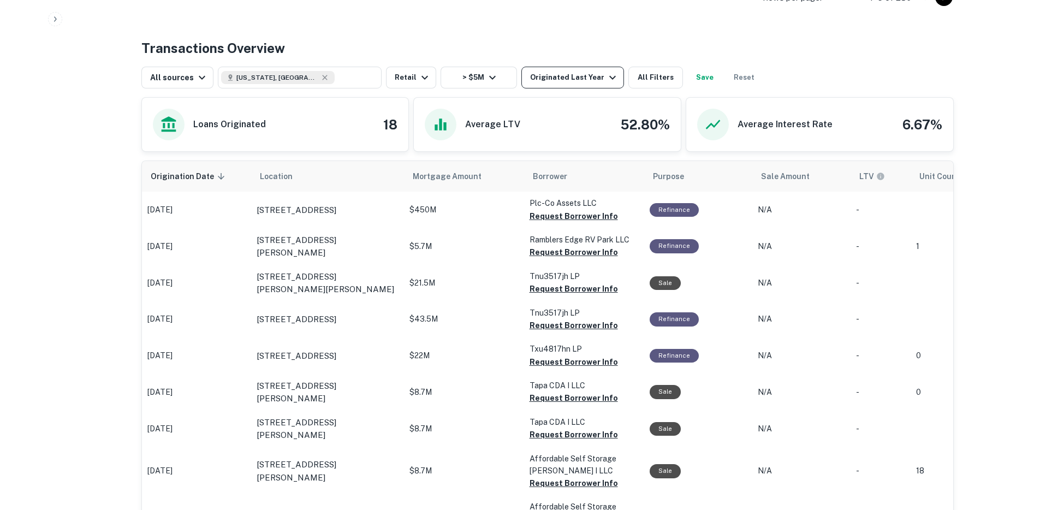
click at [571, 74] on div "Originated Last Year" at bounding box center [574, 77] width 89 height 13
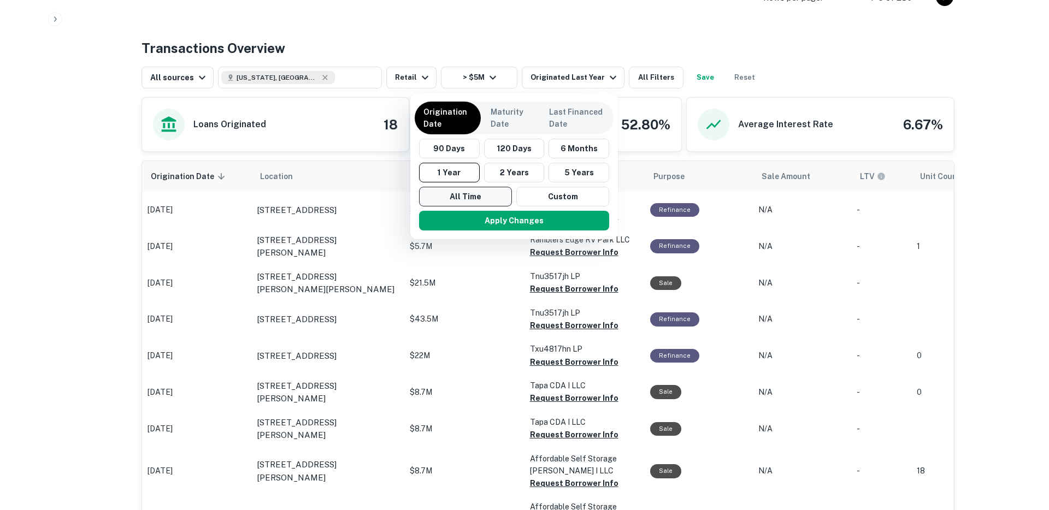
click at [472, 196] on button "All Time" at bounding box center [465, 197] width 93 height 20
click at [501, 219] on button "Apply Changes" at bounding box center [511, 221] width 190 height 20
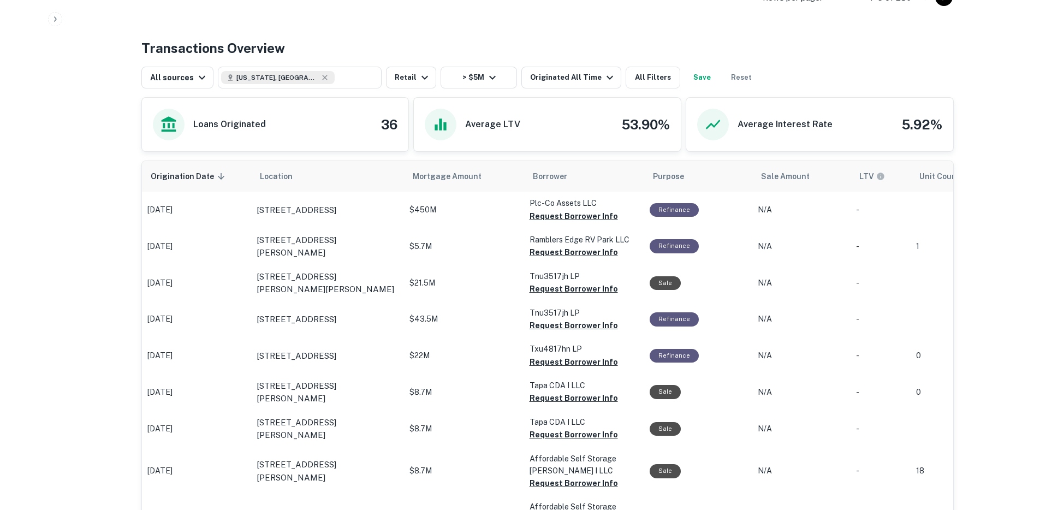
scroll to position [422, 0]
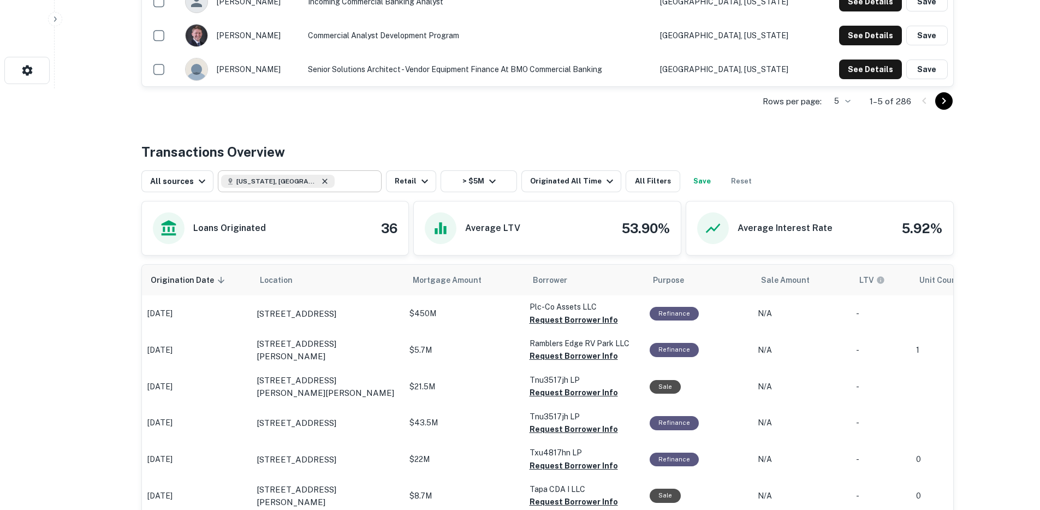
click at [322, 182] on icon at bounding box center [324, 181] width 5 height 5
type input "**********"
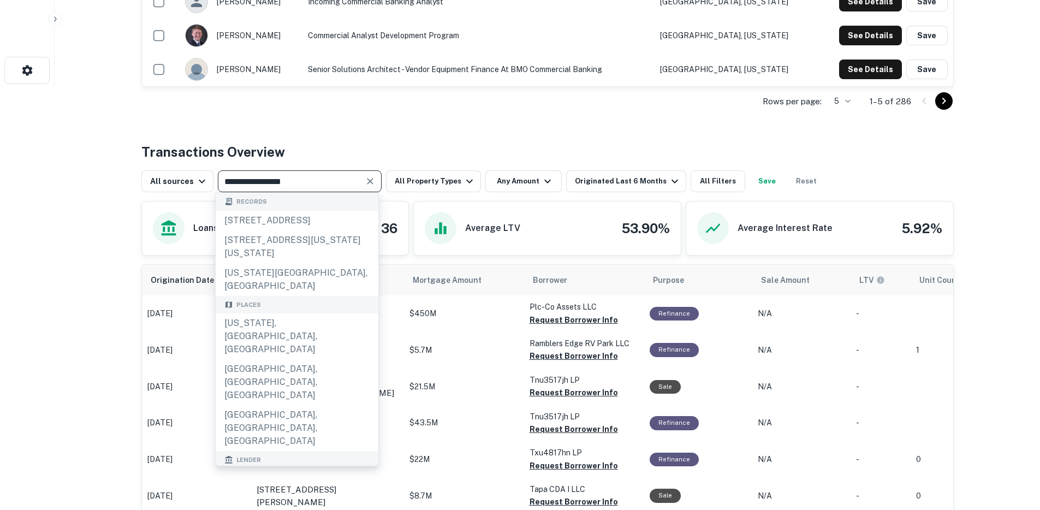
click at [450, 142] on div "Transactions Overview" at bounding box center [547, 152] width 813 height 20
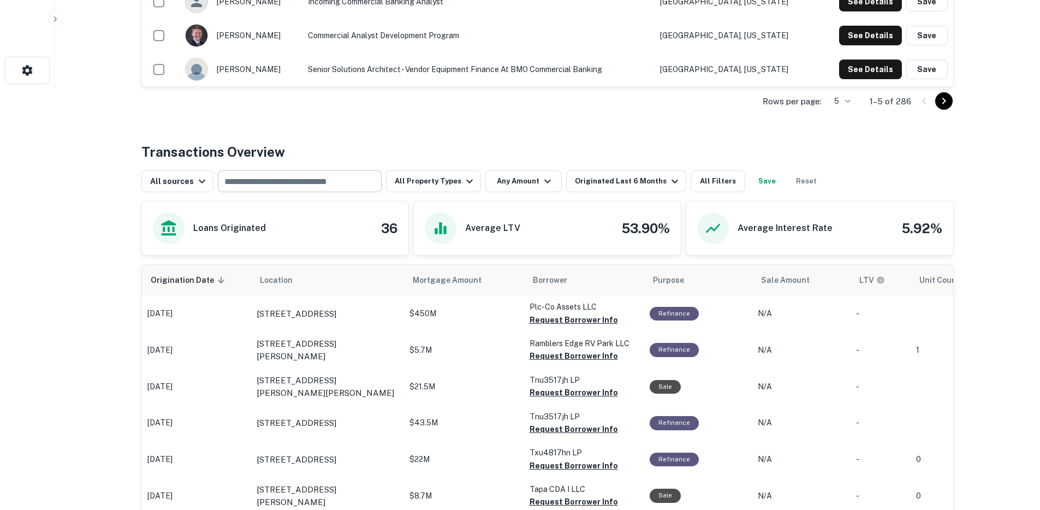
click at [360, 178] on input "text" at bounding box center [299, 181] width 156 height 15
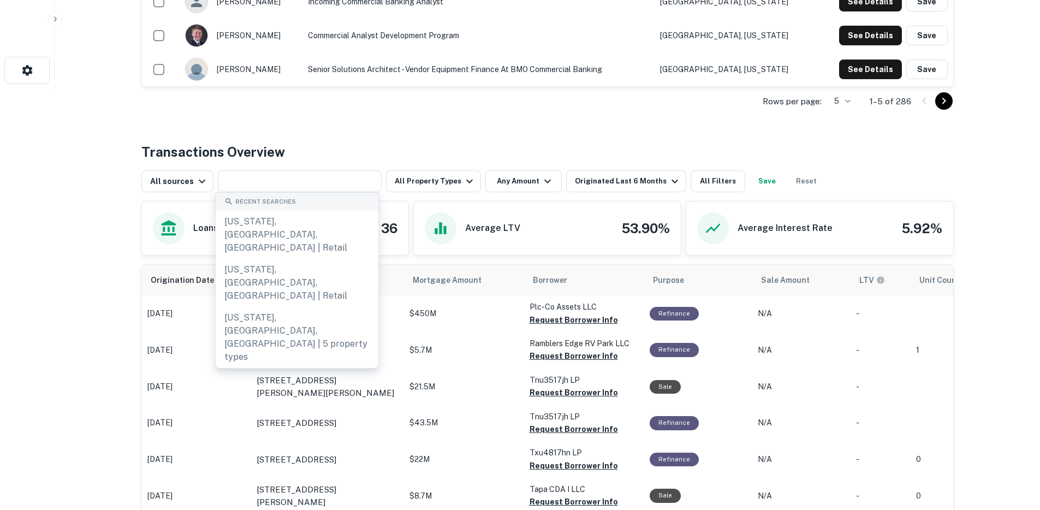
click at [439, 144] on div "Transactions Overview" at bounding box center [547, 152] width 813 height 20
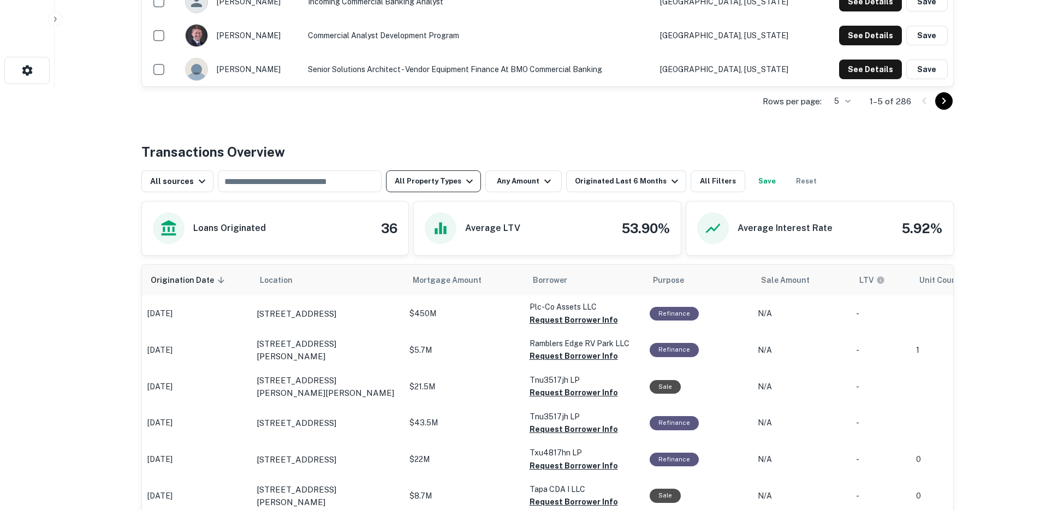
click at [452, 182] on button "All Property Types" at bounding box center [433, 181] width 95 height 22
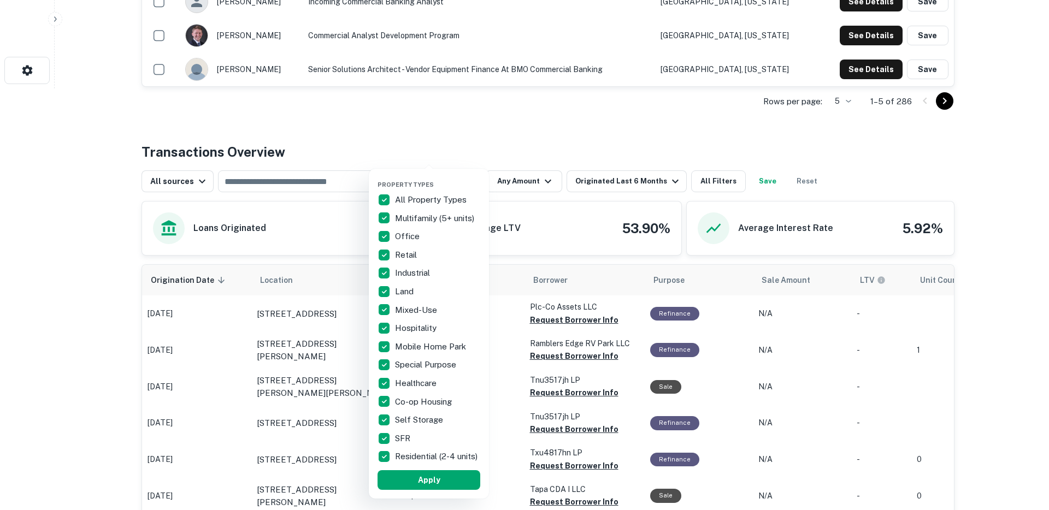
click at [525, 134] on div at bounding box center [524, 255] width 1049 height 510
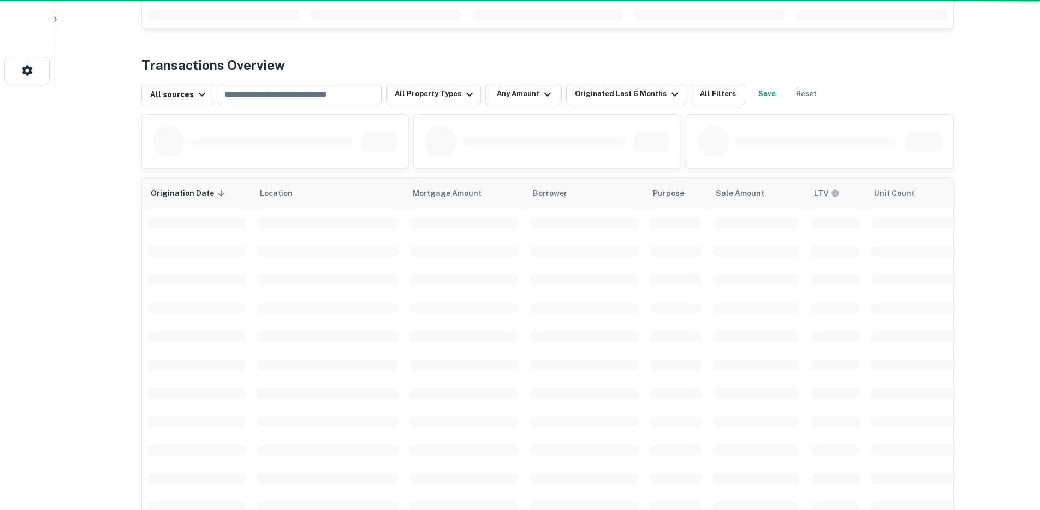
click at [608, 179] on div "Property Types All Property Types Multifamily (5+ units) Office Retail Industri…" at bounding box center [520, 255] width 1040 height 510
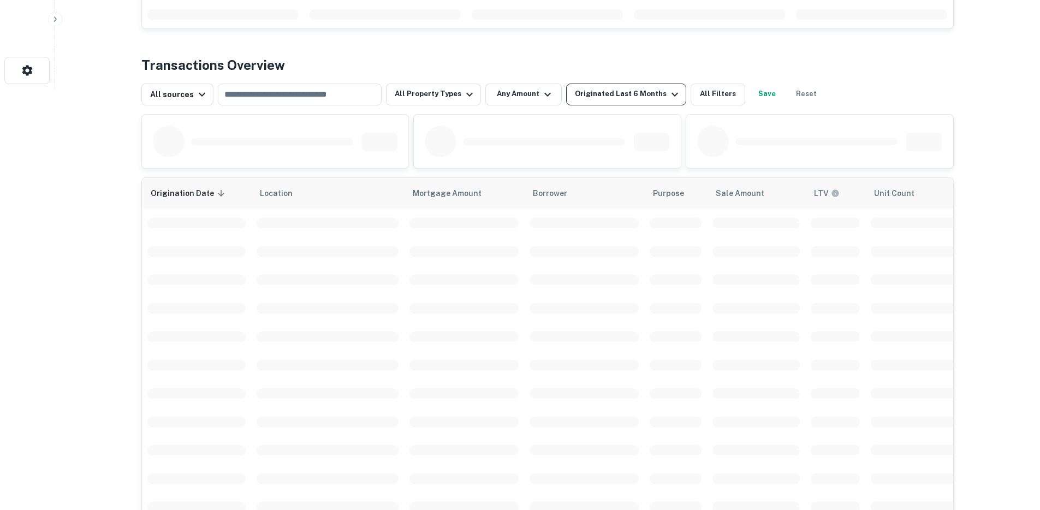
click at [600, 96] on div "Originated Last 6 Months" at bounding box center [628, 94] width 106 height 13
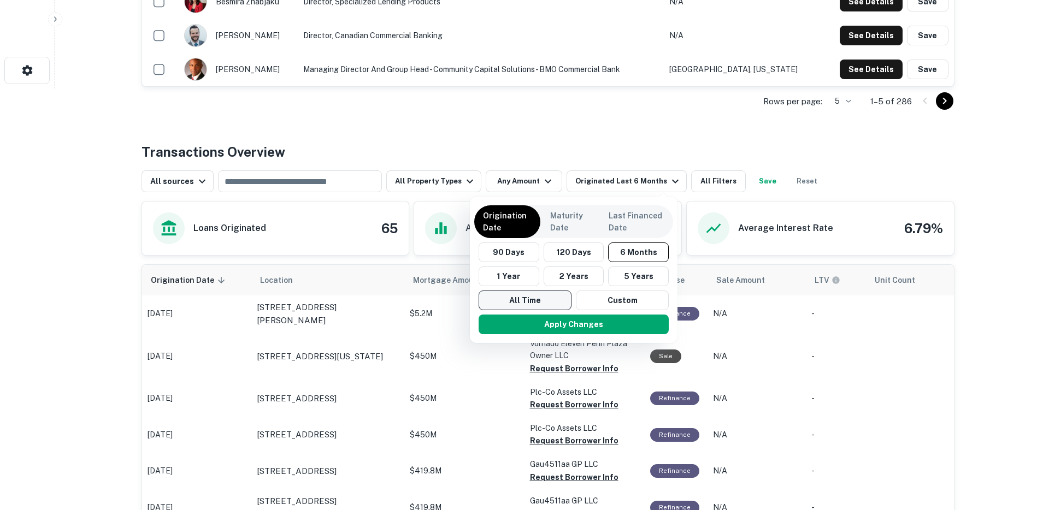
click at [528, 299] on button "All Time" at bounding box center [524, 301] width 93 height 20
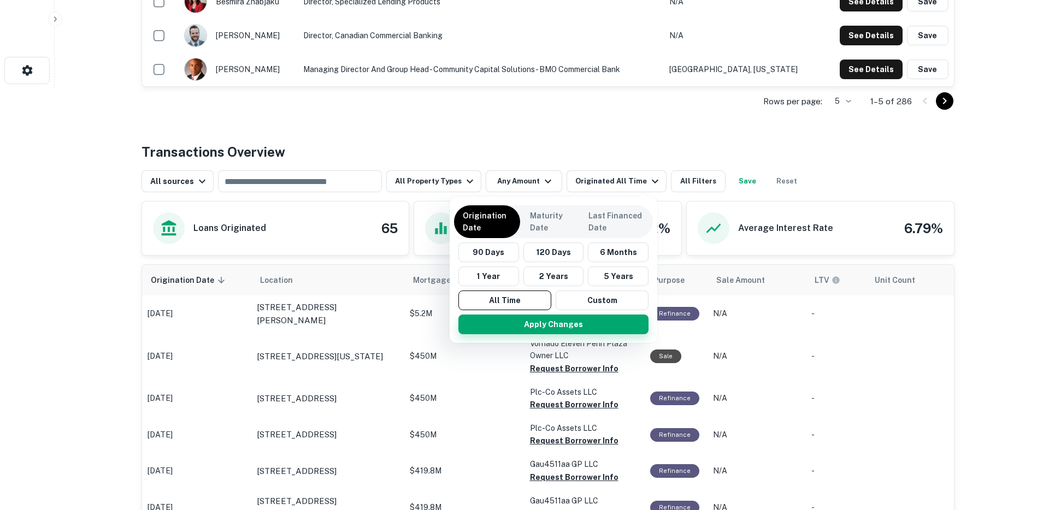
click at [543, 324] on button "Apply Changes" at bounding box center [553, 325] width 190 height 20
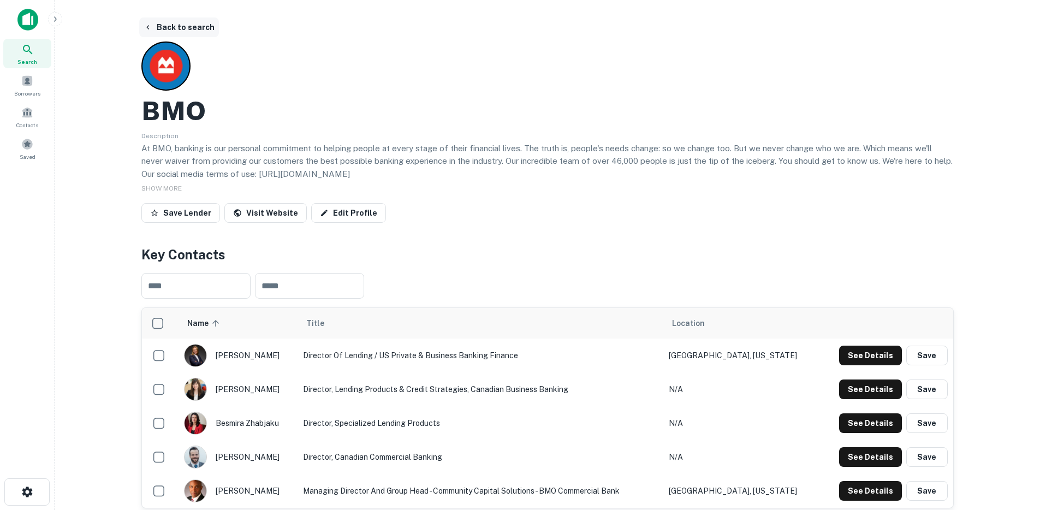
click at [191, 27] on button "Back to search" at bounding box center [179, 27] width 80 height 20
click at [164, 22] on button "Back to search" at bounding box center [179, 27] width 80 height 20
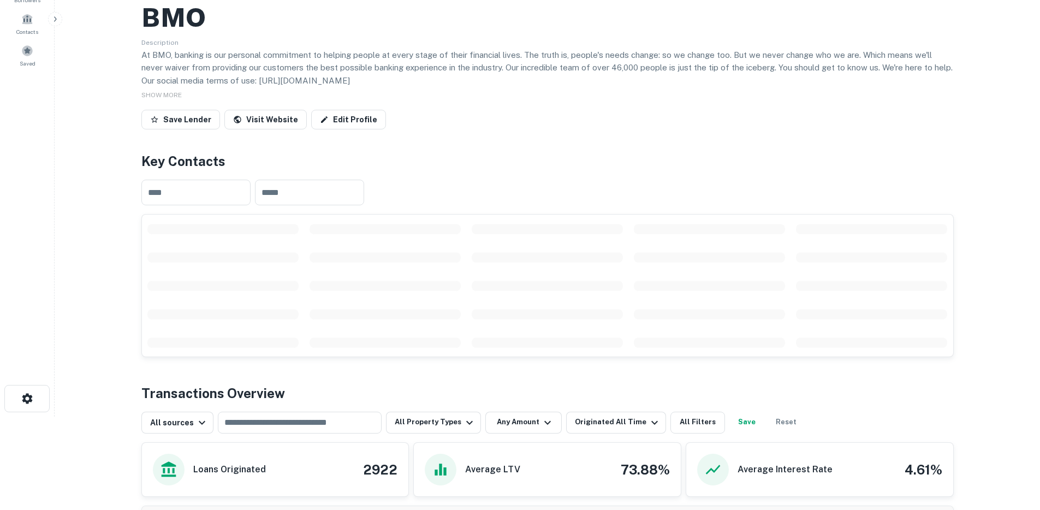
scroll to position [28, 0]
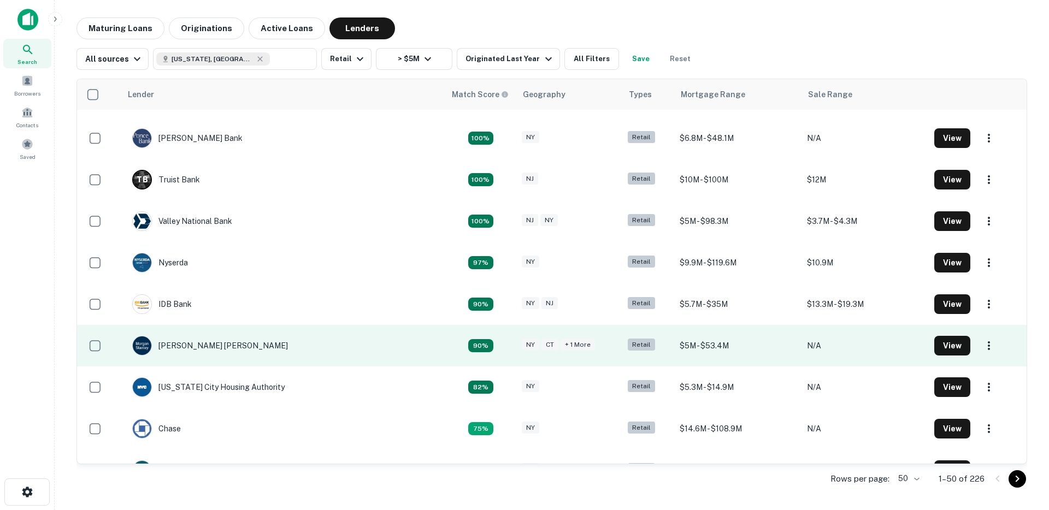
scroll to position [366, 0]
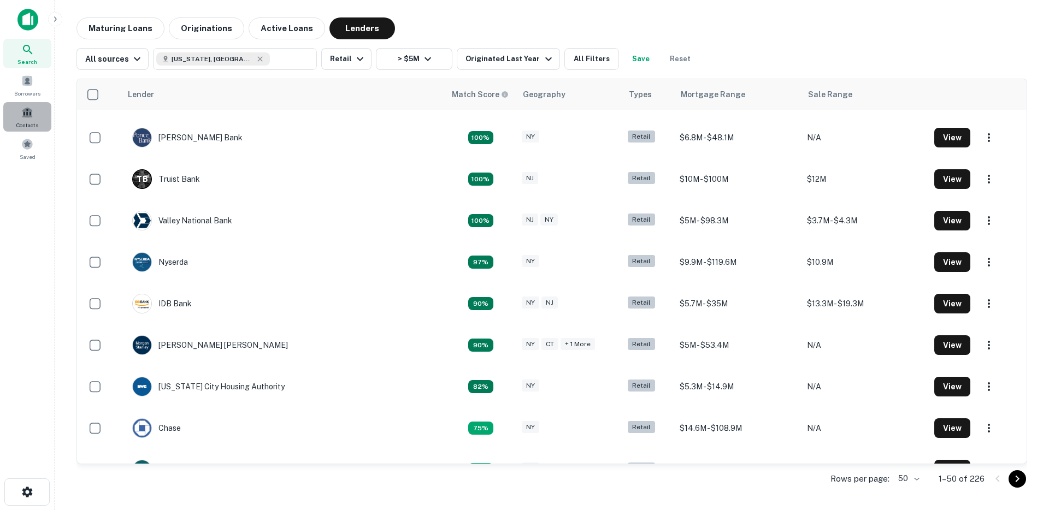
click at [32, 116] on span at bounding box center [27, 112] width 12 height 12
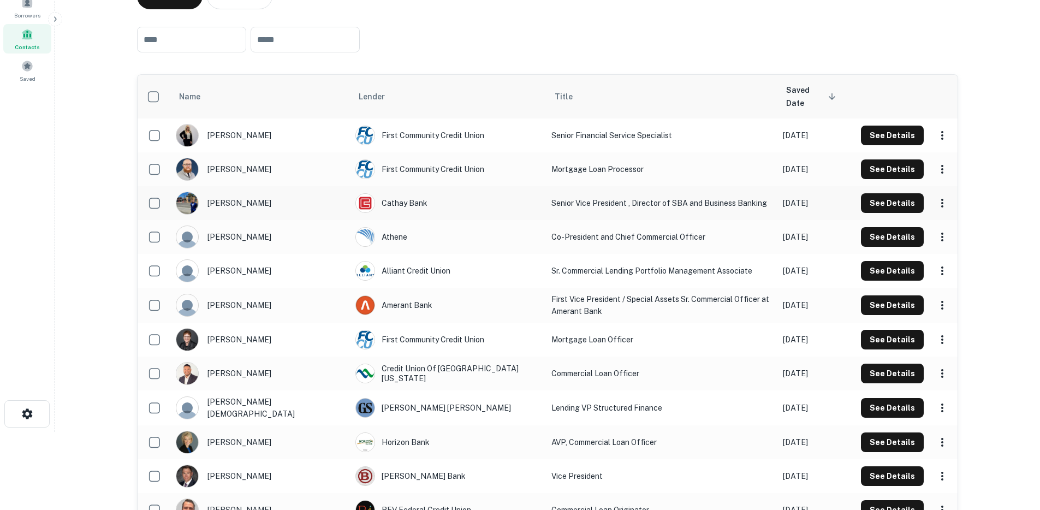
scroll to position [92, 0]
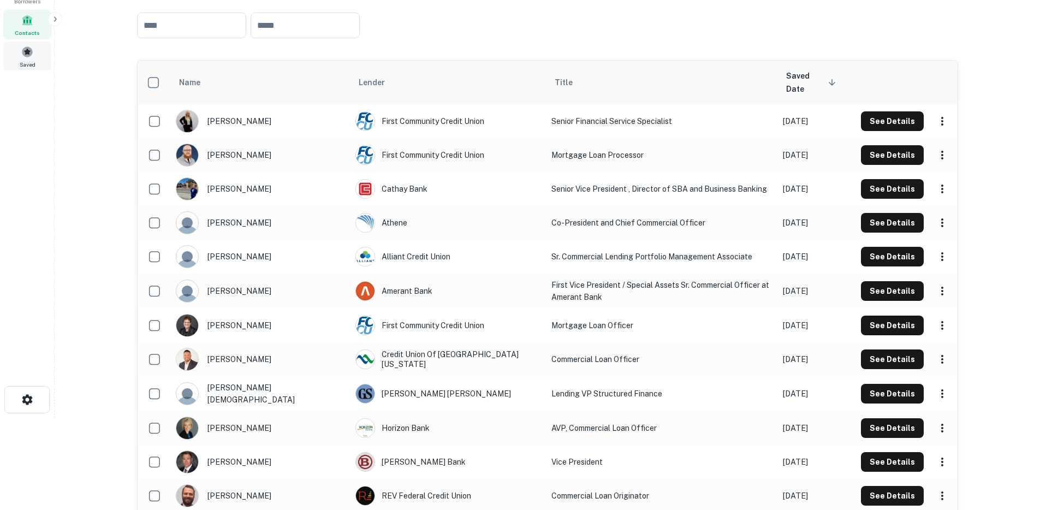
click at [34, 57] on div "Saved" at bounding box center [27, 56] width 48 height 29
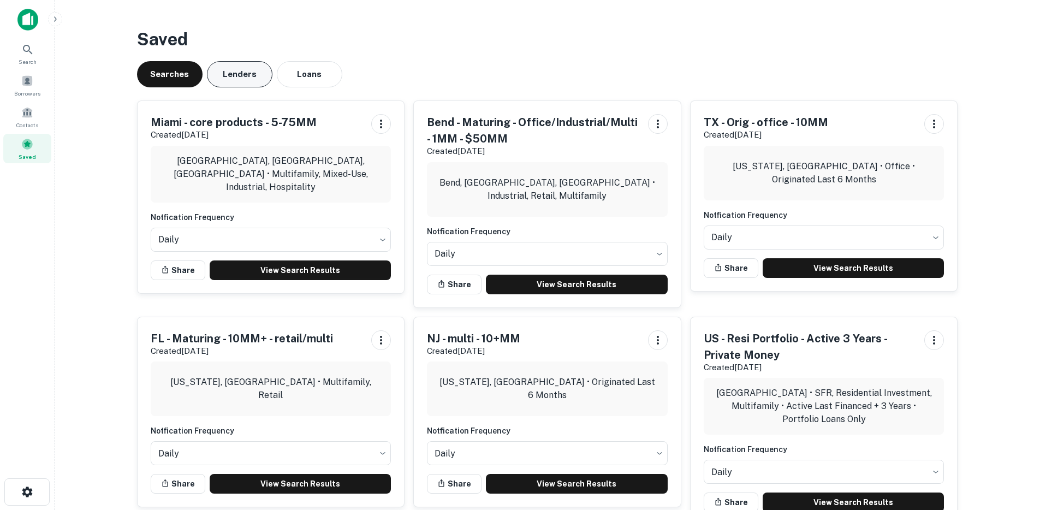
click at [251, 72] on button "Lenders" at bounding box center [240, 74] width 66 height 26
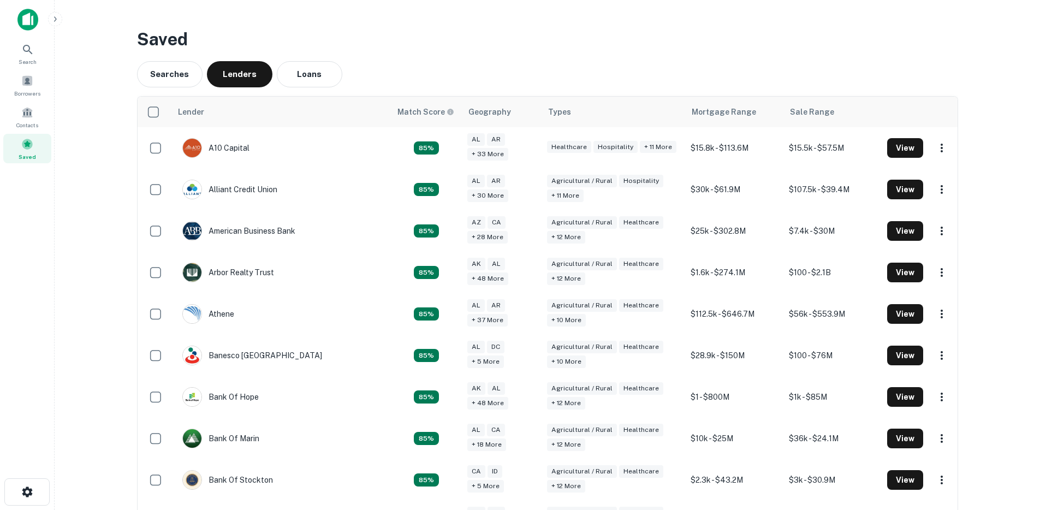
click at [28, 13] on img at bounding box center [27, 20] width 21 height 22
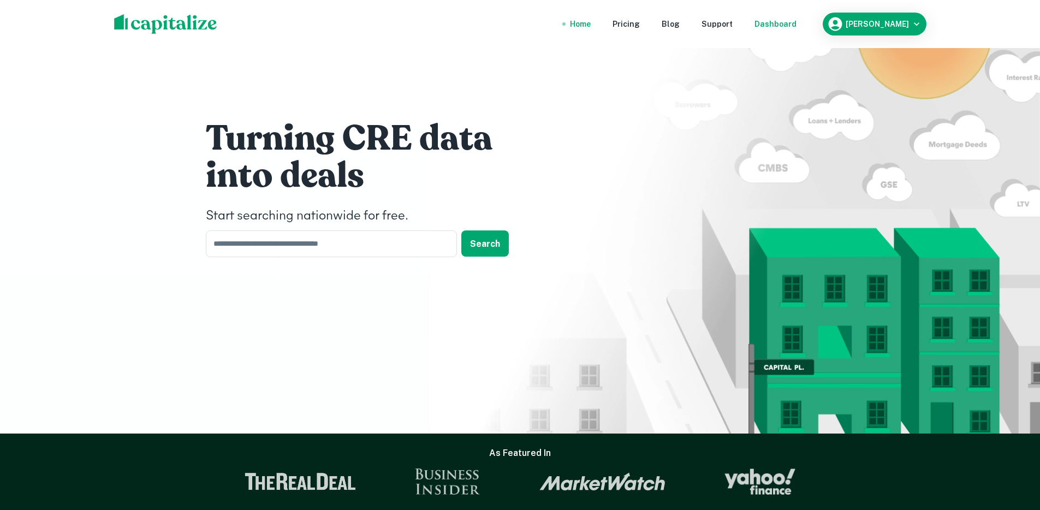
click at [797, 21] on div "Dashboard" at bounding box center [776, 24] width 42 height 12
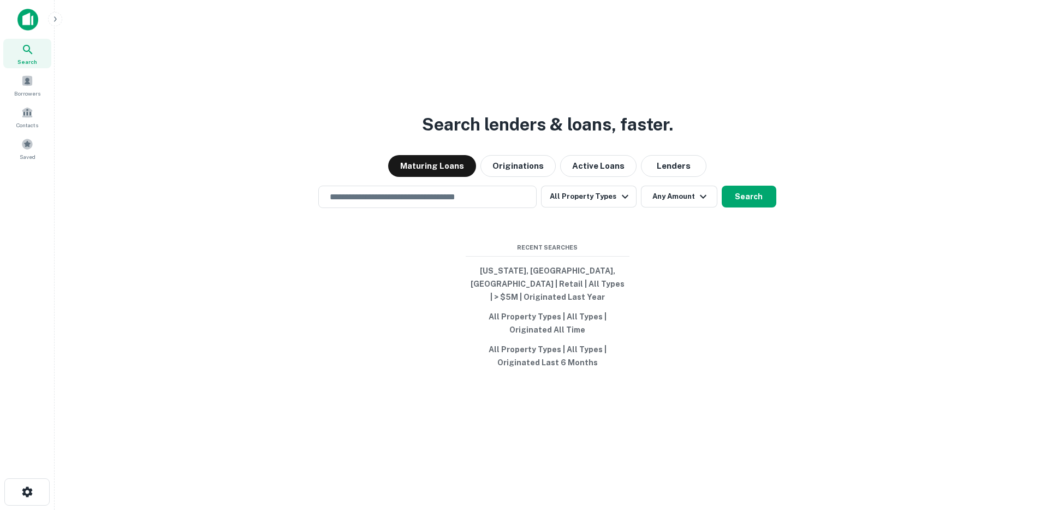
click at [59, 20] on icon "button" at bounding box center [55, 19] width 9 height 9
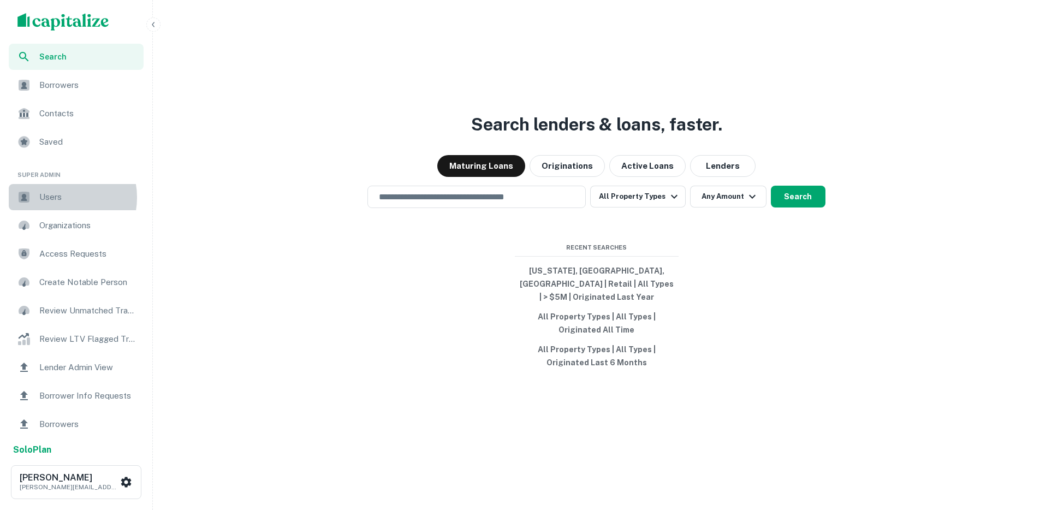
click at [60, 197] on span "Users" at bounding box center [88, 197] width 98 height 13
click at [157, 28] on icon "button" at bounding box center [153, 24] width 9 height 9
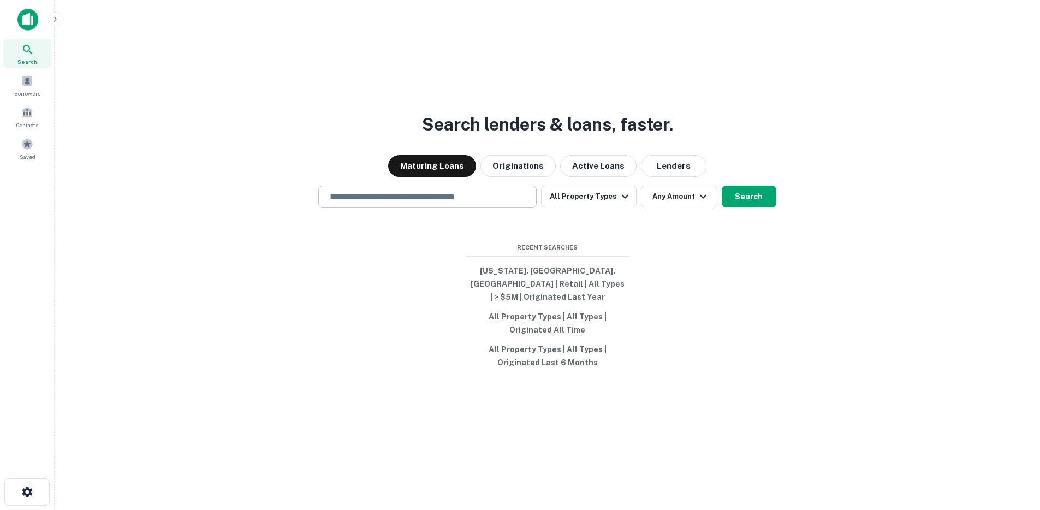
click at [411, 200] on input "text" at bounding box center [427, 197] width 209 height 13
